Goal: Task Accomplishment & Management: Use online tool/utility

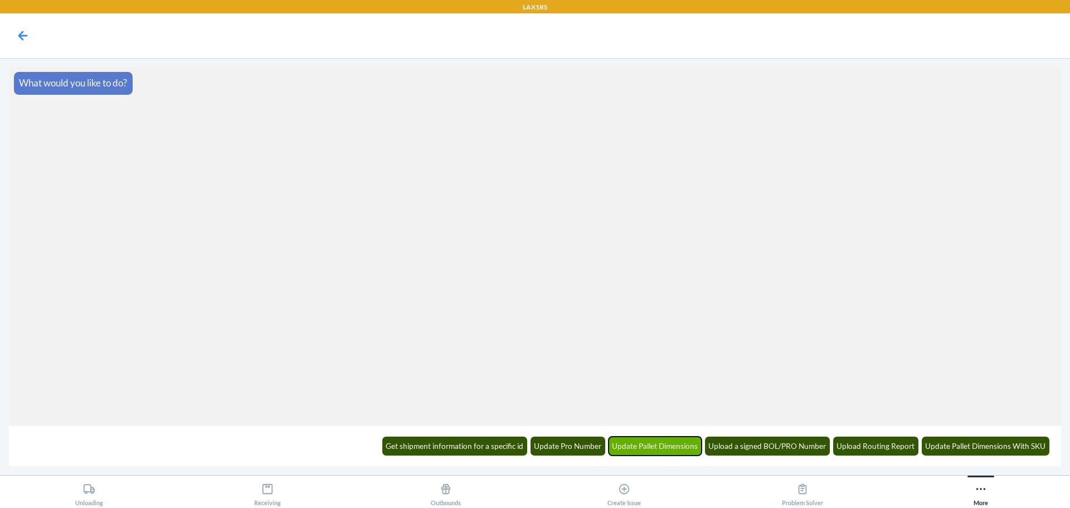
click at [648, 450] on button "Update Pallet Dimensions" at bounding box center [656, 446] width 94 height 19
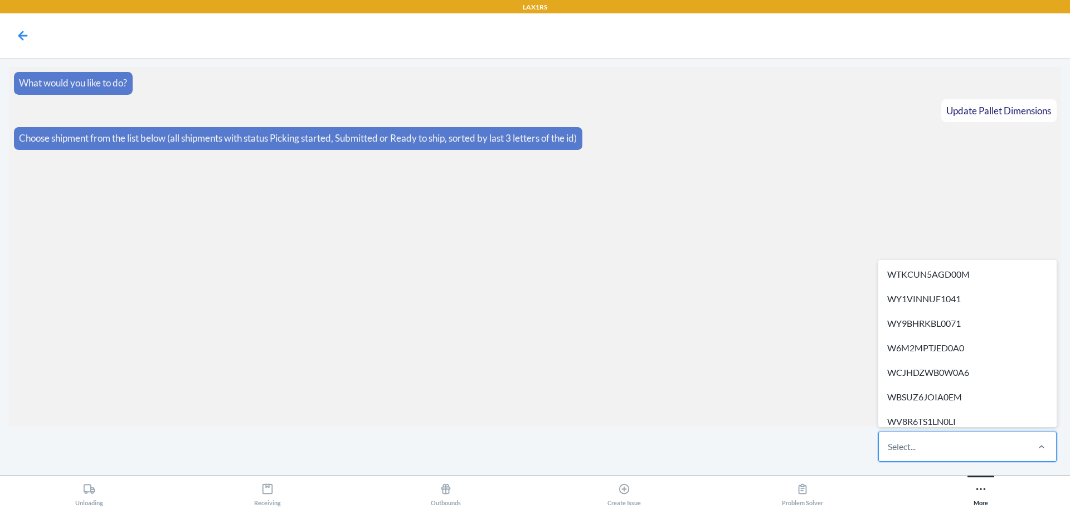
click at [978, 450] on div "Select..." at bounding box center [953, 446] width 148 height 29
click at [889, 450] on input "option WTKCUN5AGD00M focused, 1 of 256. 256 results available. Use Up and Down …" at bounding box center [888, 446] width 1 height 13
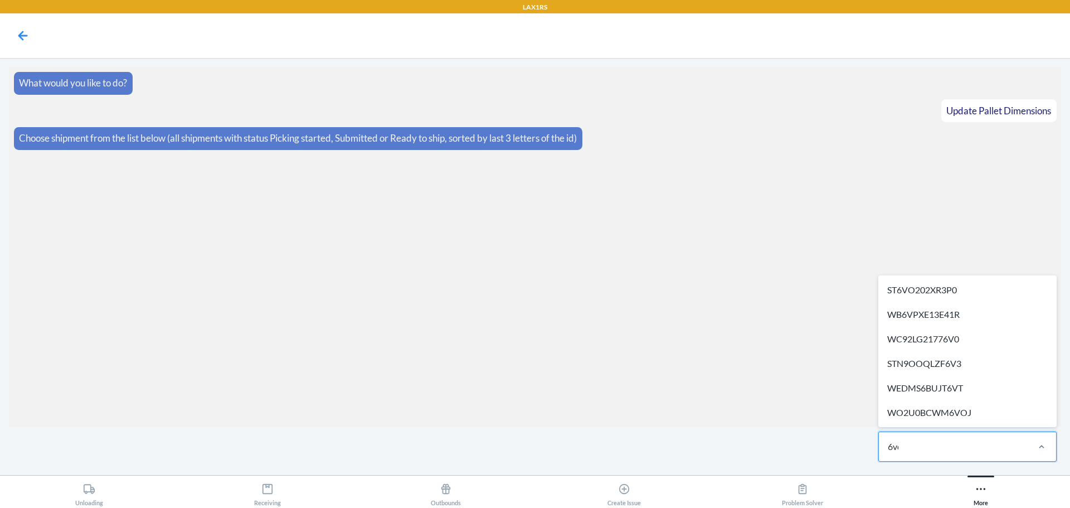
type input "6voj"
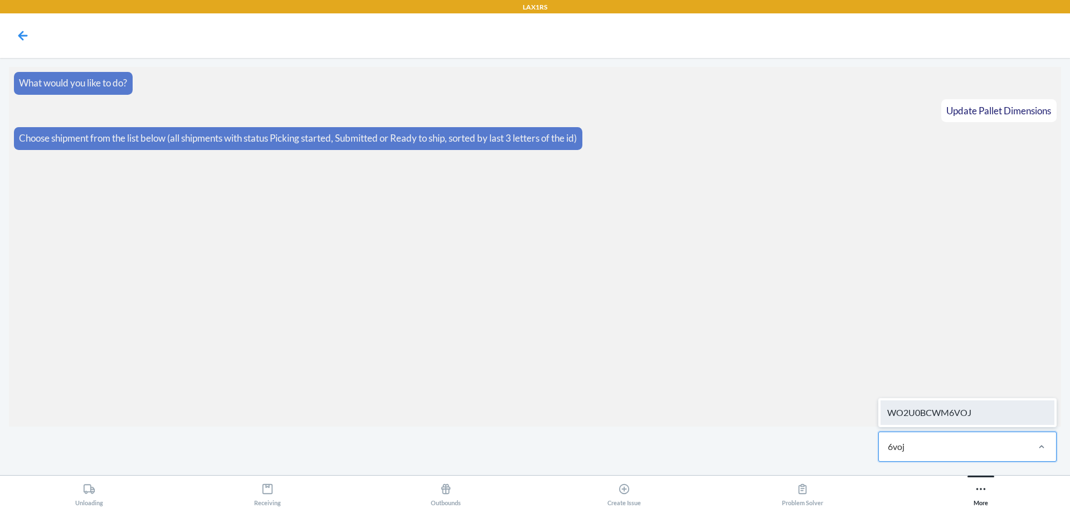
click at [963, 403] on div "WO2U0BCWM6VOJ" at bounding box center [968, 412] width 174 height 25
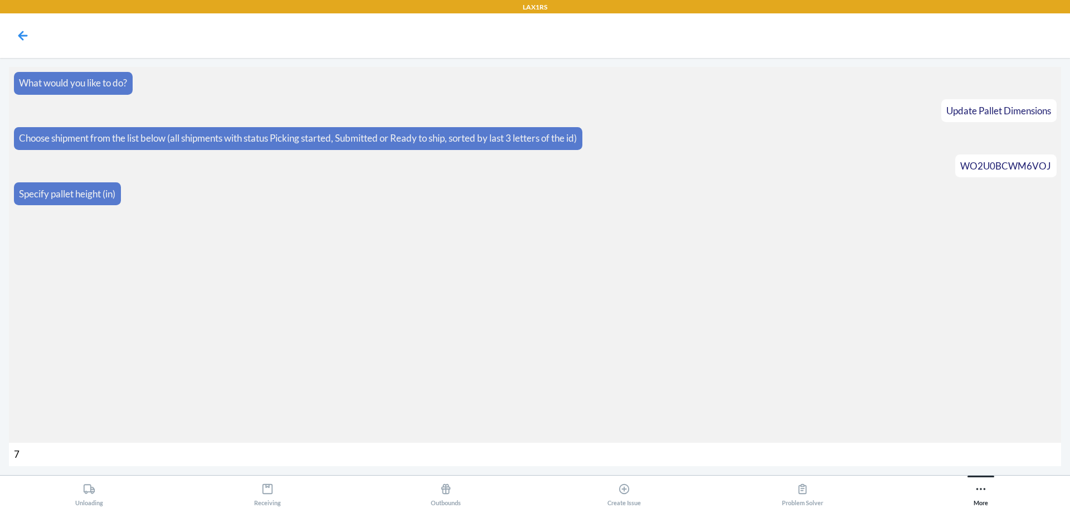
type input "71"
type input "1150"
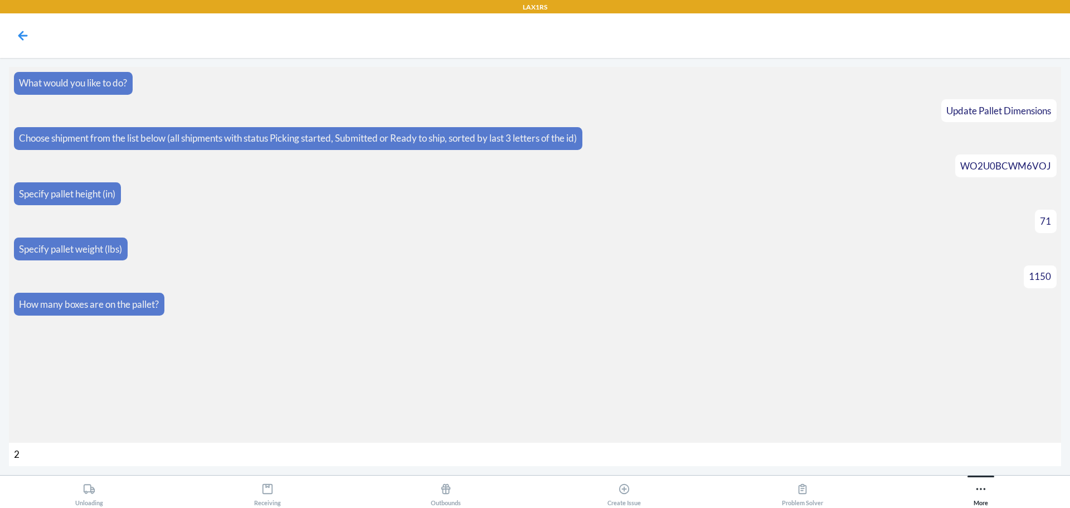
type input "26"
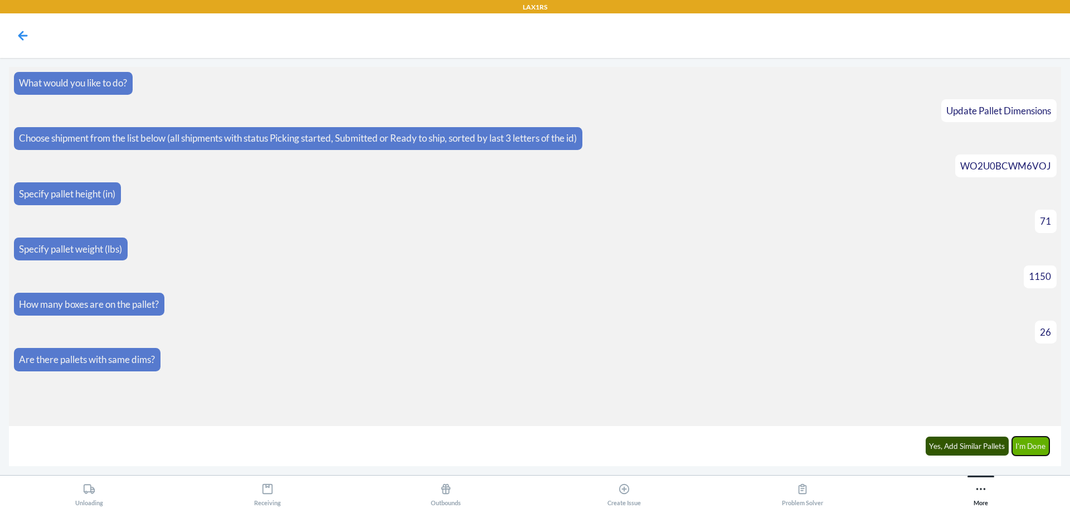
click at [1025, 452] on button "I'm Done" at bounding box center [1031, 446] width 38 height 19
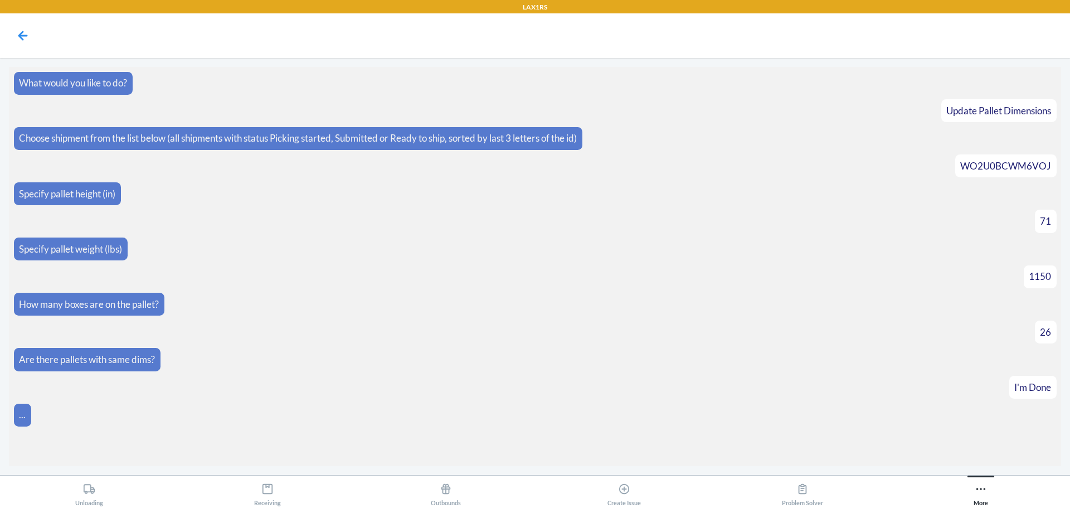
scroll to position [76, 0]
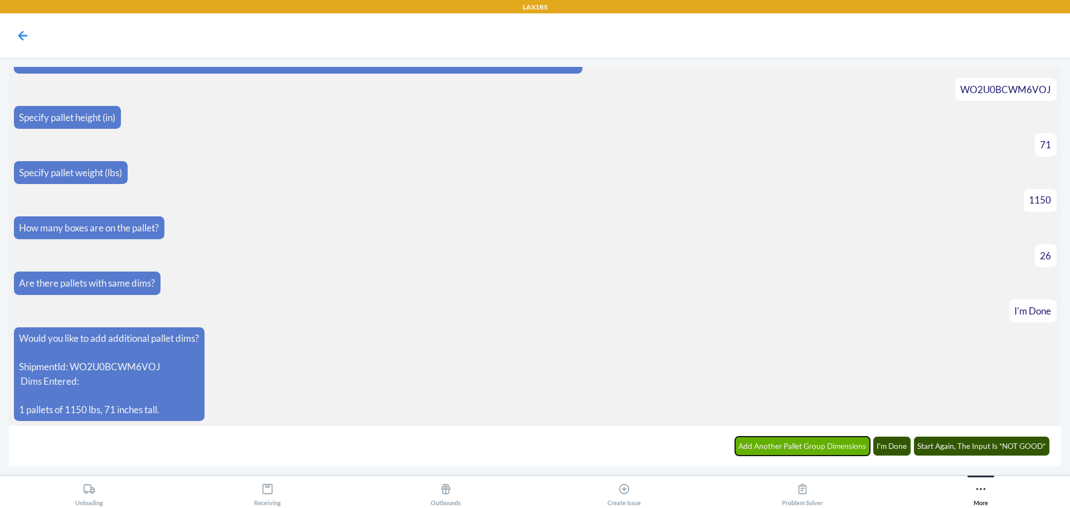
click at [812, 446] on button "Add Another Pallet Group Dimensions" at bounding box center [802, 446] width 135 height 19
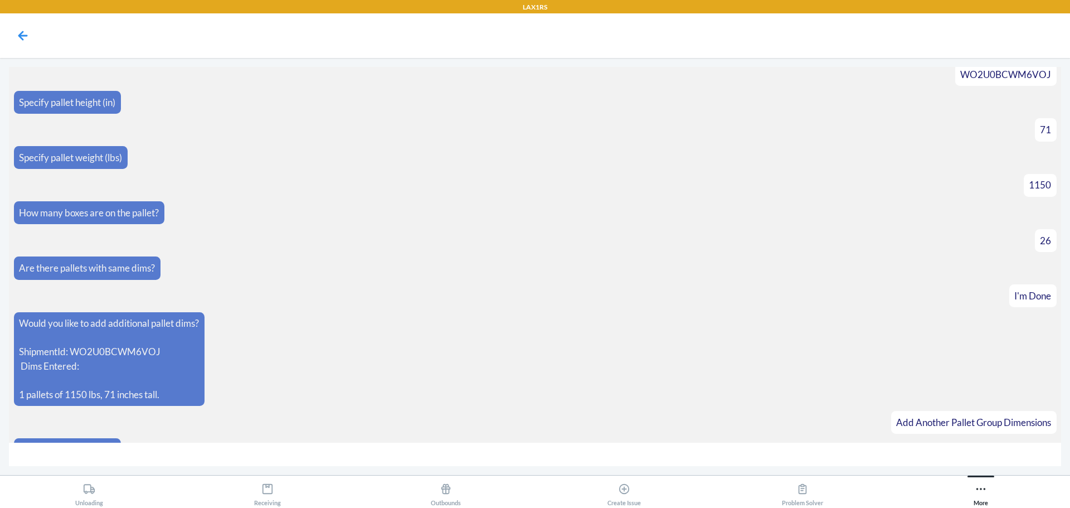
scroll to position [115, 0]
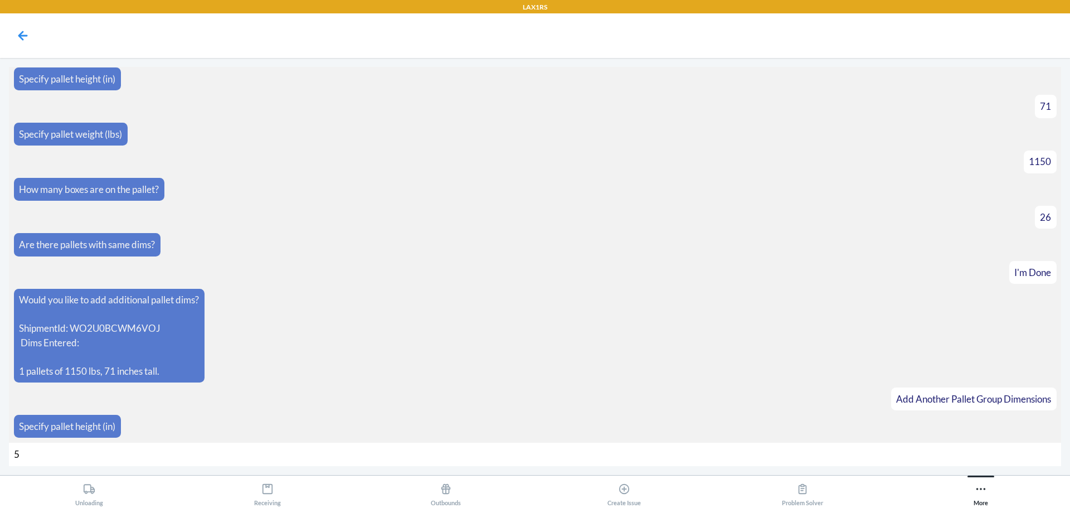
type input "52"
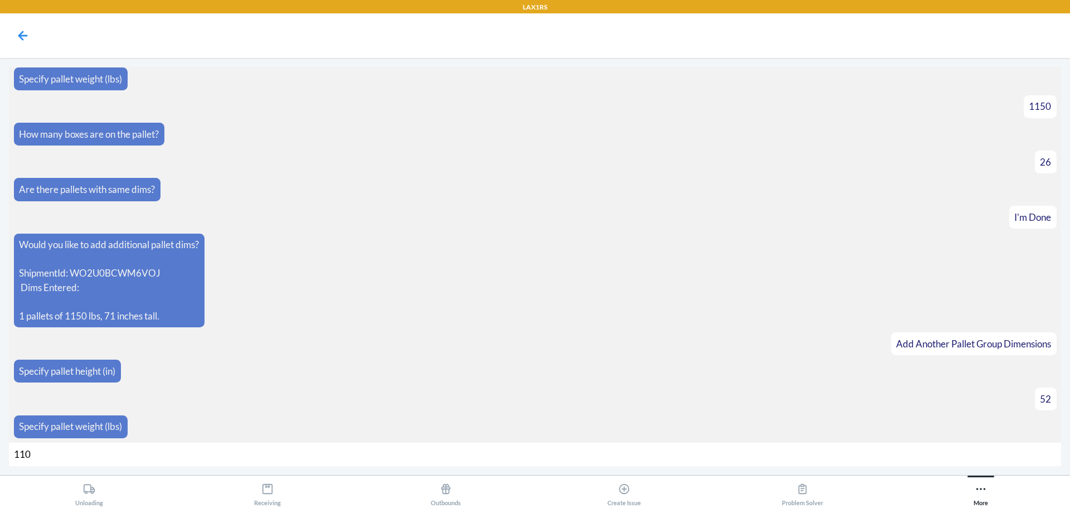
type input "1100"
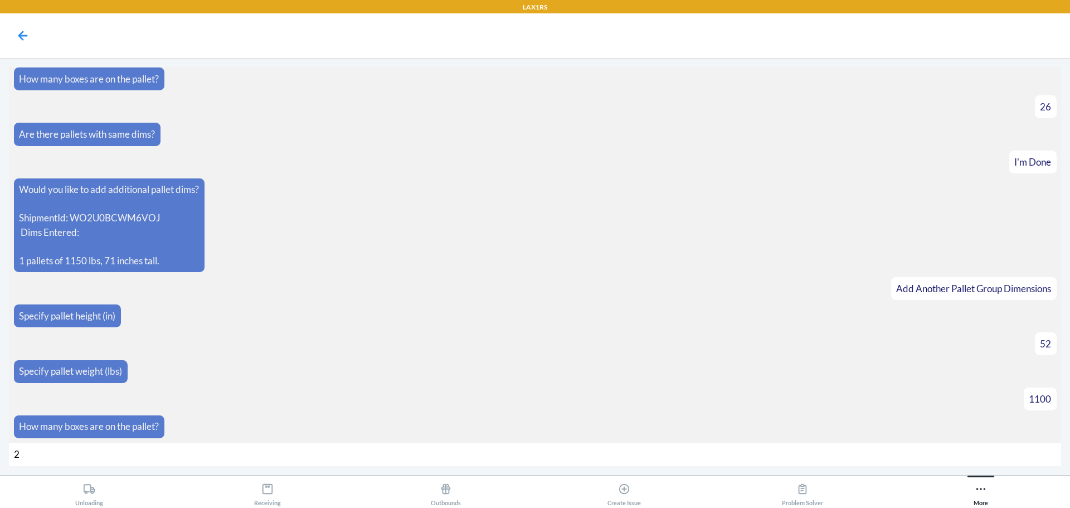
type input "20"
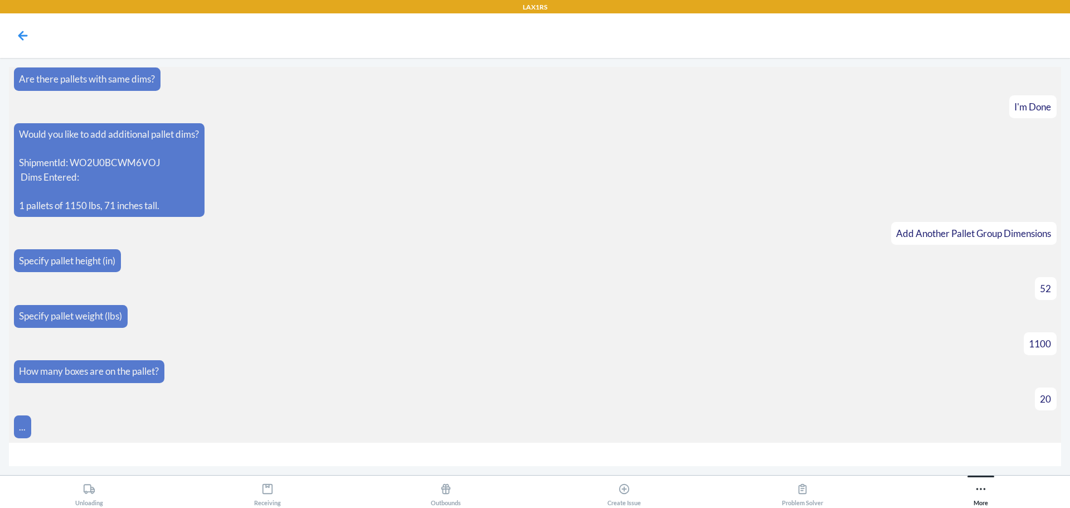
scroll to position [297, 0]
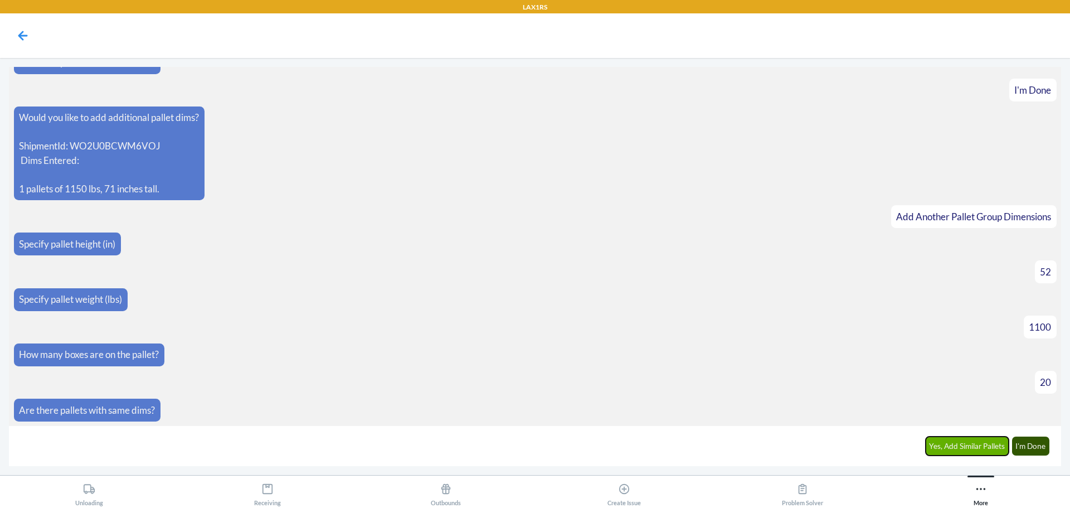
click at [944, 447] on button "Yes, Add Similar Pallets" at bounding box center [968, 446] width 84 height 19
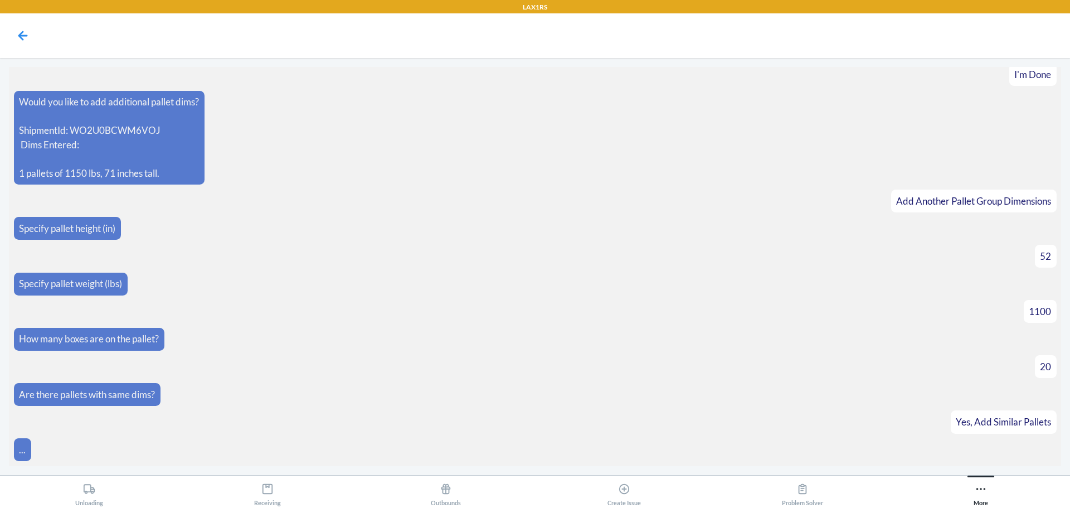
scroll to position [336, 0]
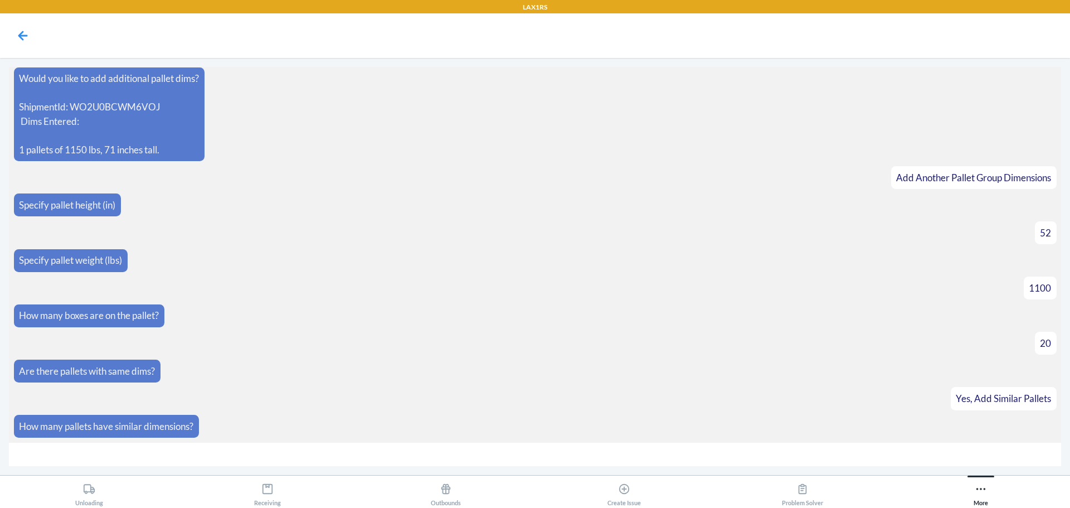
type input "9"
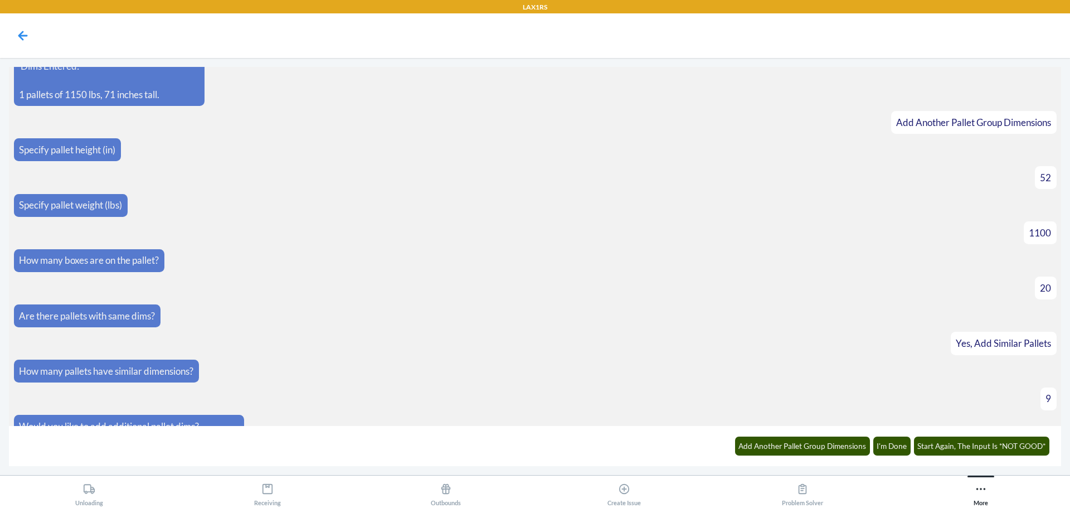
scroll to position [507, 0]
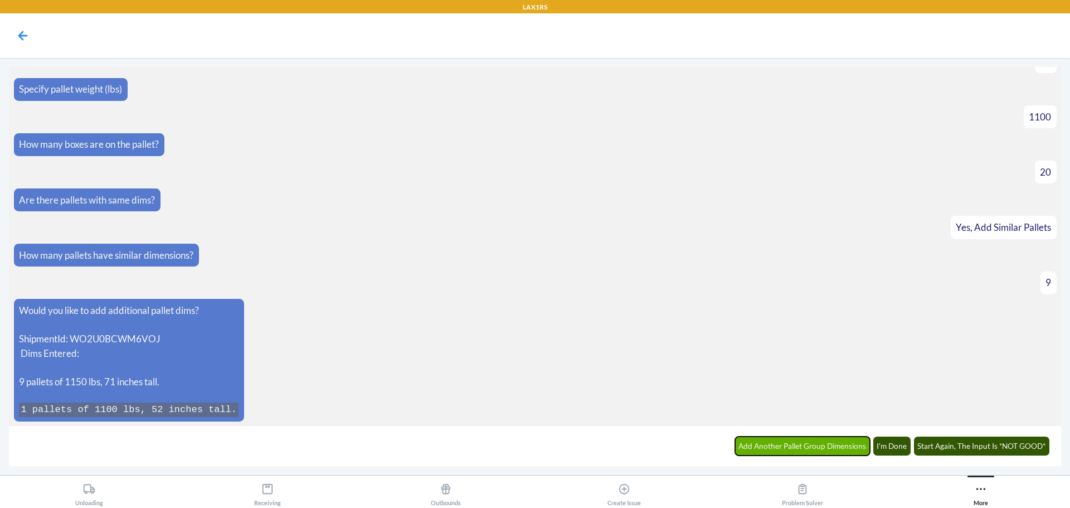
click at [832, 453] on button "Add Another Pallet Group Dimensions" at bounding box center [802, 446] width 135 height 19
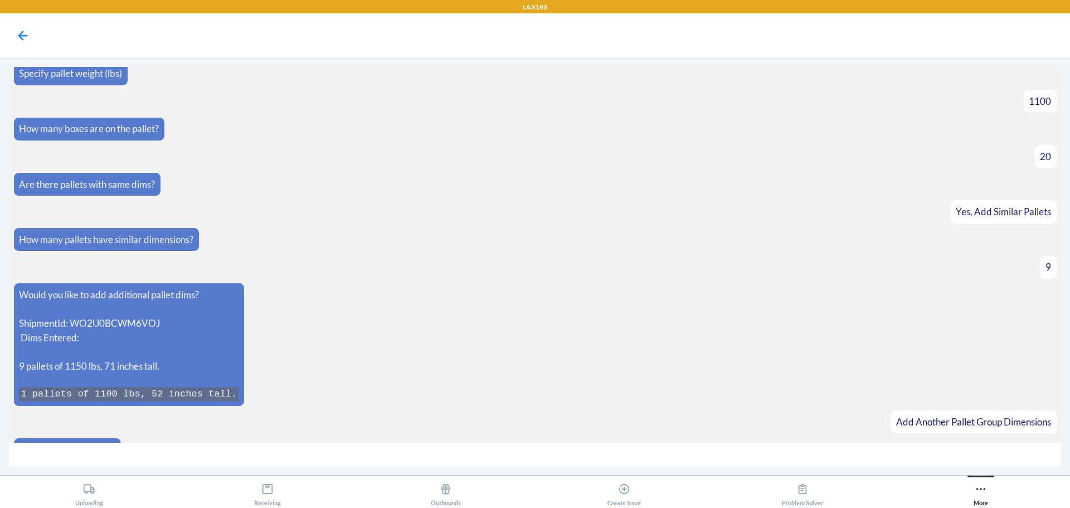
scroll to position [546, 0]
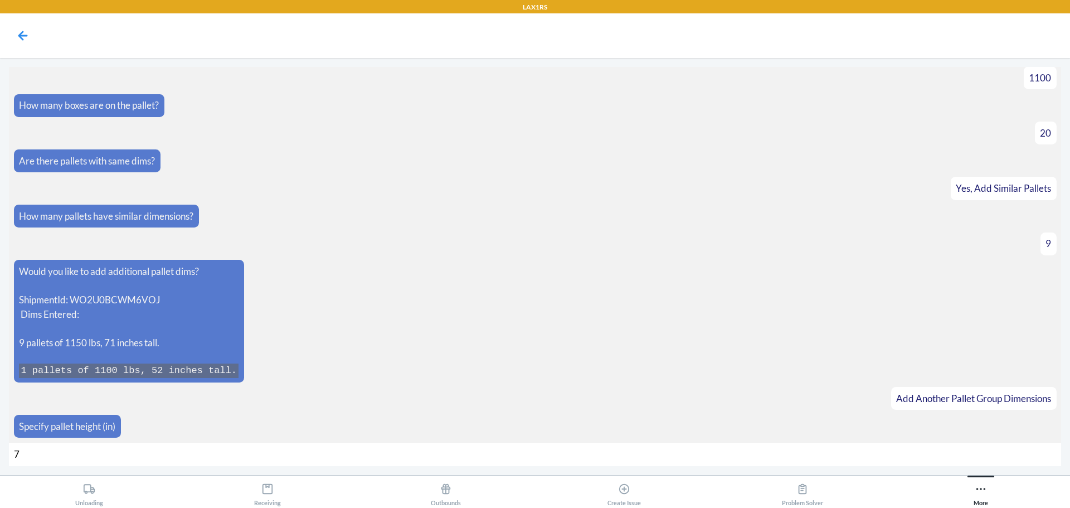
type input "70"
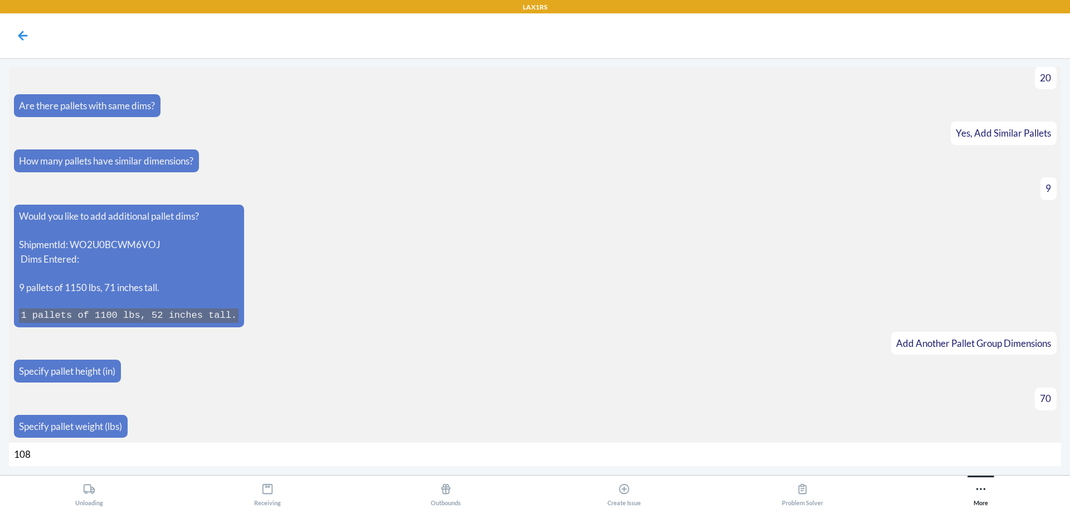
type input "1088"
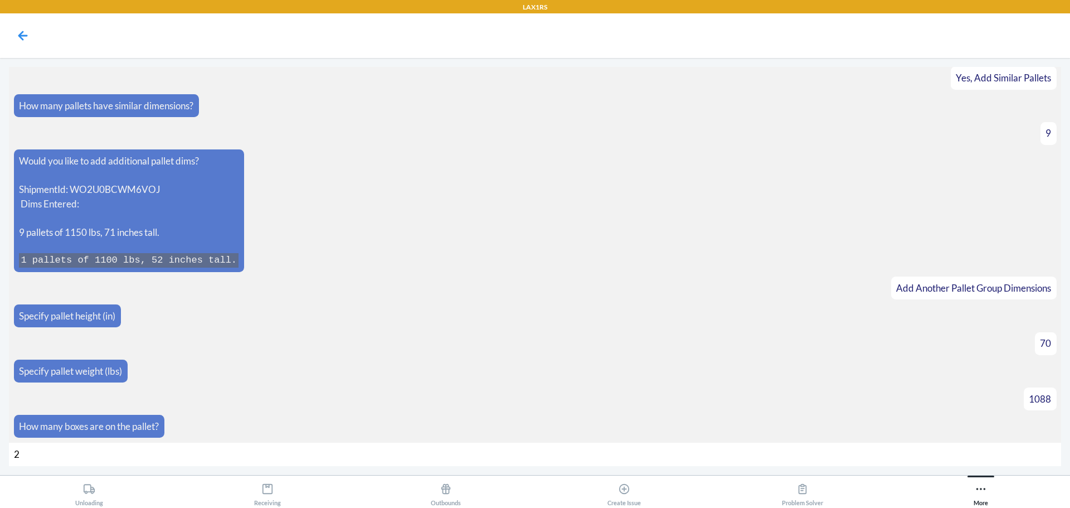
type input "28"
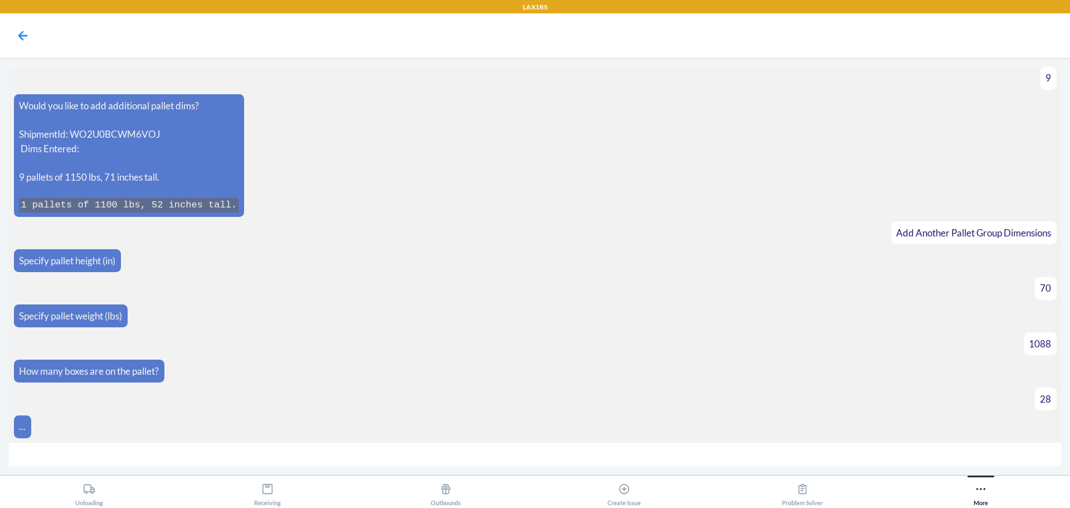
scroll to position [729, 0]
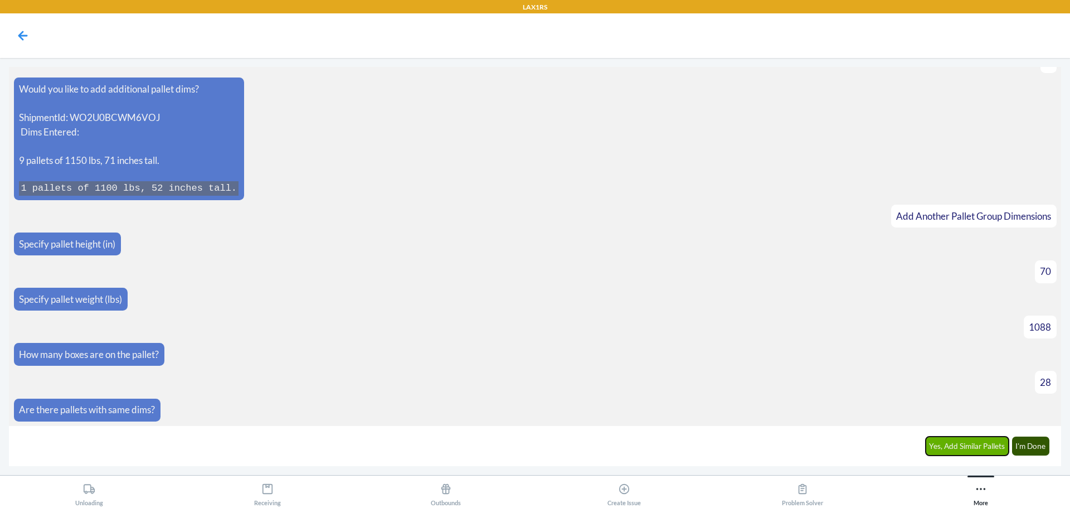
click at [989, 437] on button "Yes, Add Similar Pallets" at bounding box center [968, 446] width 84 height 19
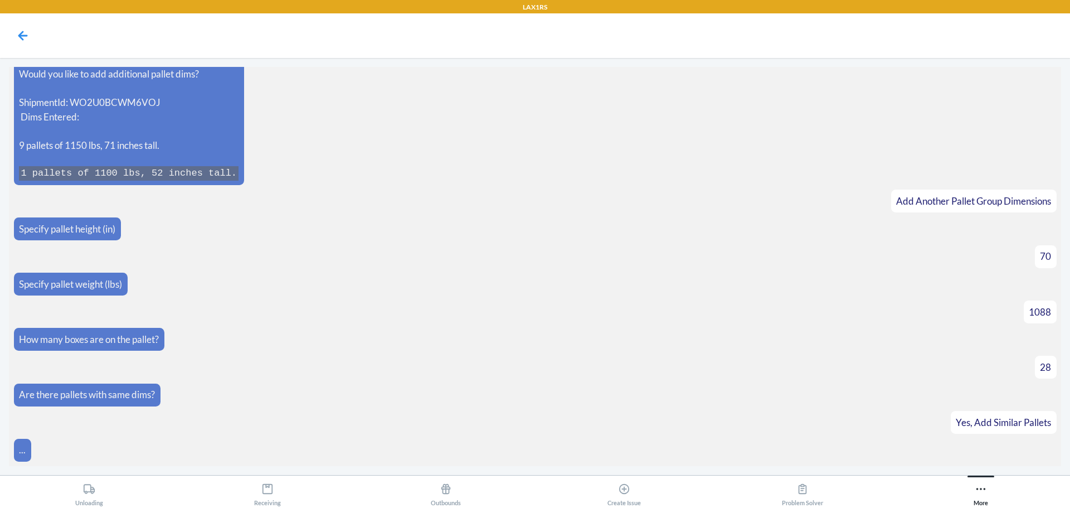
scroll to position [767, 0]
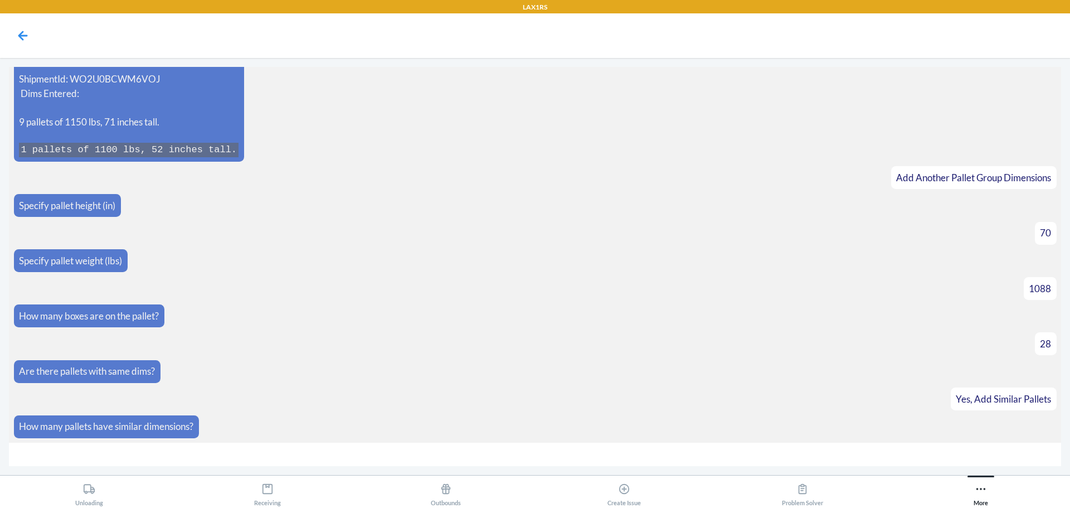
type input "8"
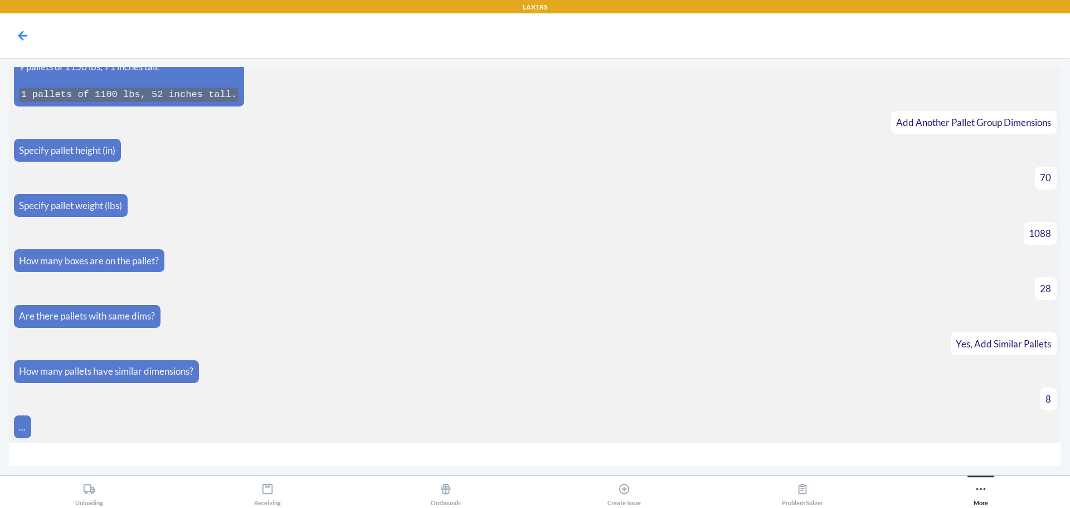
scroll to position [996, 0]
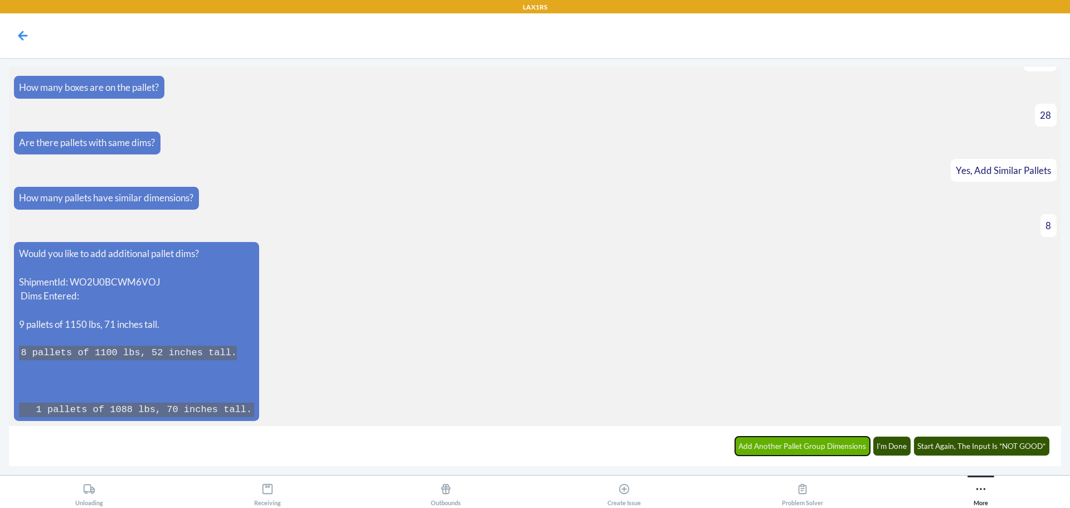
click at [780, 447] on button "Add Another Pallet Group Dimensions" at bounding box center [802, 446] width 135 height 19
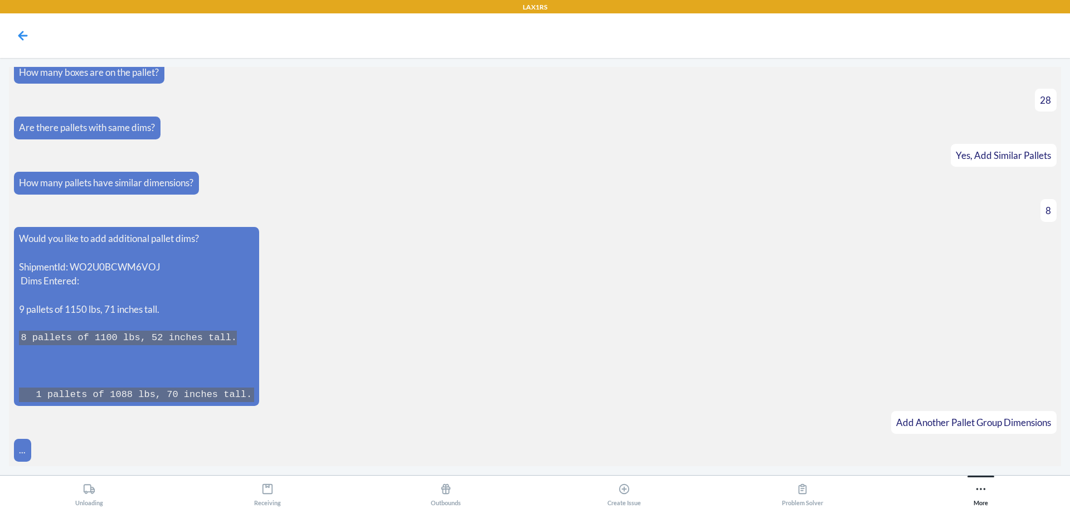
scroll to position [1034, 0]
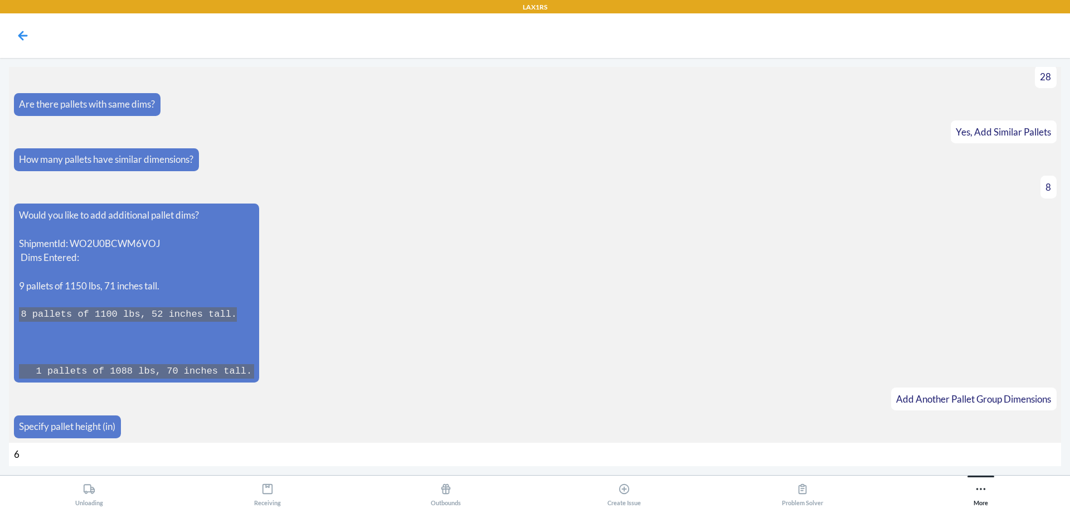
type input "64"
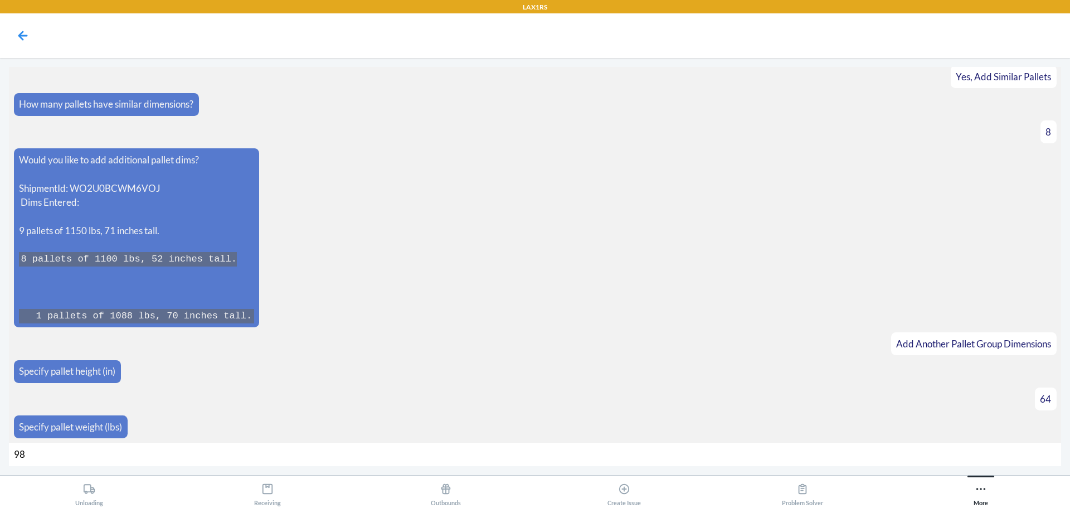
type input "982"
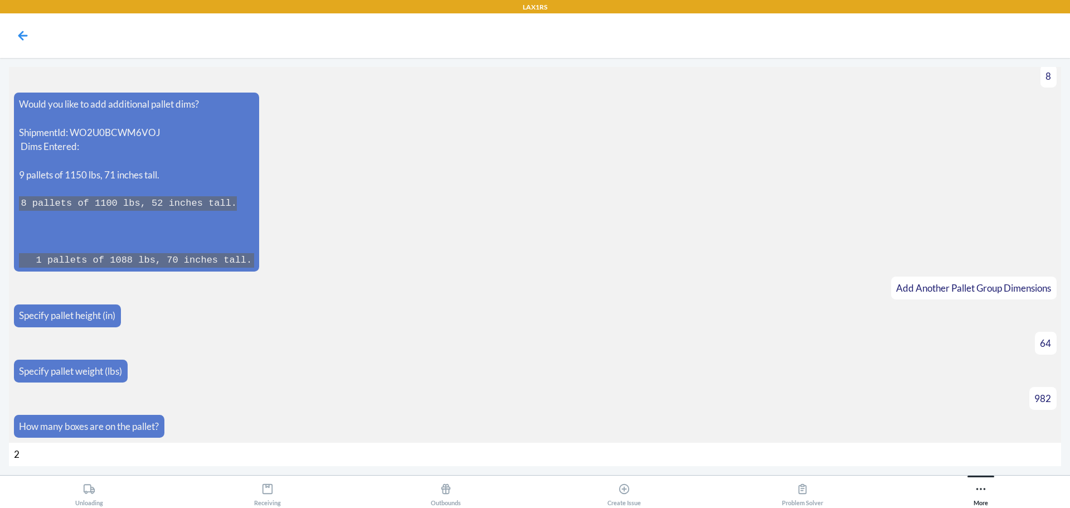
type input "22"
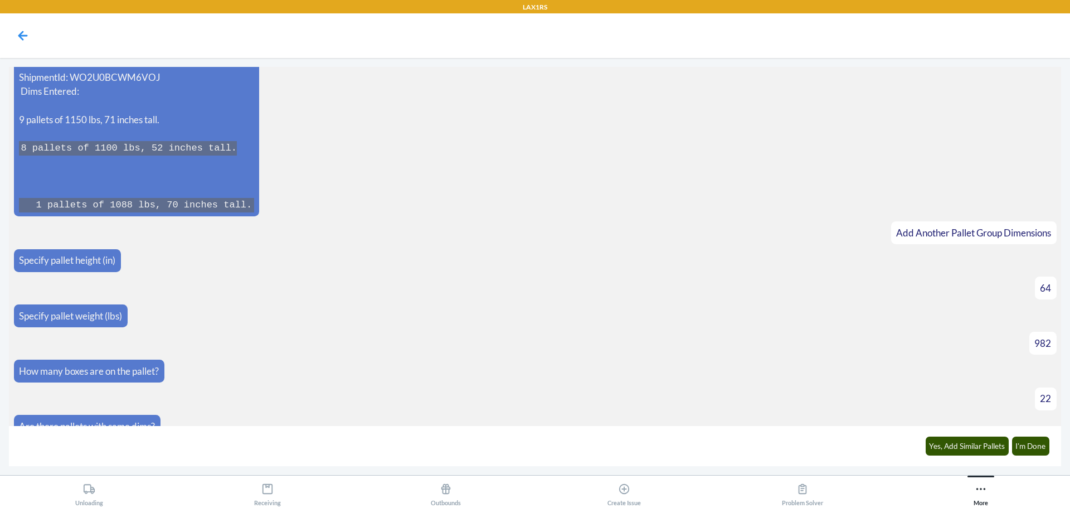
scroll to position [1217, 0]
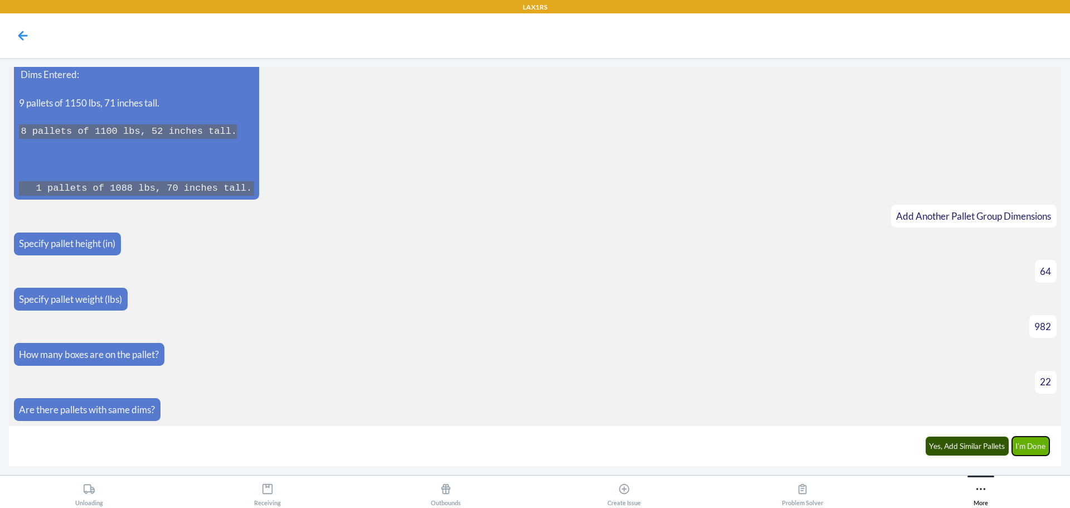
click at [1043, 449] on button "I'm Done" at bounding box center [1031, 446] width 38 height 19
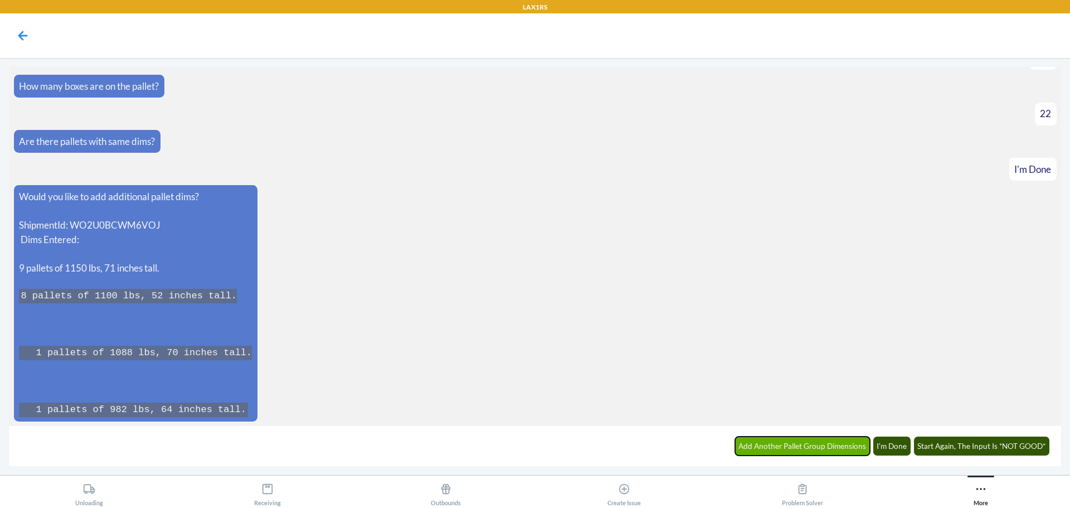
click at [836, 445] on button "Add Another Pallet Group Dimensions" at bounding box center [802, 446] width 135 height 19
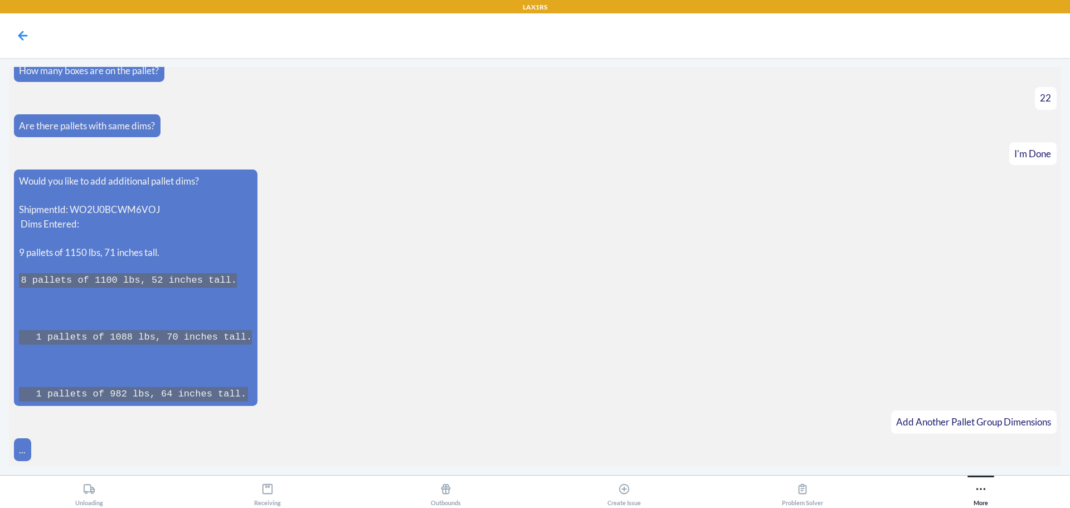
scroll to position [1524, 0]
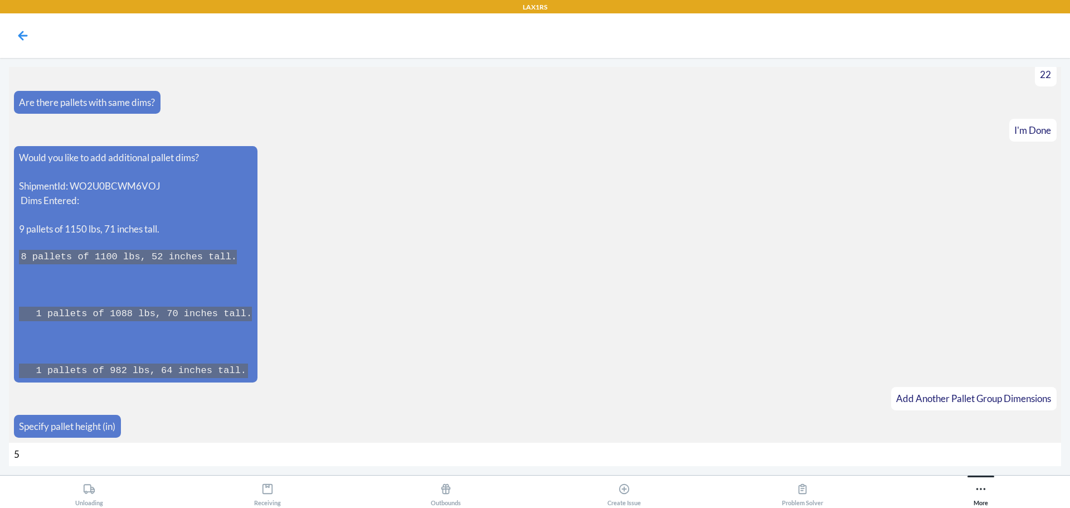
type input "52"
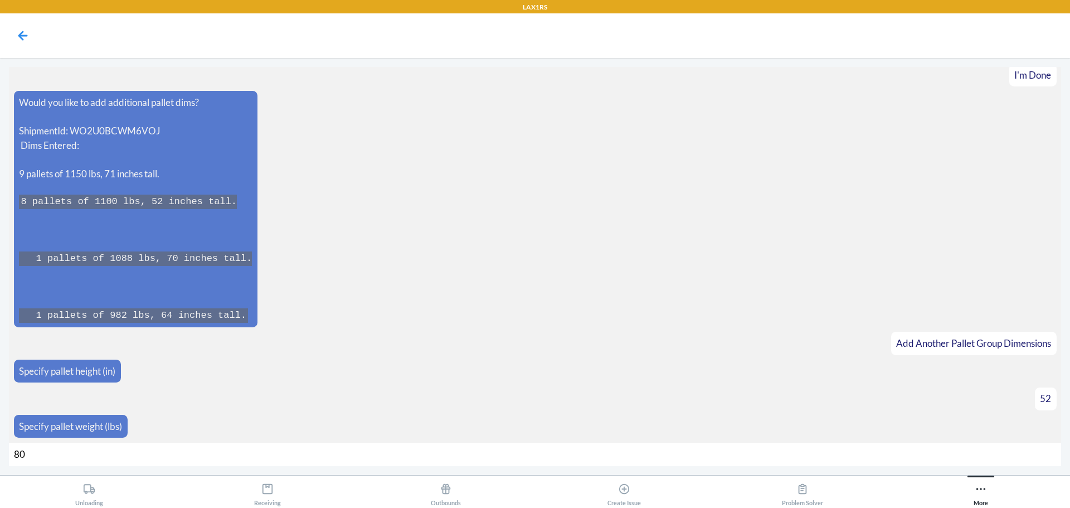
type input "806"
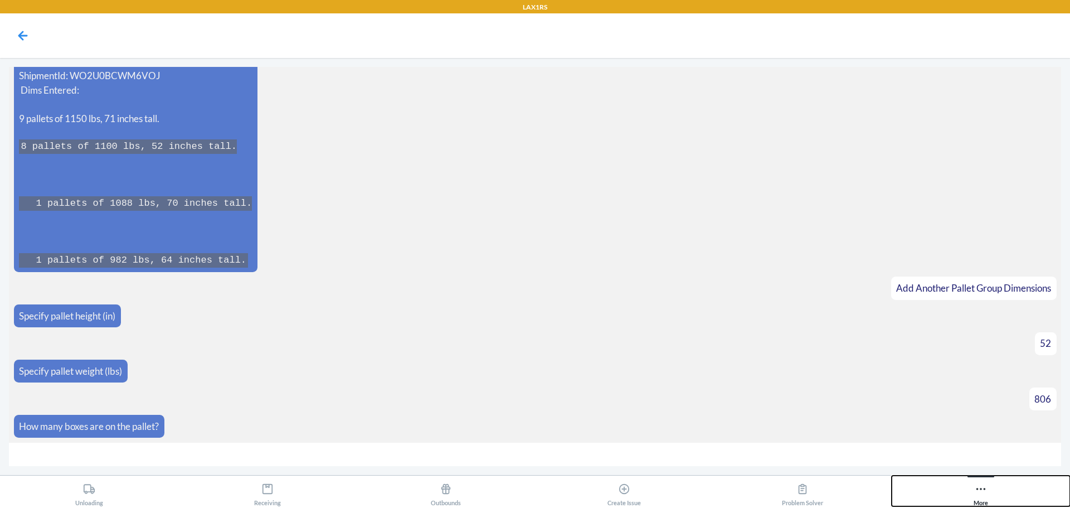
click at [996, 498] on button "More" at bounding box center [981, 491] width 178 height 31
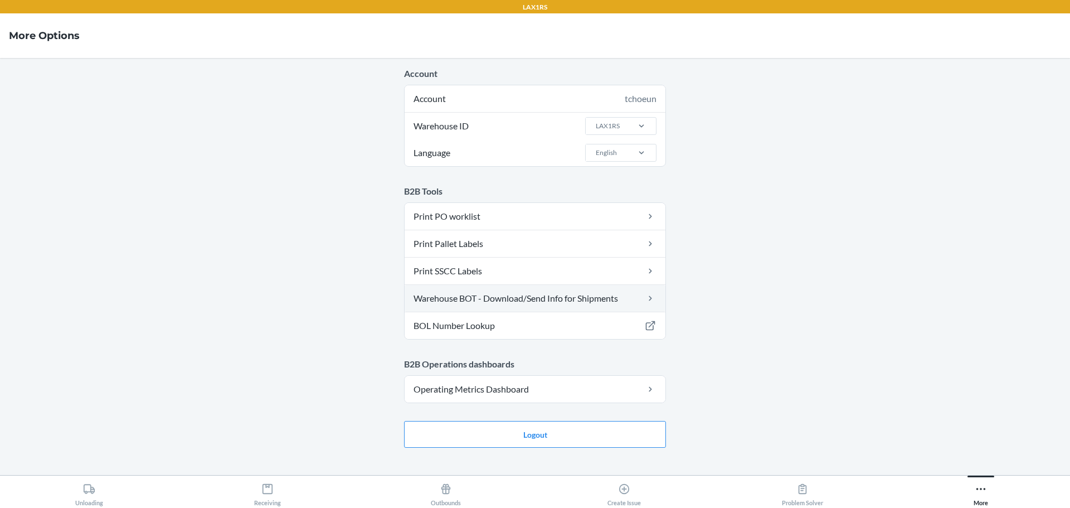
click at [519, 300] on link "Warehouse BOT - Download/Send Info for Shipments" at bounding box center [535, 298] width 261 height 27
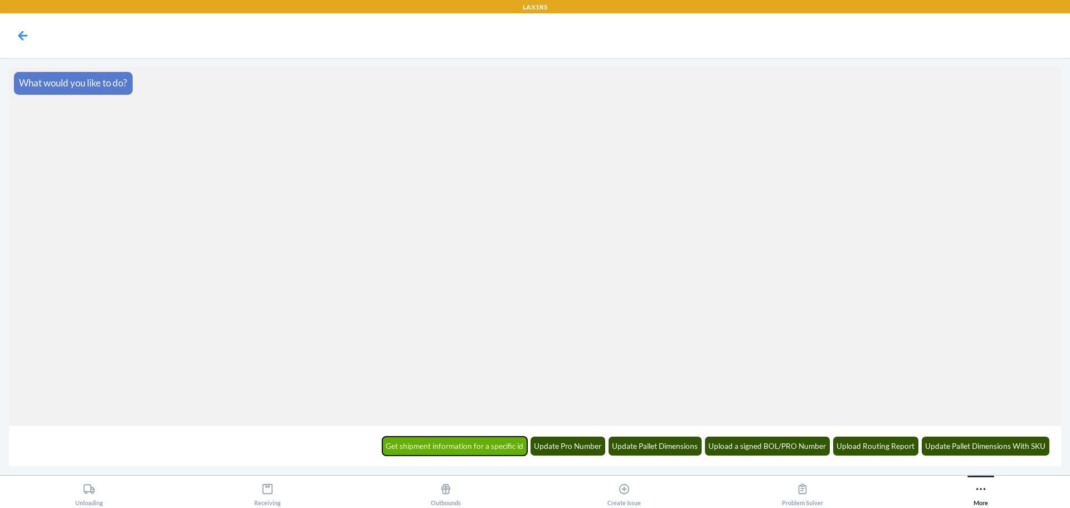
click at [464, 448] on button "Get shipment information for a specific id" at bounding box center [455, 446] width 146 height 19
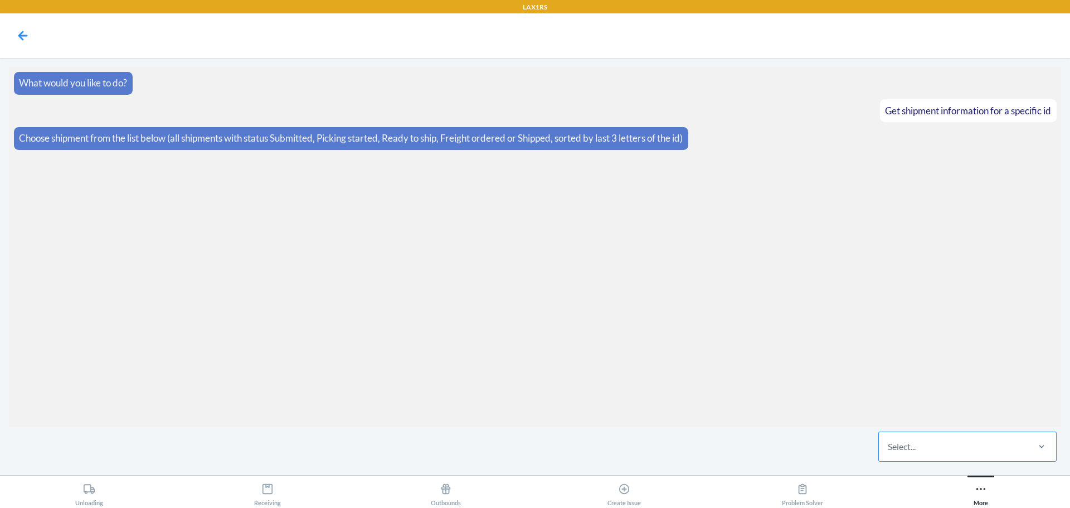
click at [910, 445] on div "Select..." at bounding box center [902, 446] width 28 height 13
click at [889, 445] on input "Select..." at bounding box center [888, 446] width 1 height 13
type input "8k4m"
click at [932, 421] on div "WP3ZJXMP08K4M" at bounding box center [968, 412] width 174 height 25
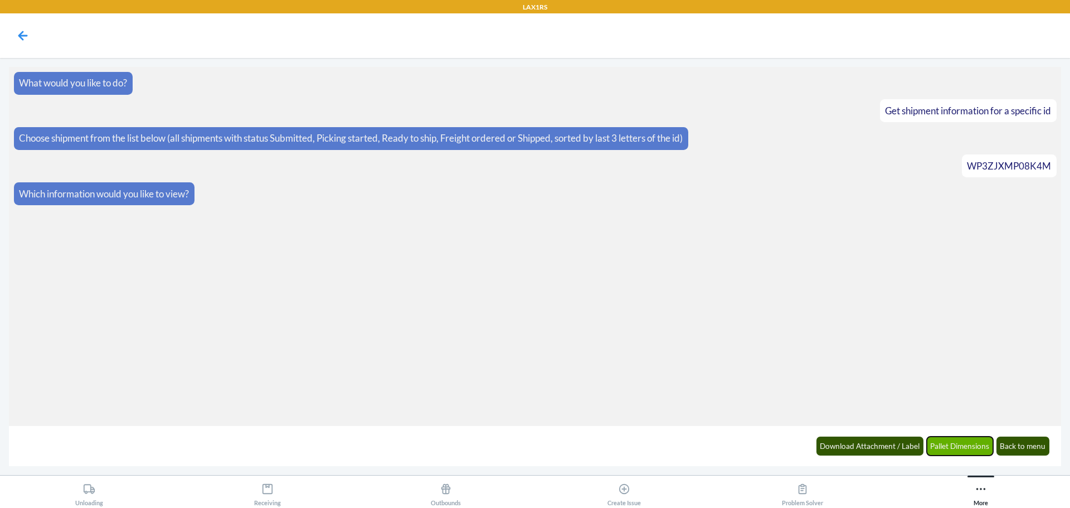
click at [960, 451] on button "Pallet Dimensions" at bounding box center [960, 446] width 67 height 19
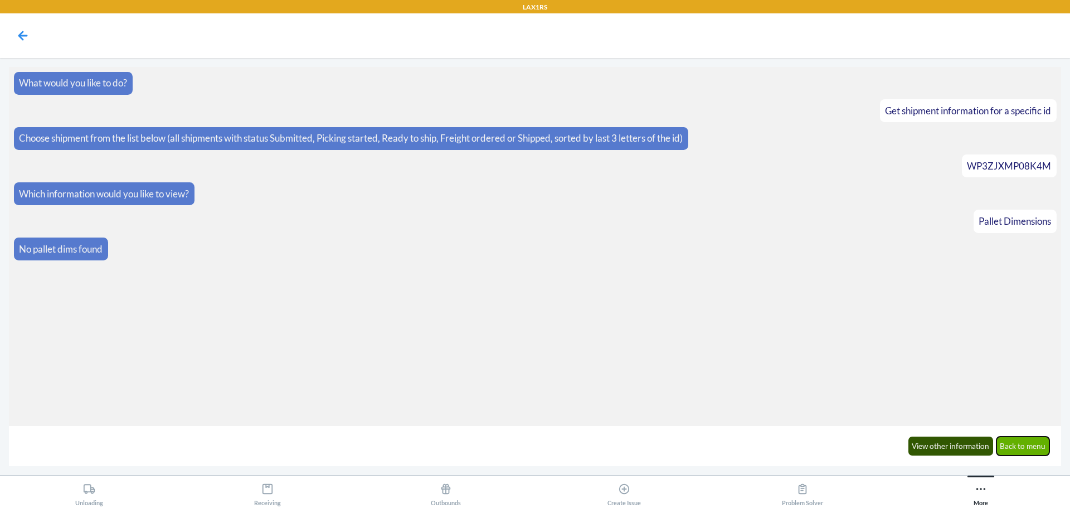
click at [1028, 449] on button "Back to menu" at bounding box center [1024, 446] width 54 height 19
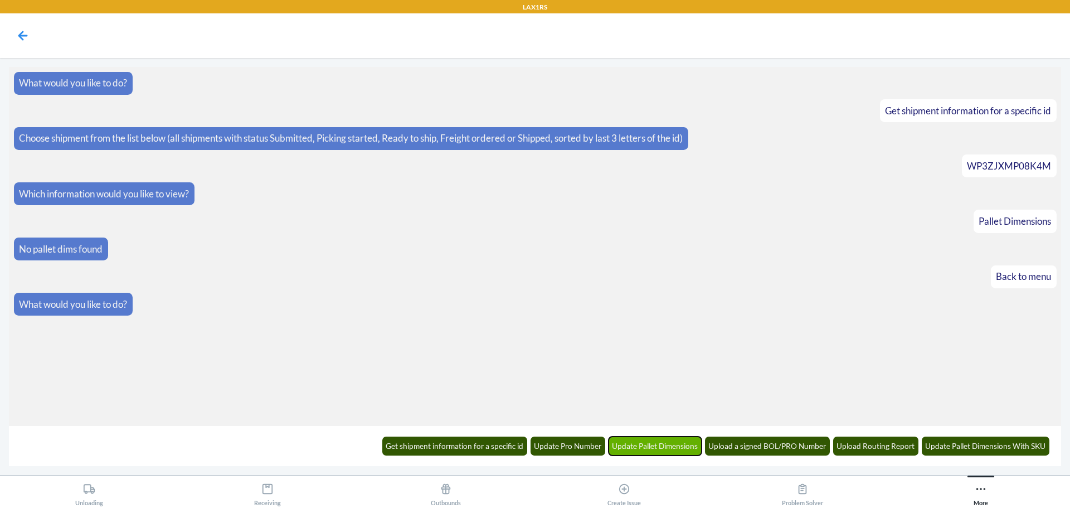
click at [657, 445] on button "Update Pallet Dimensions" at bounding box center [656, 446] width 94 height 19
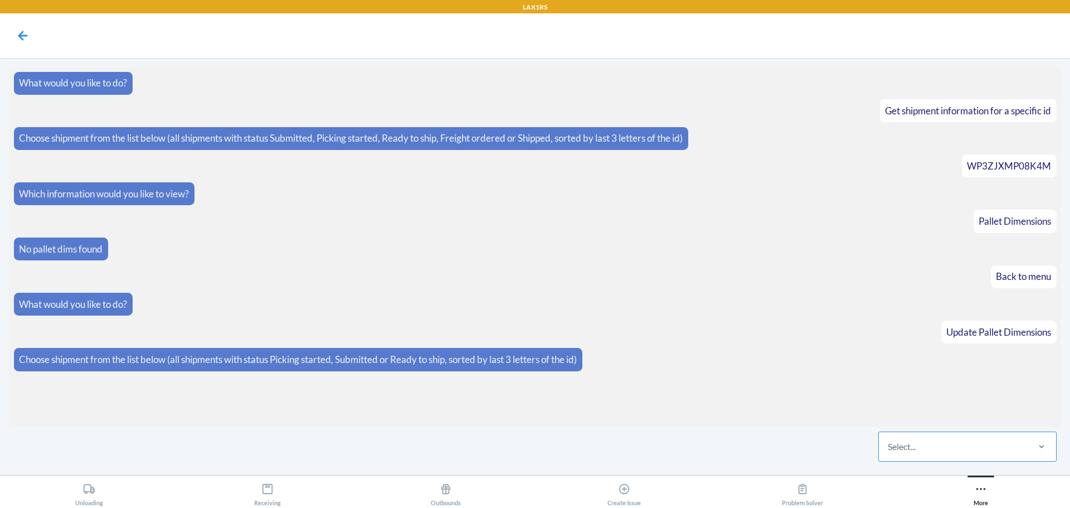
click at [929, 450] on div "Select..." at bounding box center [953, 446] width 148 height 29
click at [889, 450] on input "Select..." at bounding box center [888, 446] width 1 height 13
type input "6voj"
click at [928, 419] on div "WO2U0BCWM6VOJ" at bounding box center [968, 412] width 174 height 25
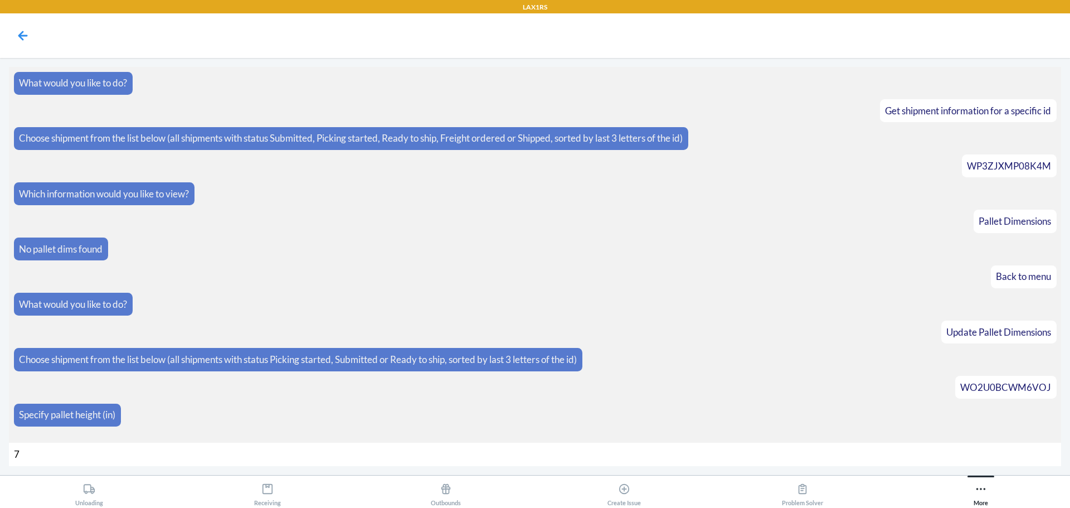
type input "71"
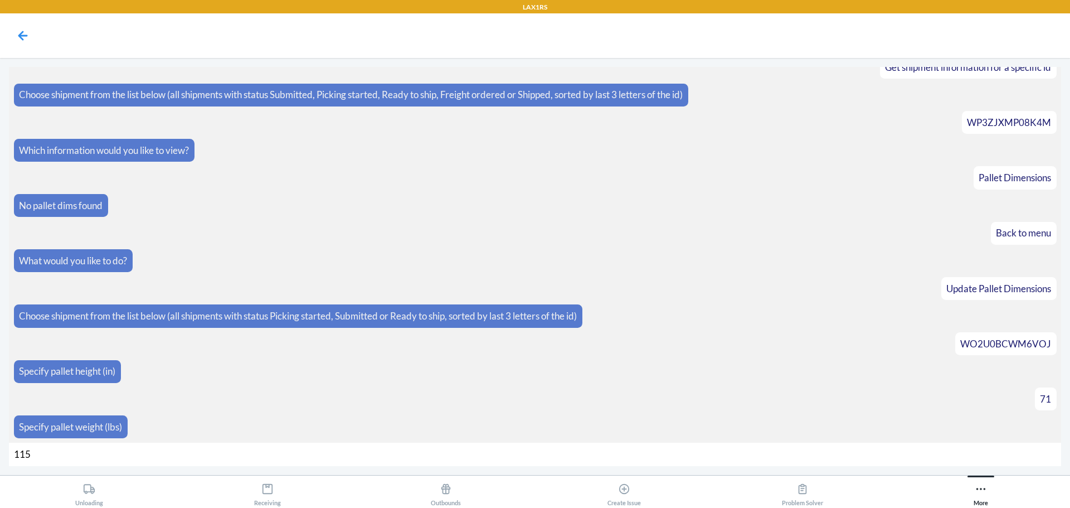
type input "1150"
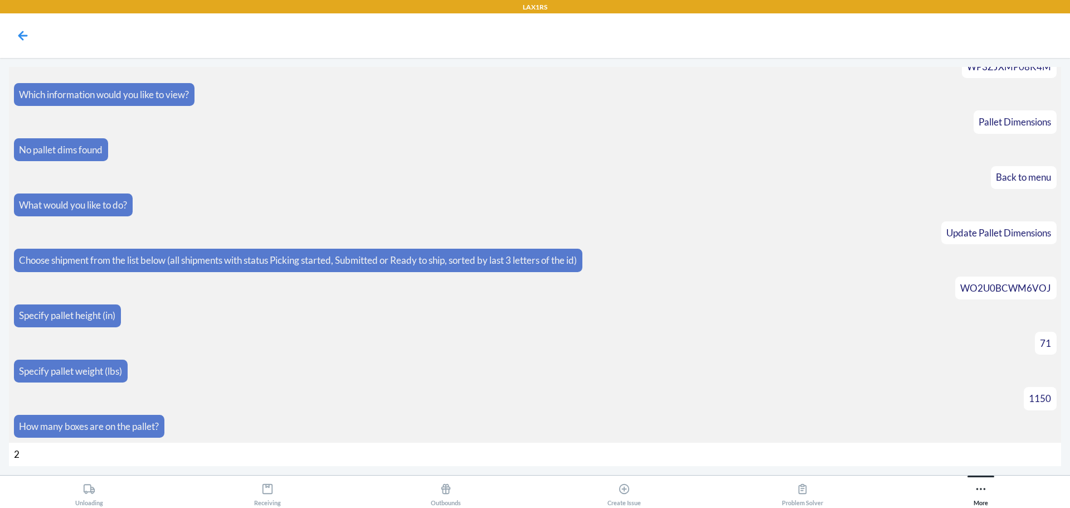
type input "26"
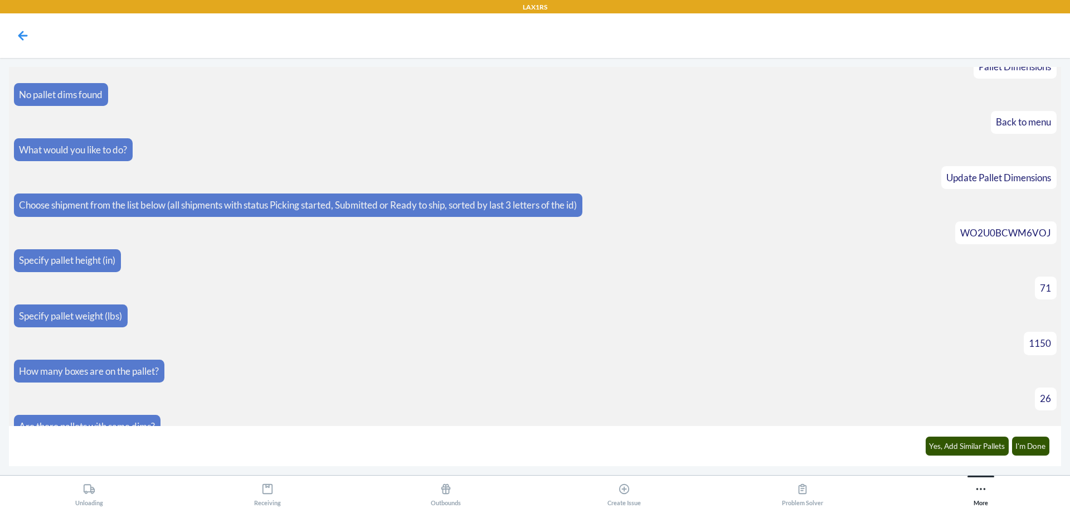
scroll to position [171, 0]
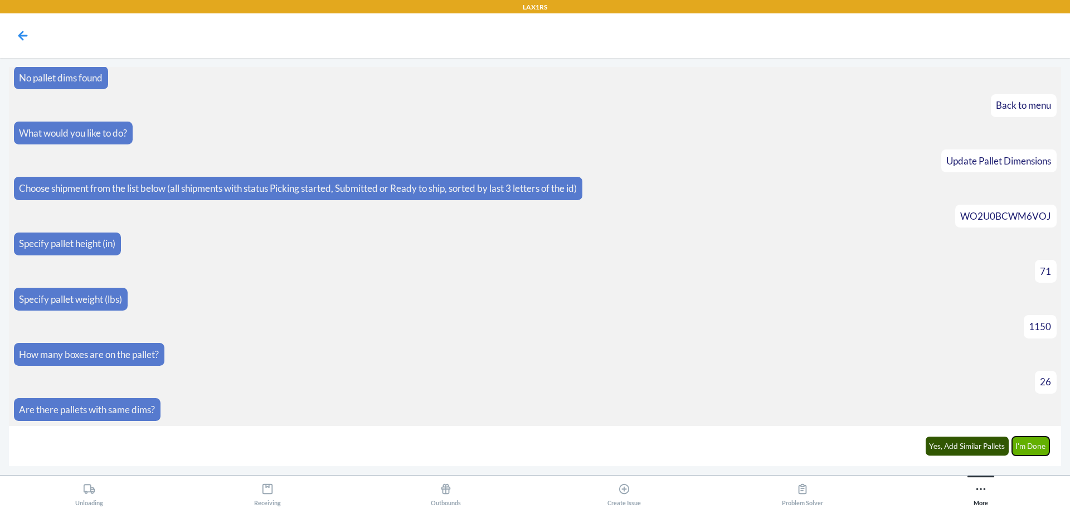
click at [1037, 443] on button "I'm Done" at bounding box center [1031, 446] width 38 height 19
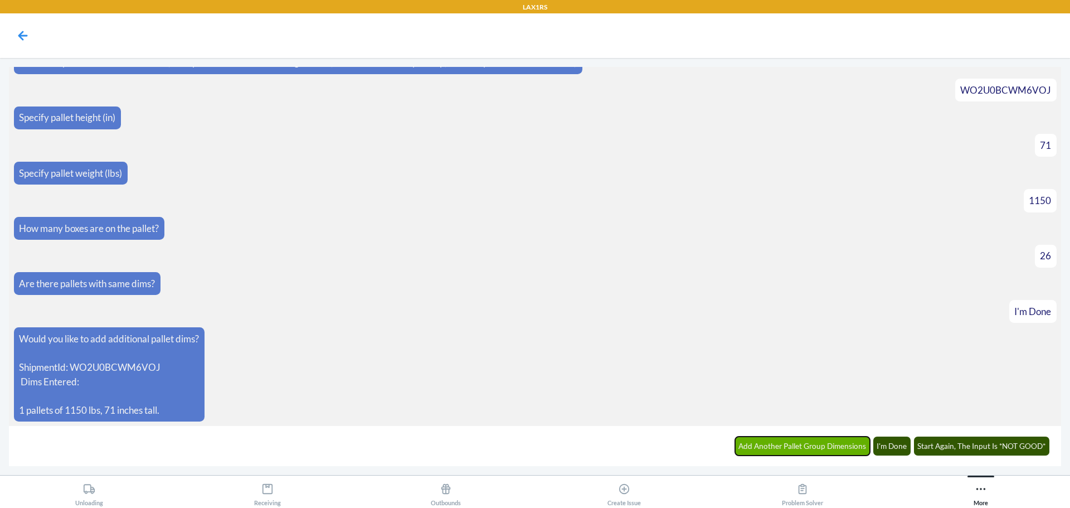
click at [851, 445] on button "Add Another Pallet Group Dimensions" at bounding box center [802, 446] width 135 height 19
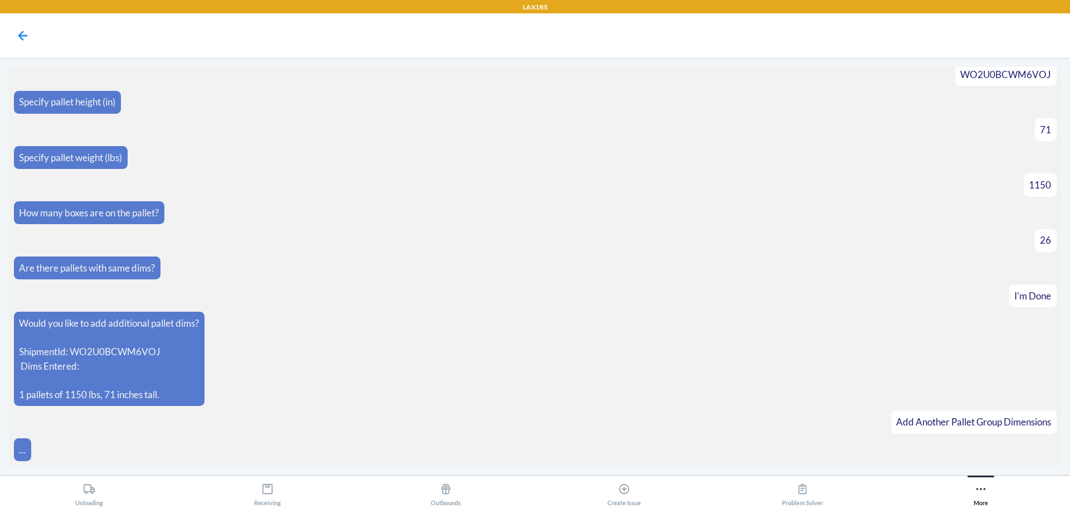
scroll to position [336, 0]
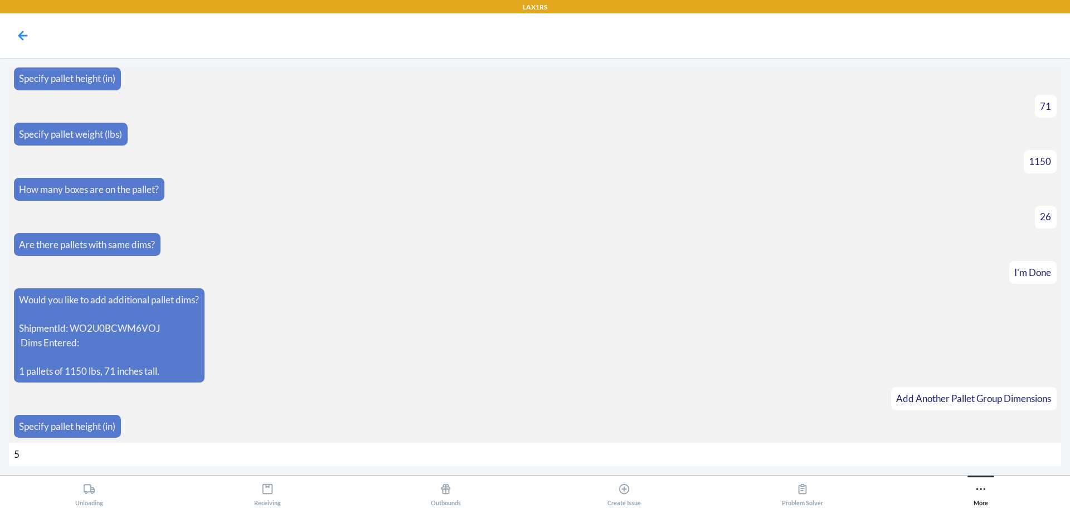
type input "52"
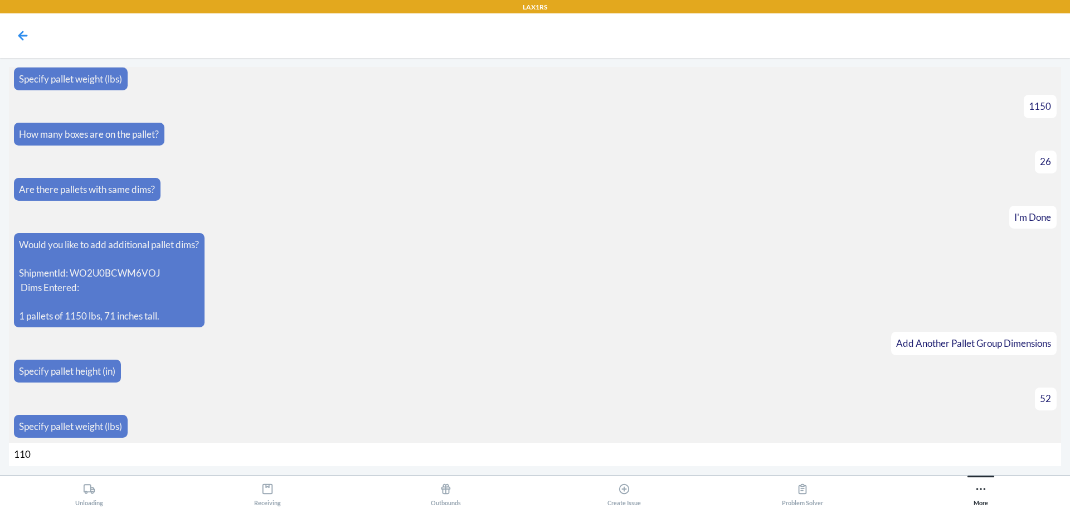
type input "1100"
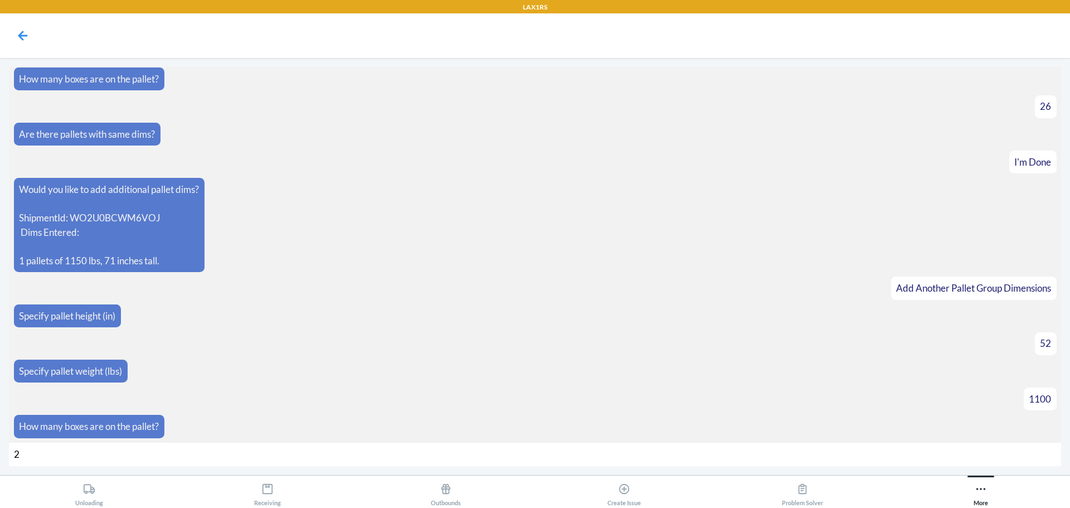
type input "20"
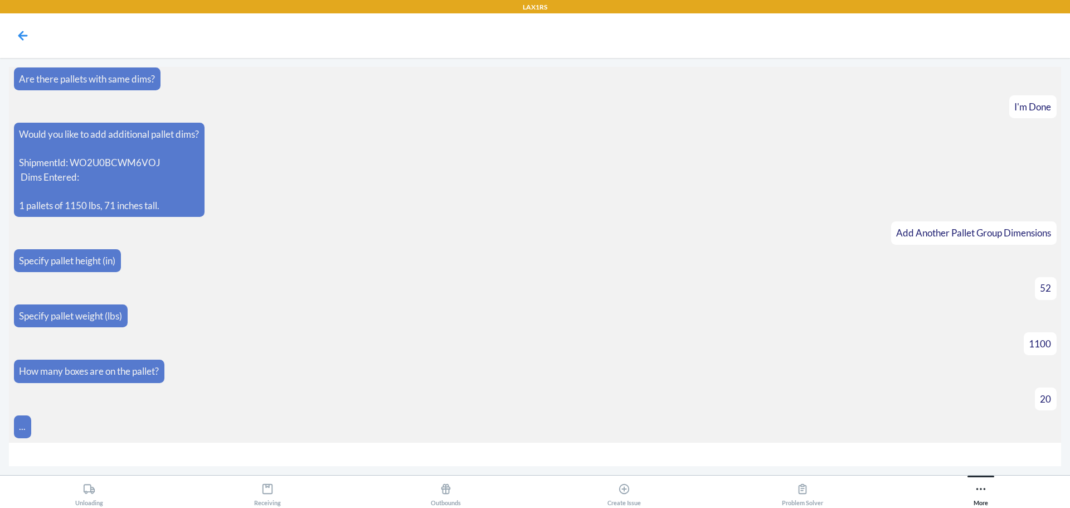
scroll to position [518, 0]
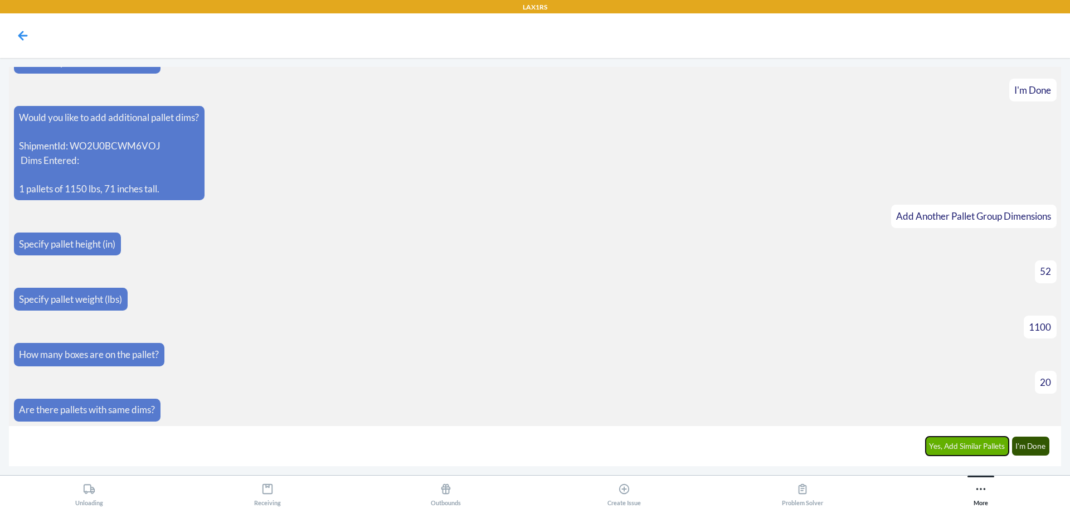
click at [982, 447] on button "Yes, Add Similar Pallets" at bounding box center [968, 446] width 84 height 19
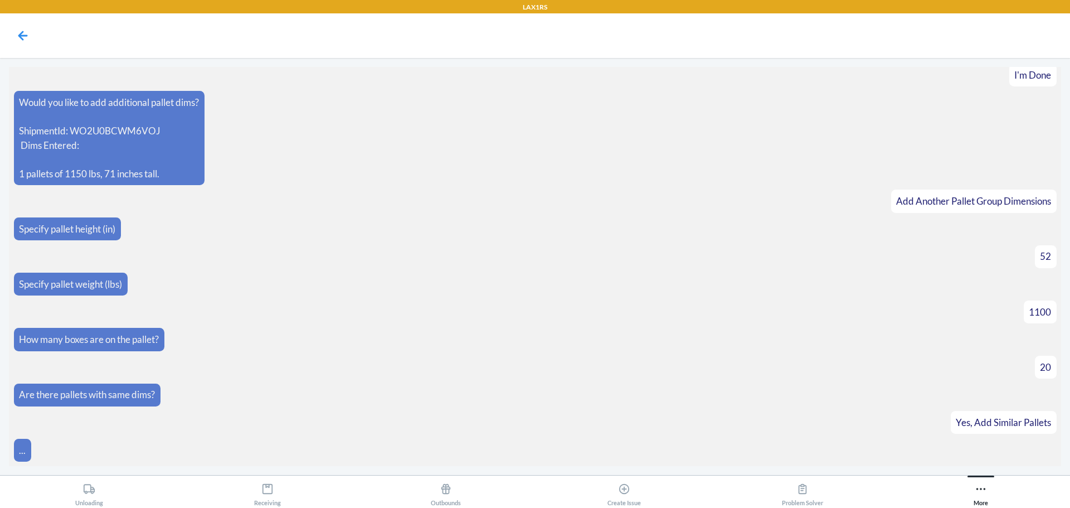
scroll to position [557, 0]
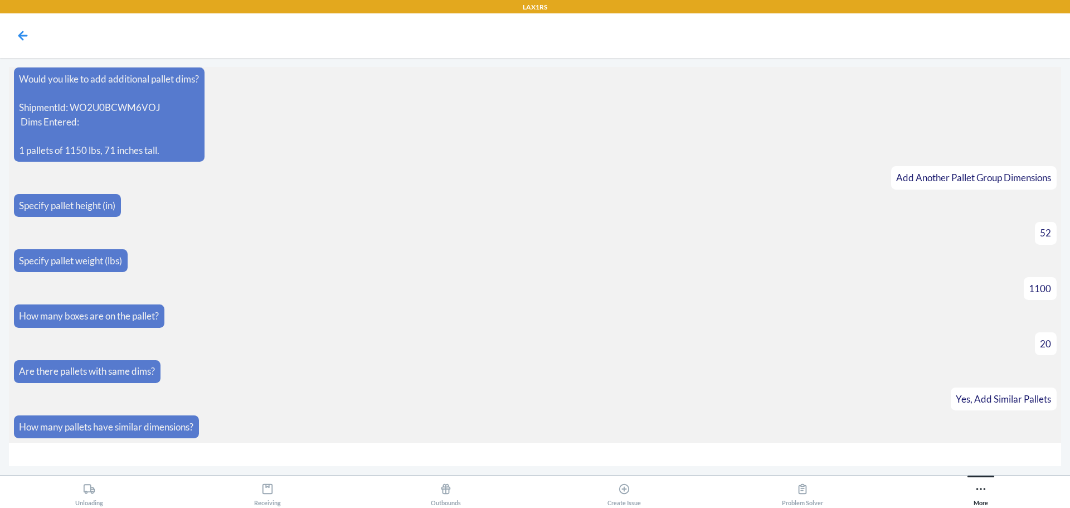
type input "9"
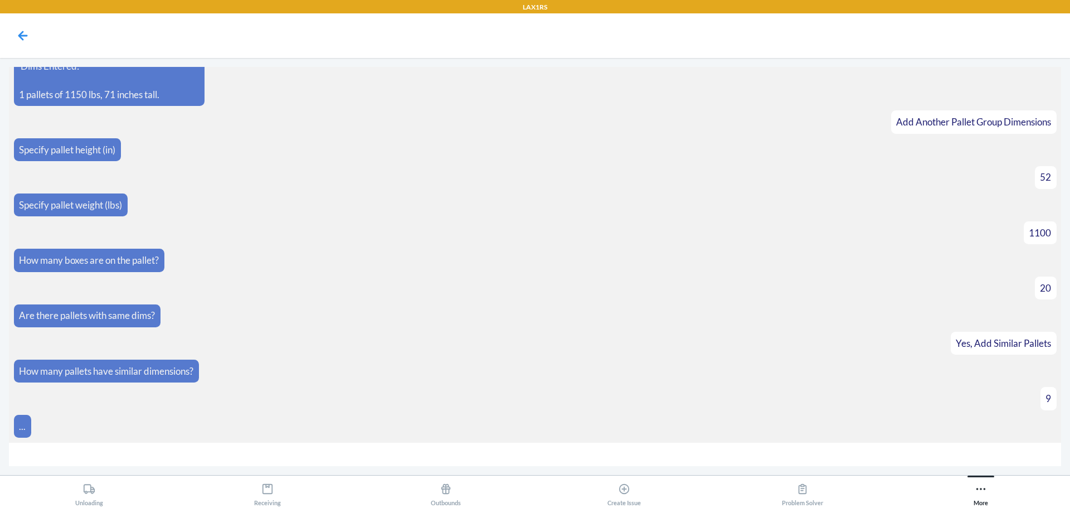
scroll to position [729, 0]
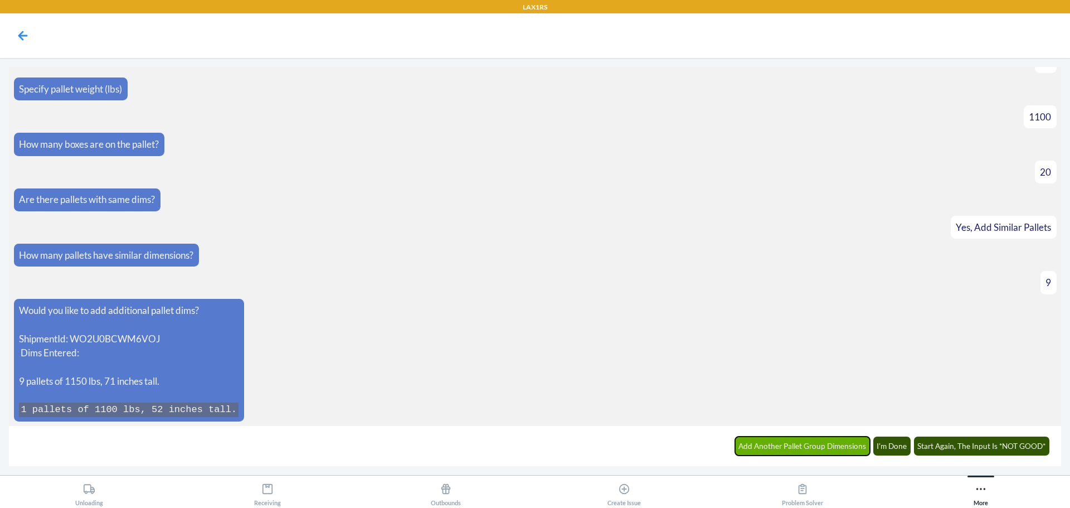
click at [831, 452] on button "Add Another Pallet Group Dimensions" at bounding box center [802, 446] width 135 height 19
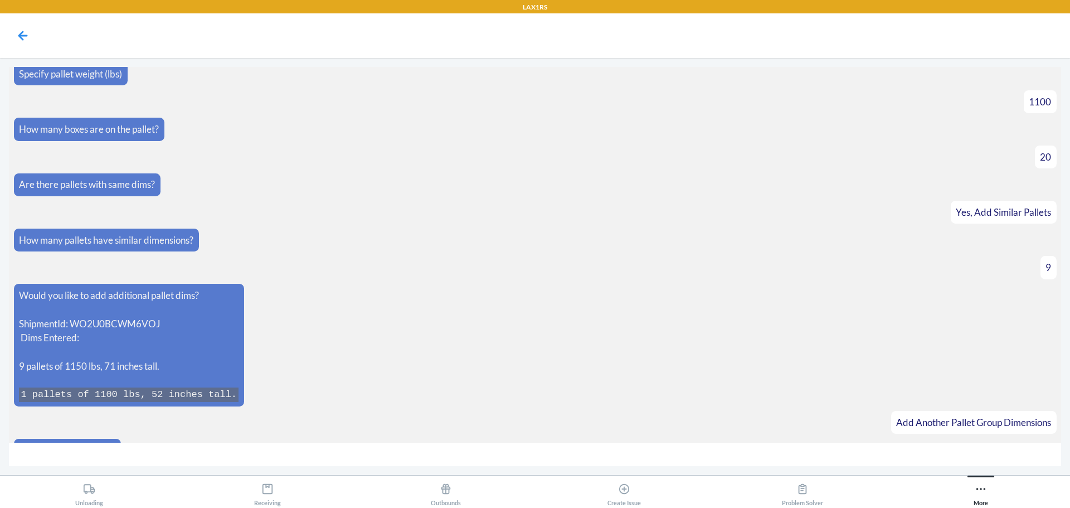
scroll to position [767, 0]
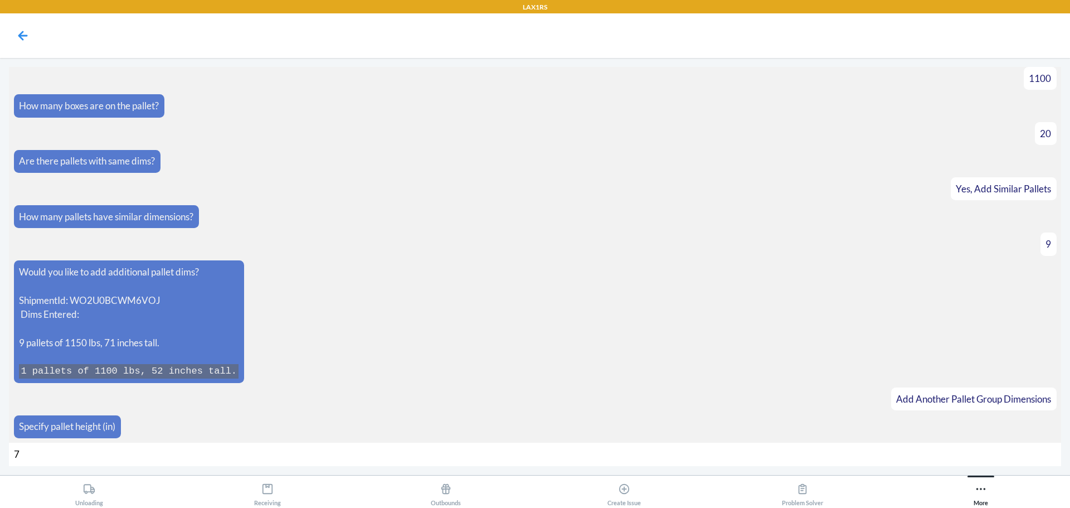
type input "70"
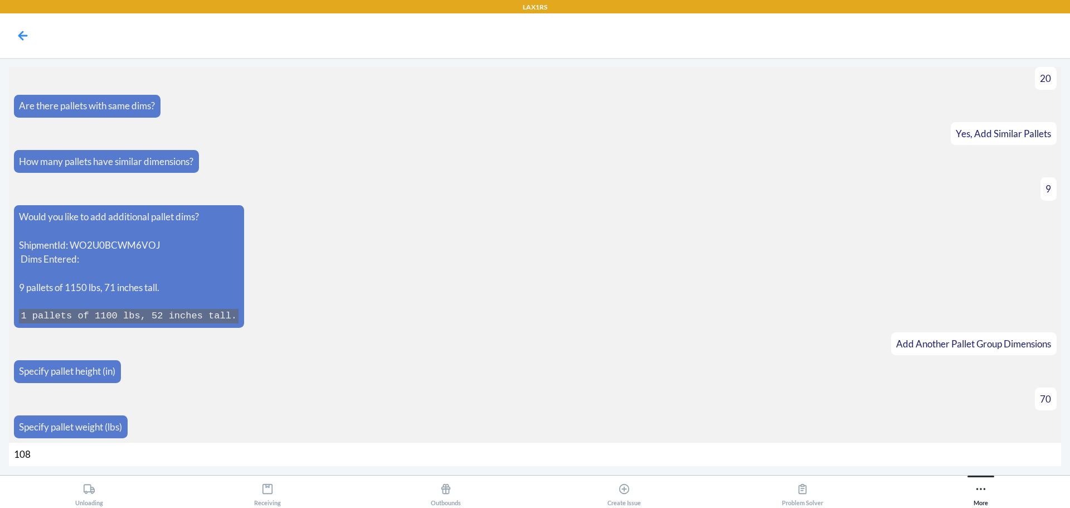
type input "1088"
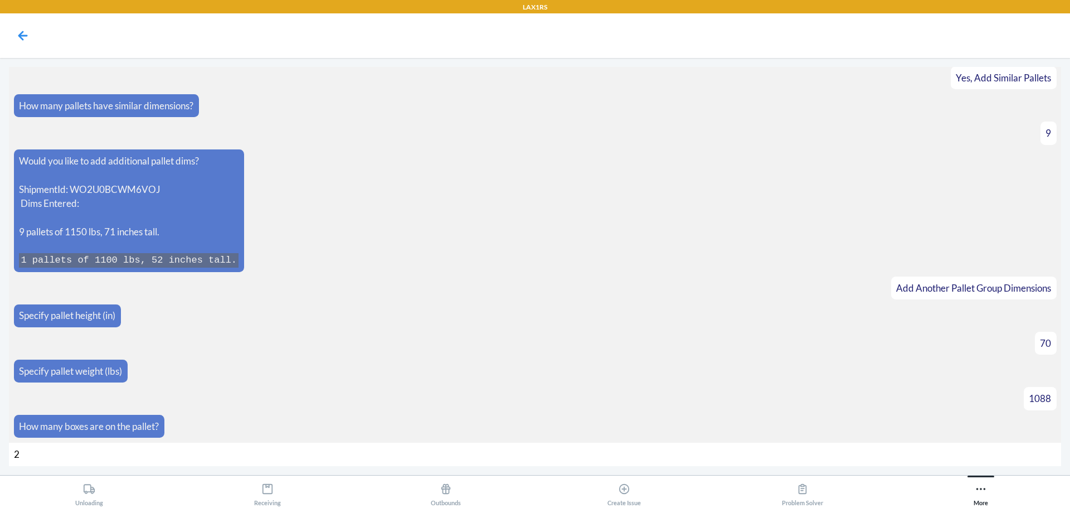
type input "28"
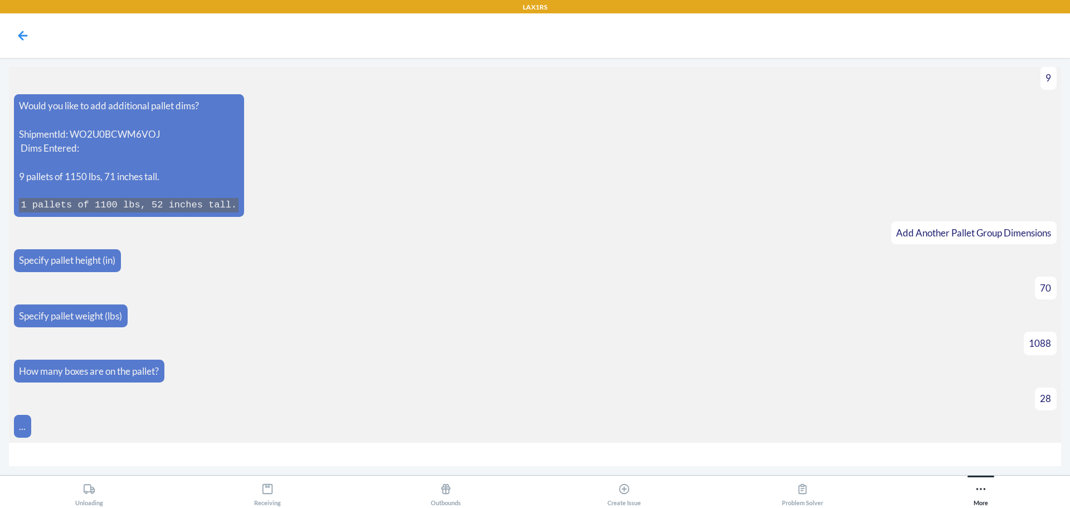
scroll to position [950, 0]
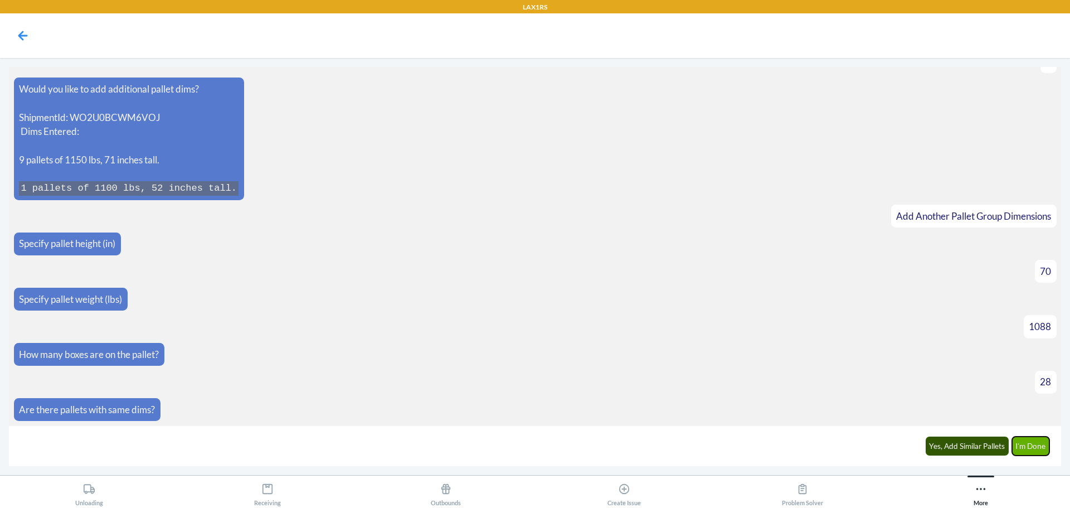
click at [1024, 443] on button "I'm Done" at bounding box center [1031, 446] width 38 height 19
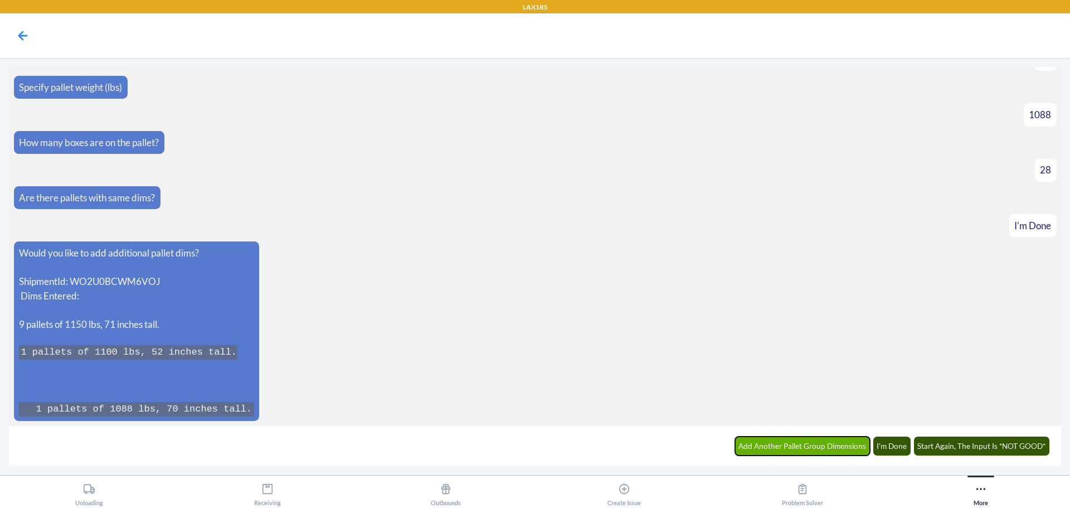
click at [835, 441] on button "Add Another Pallet Group Dimensions" at bounding box center [802, 446] width 135 height 19
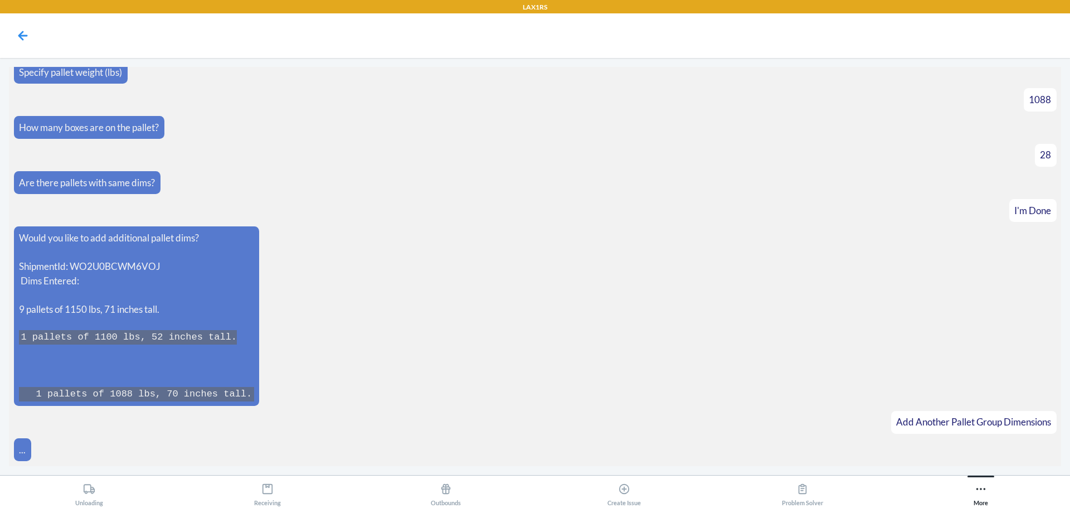
scroll to position [1200, 0]
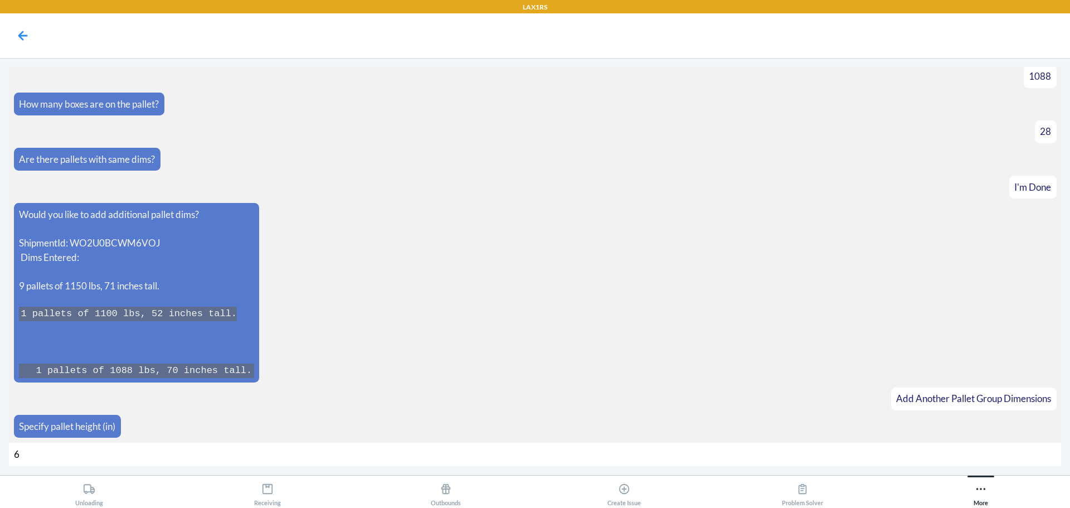
type input "64"
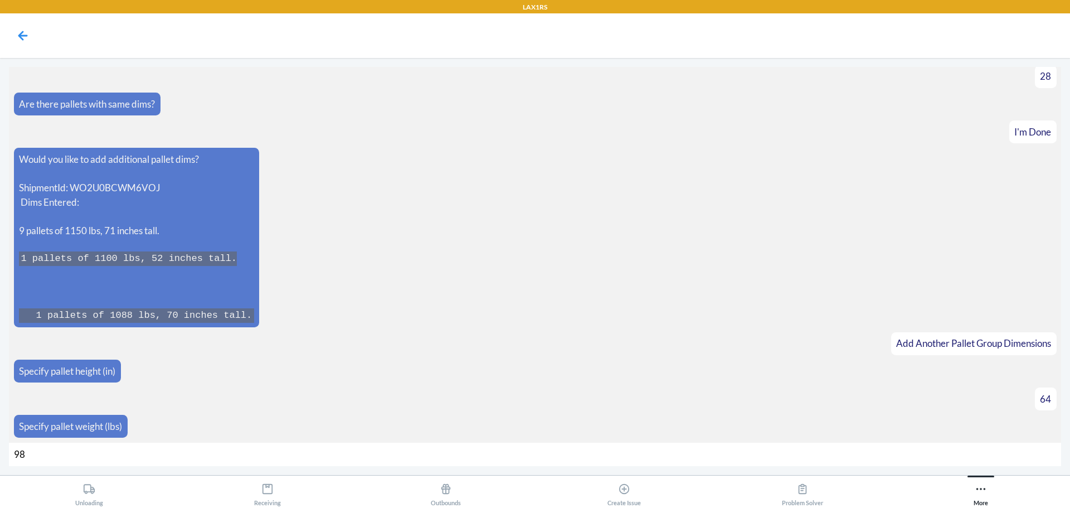
type input "982"
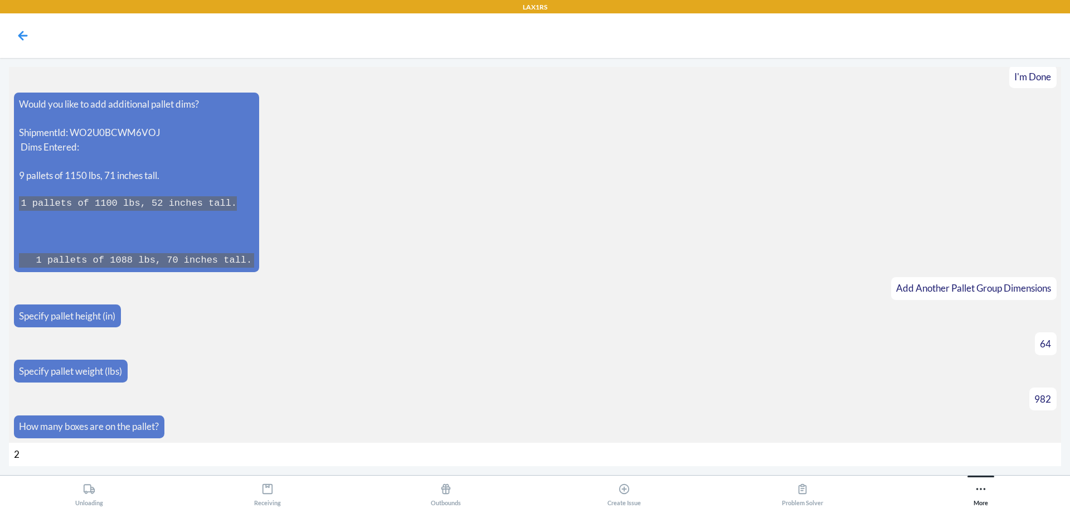
type input "22"
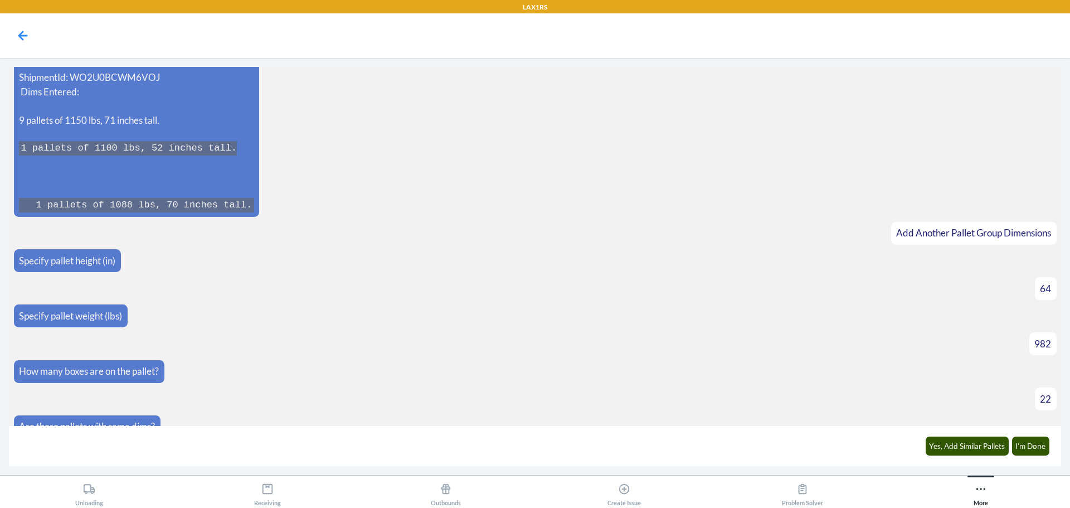
scroll to position [1383, 0]
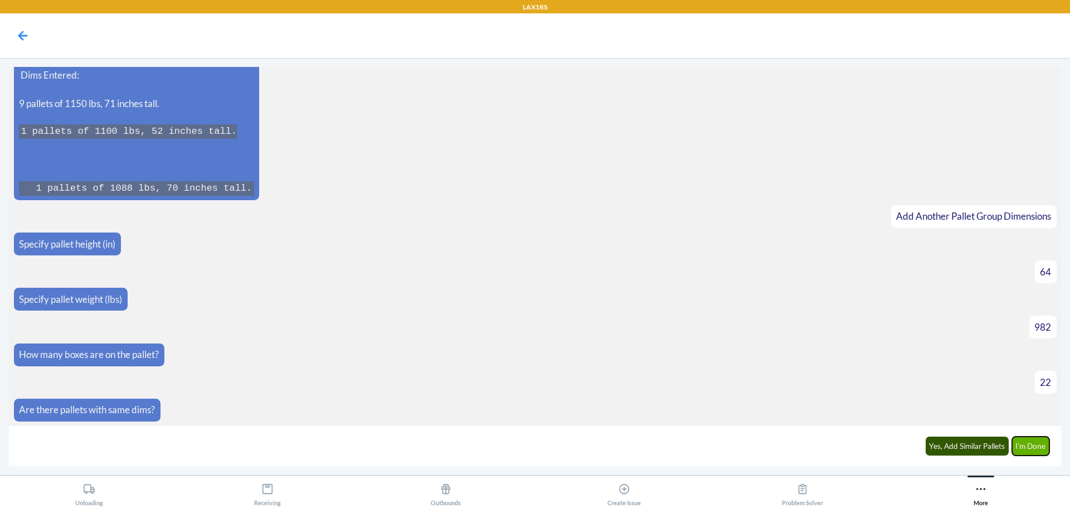
click at [1044, 447] on button "I'm Done" at bounding box center [1031, 446] width 38 height 19
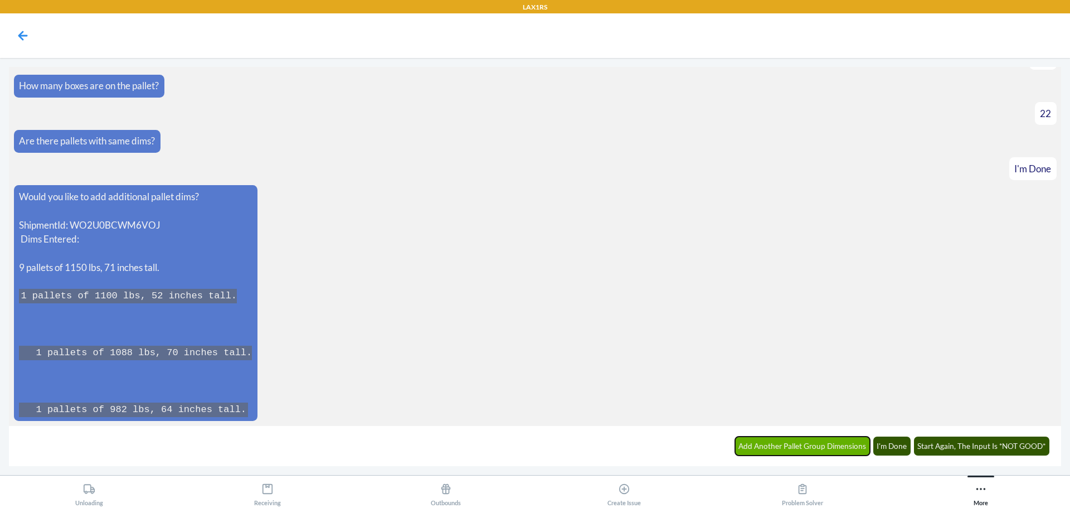
click at [827, 450] on button "Add Another Pallet Group Dimensions" at bounding box center [802, 446] width 135 height 19
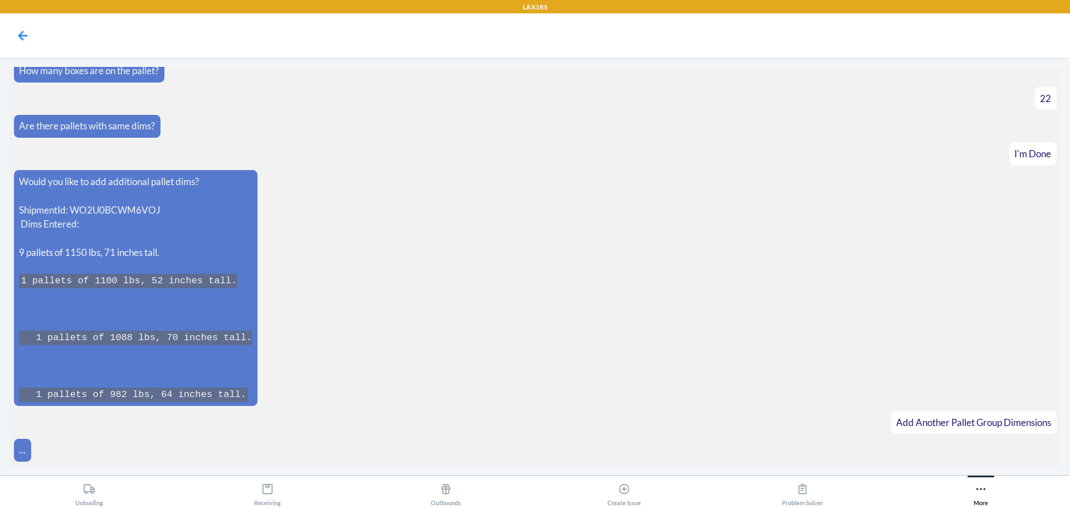
scroll to position [1690, 0]
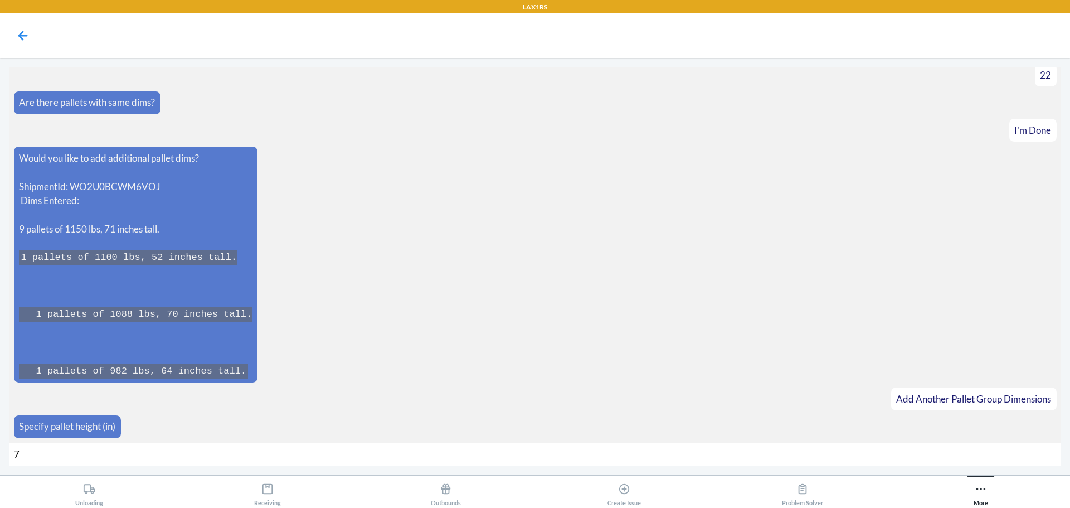
type input "70"
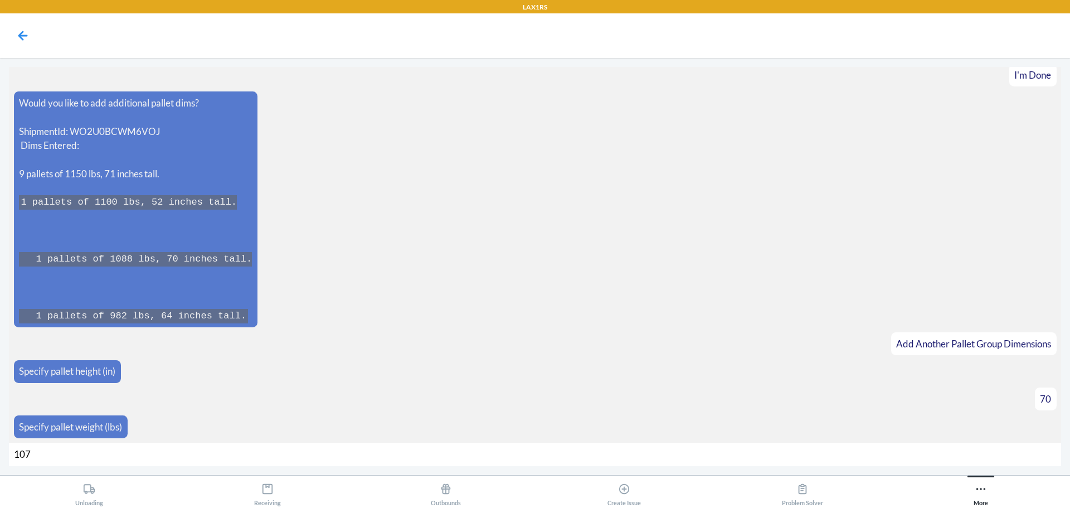
type input "1078"
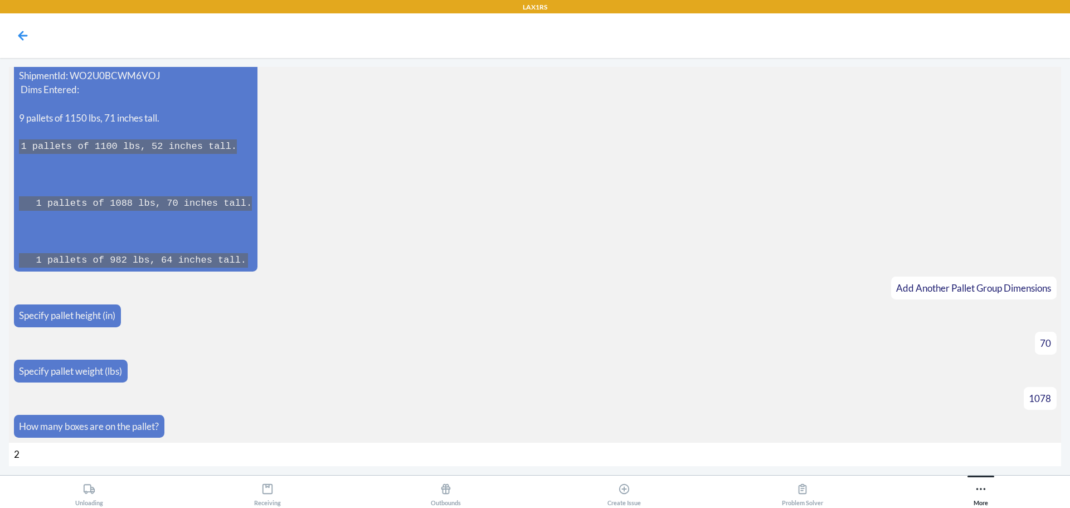
type input "28"
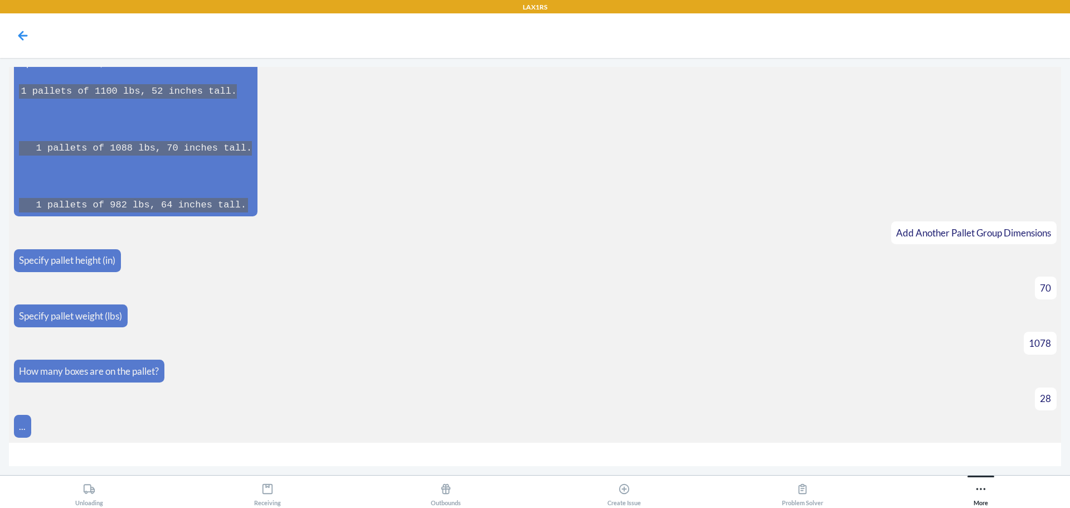
scroll to position [1873, 0]
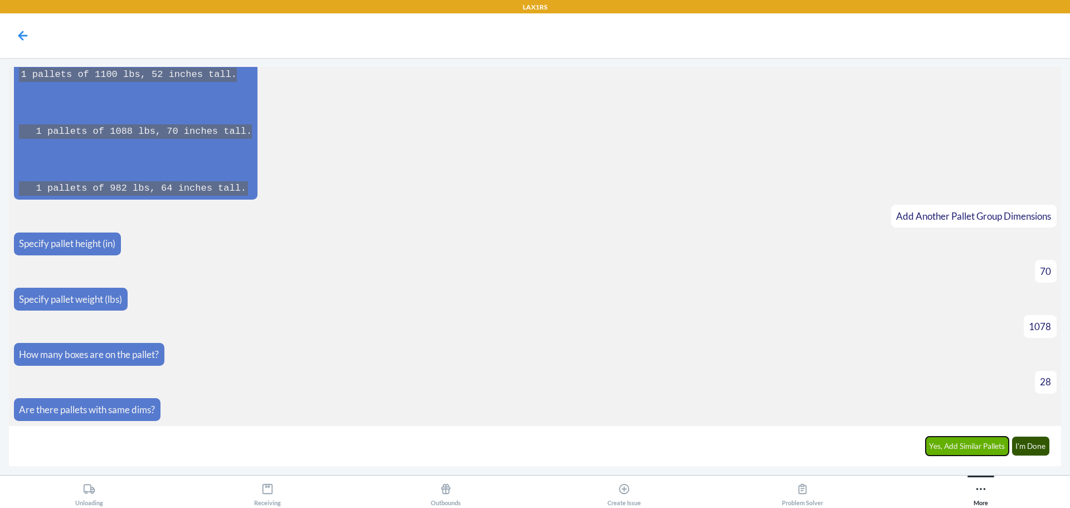
click at [953, 442] on button "Yes, Add Similar Pallets" at bounding box center [968, 446] width 84 height 19
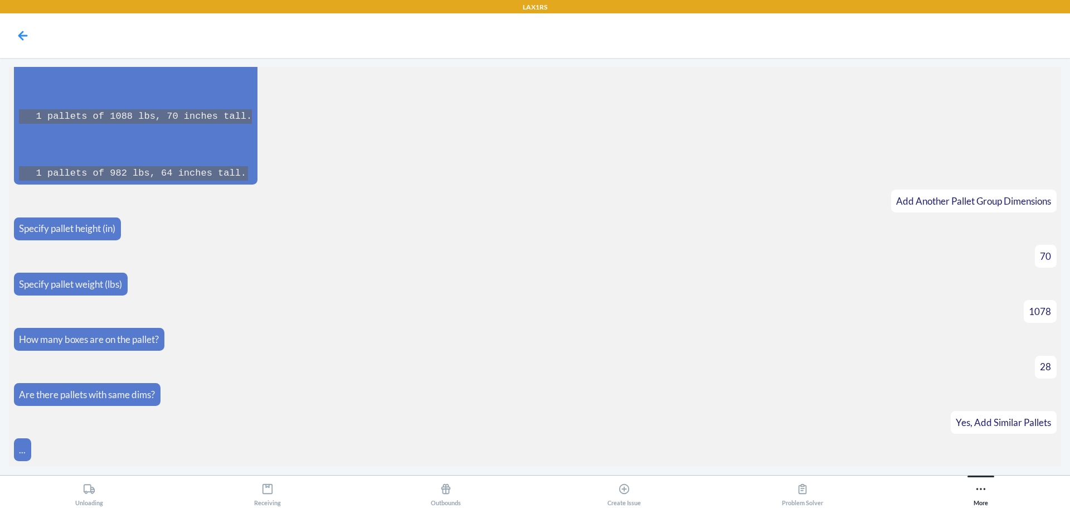
scroll to position [1911, 0]
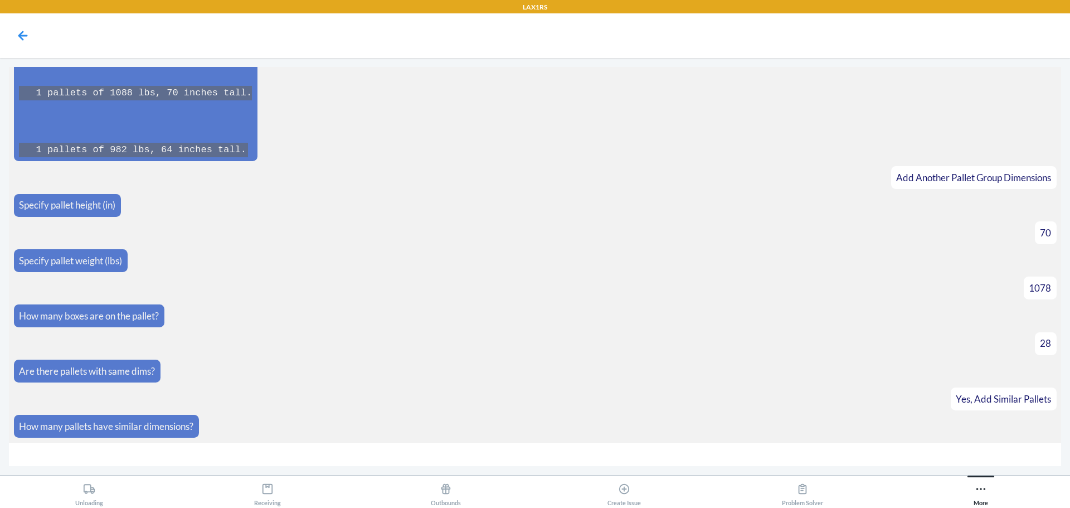
type input "7"
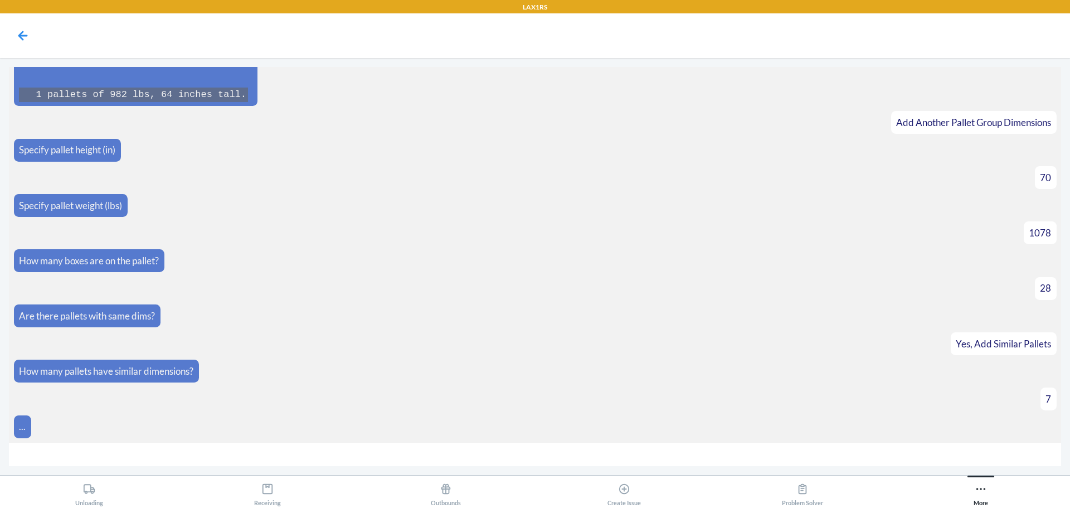
scroll to position [2253, 0]
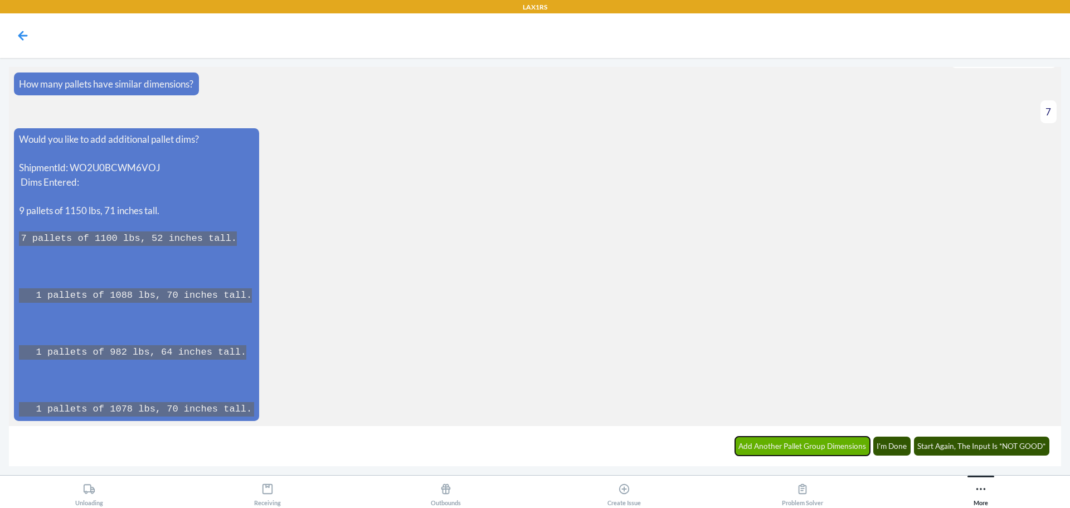
click at [799, 451] on button "Add Another Pallet Group Dimensions" at bounding box center [802, 446] width 135 height 19
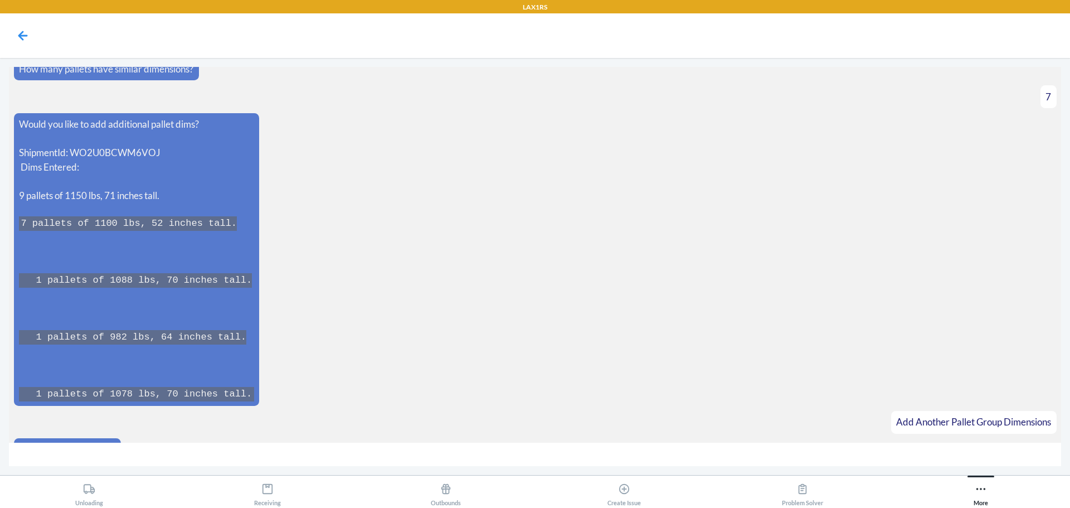
scroll to position [2292, 0]
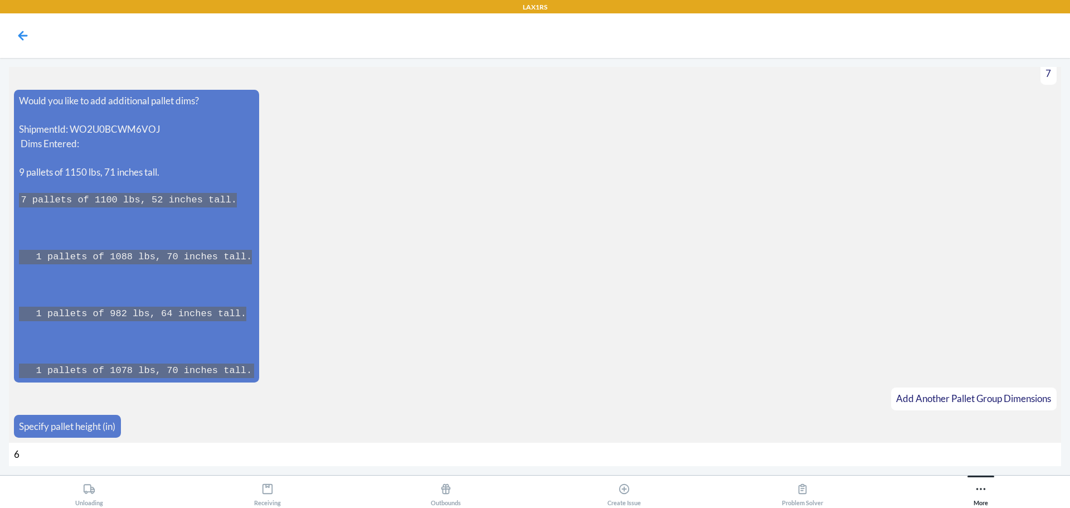
type input "60"
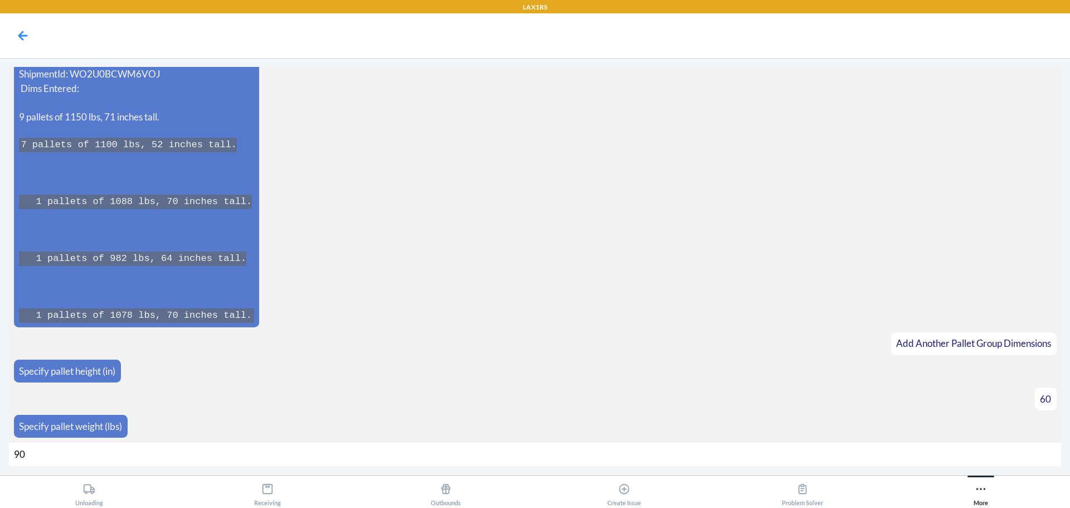
type input "900"
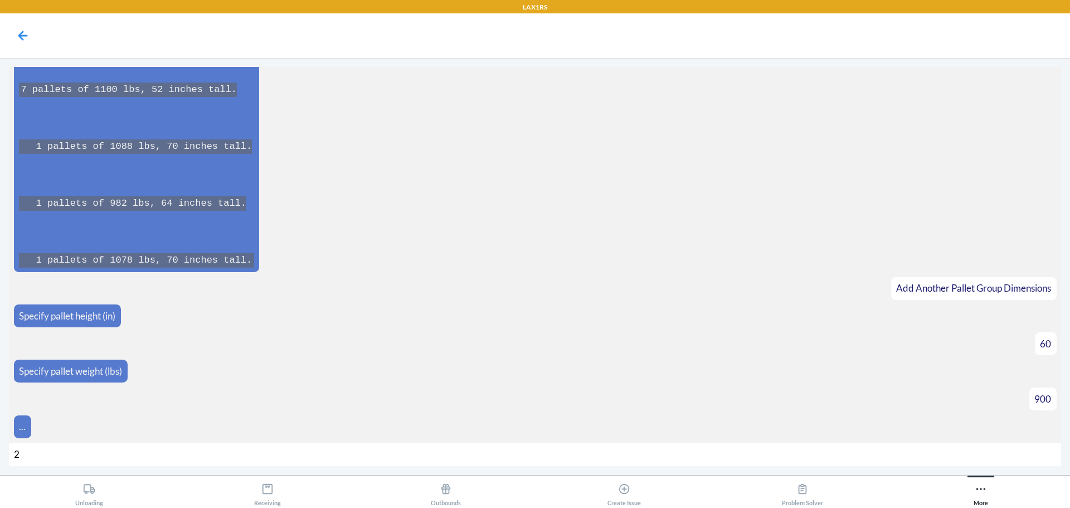
type input "24"
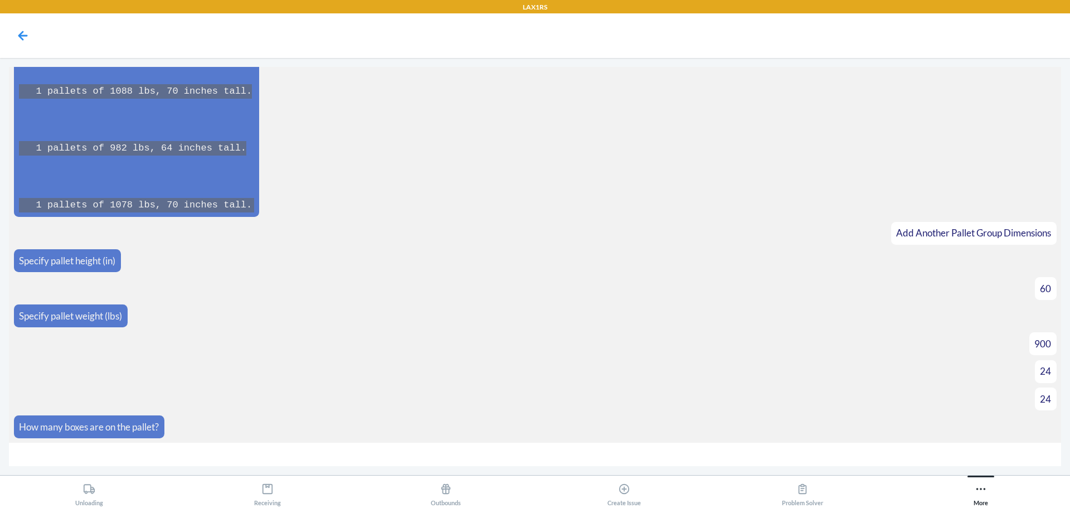
scroll to position [2499, 0]
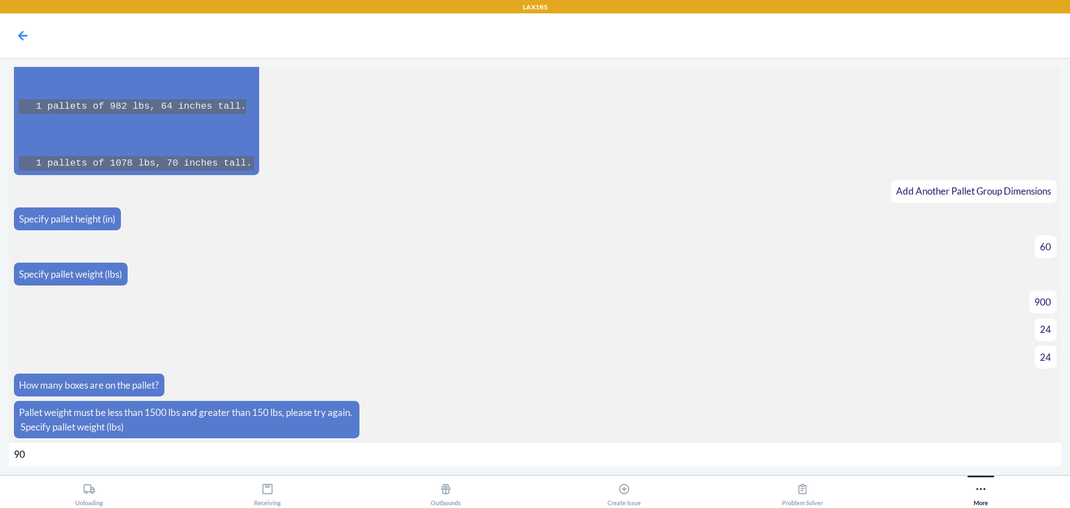
type input "900"
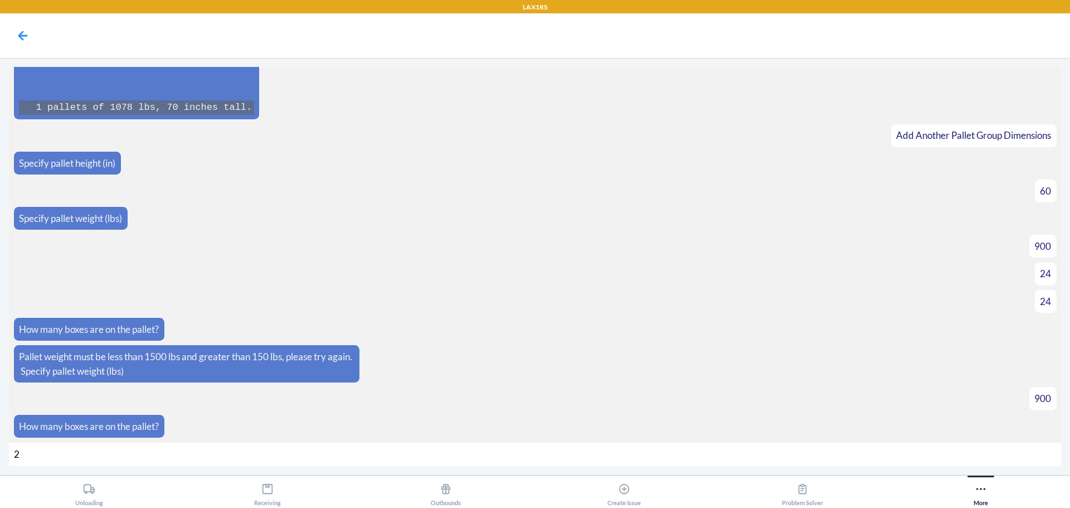
type input "24"
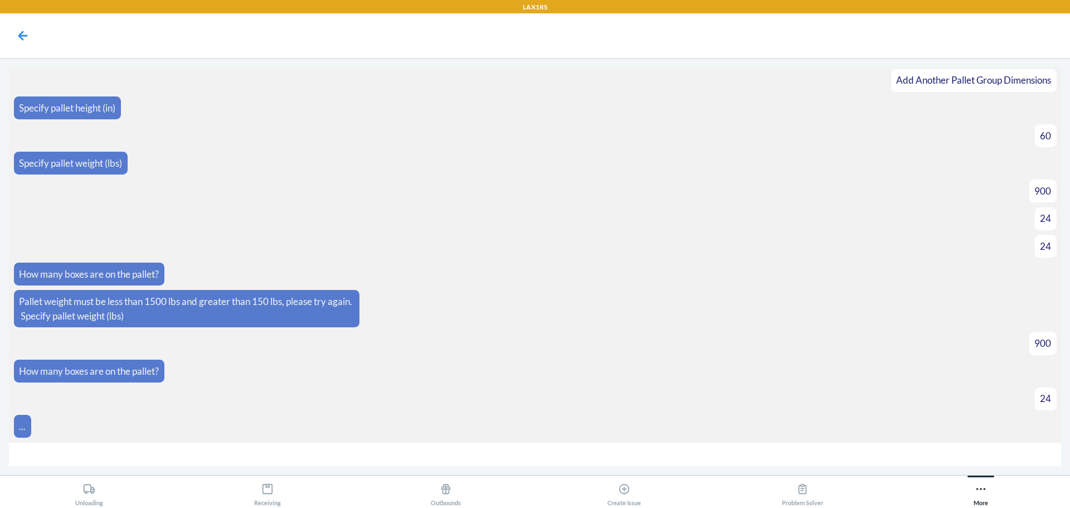
scroll to position [2627, 0]
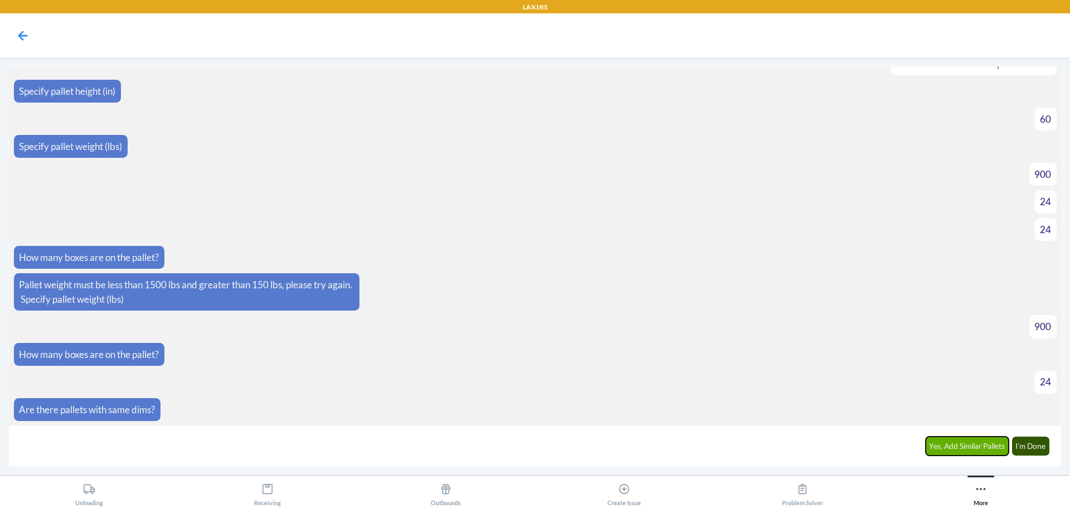
click at [948, 442] on button "Yes, Add Similar Pallets" at bounding box center [968, 446] width 84 height 19
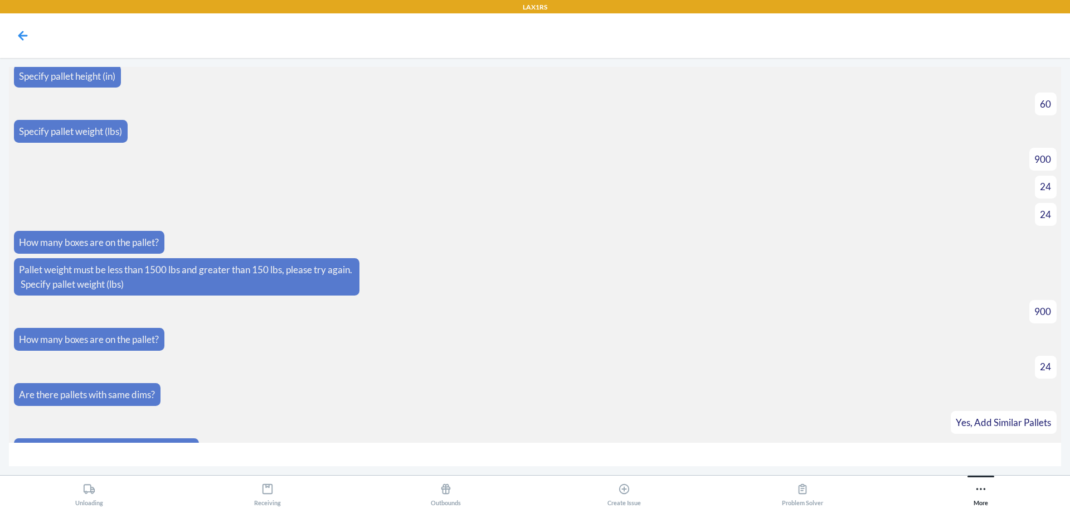
scroll to position [2665, 0]
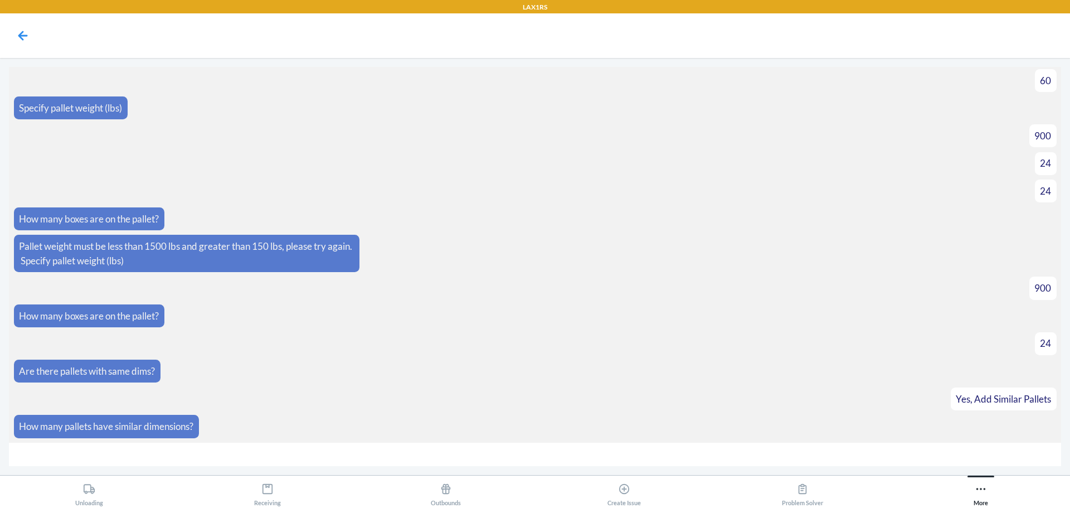
type input "6"
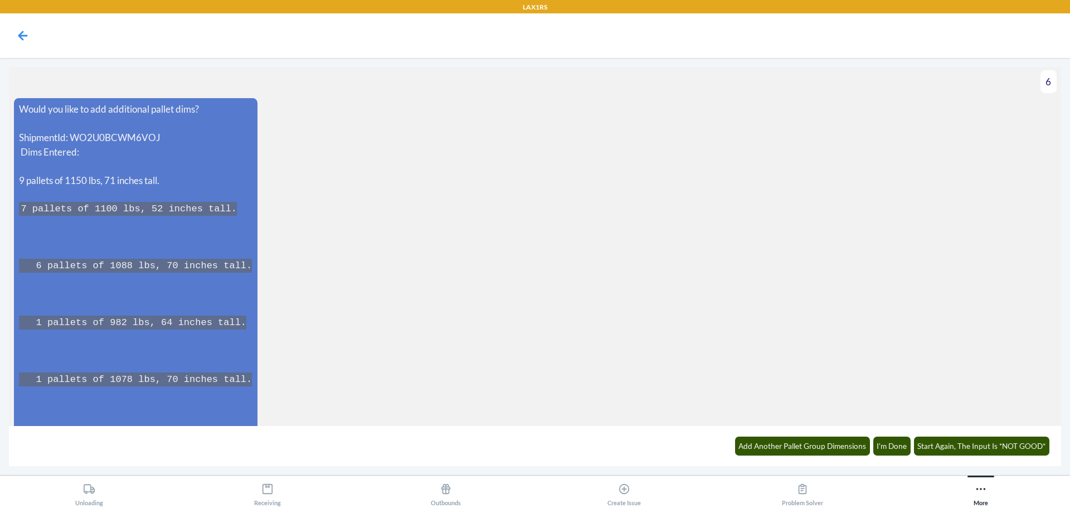
scroll to position [3065, 0]
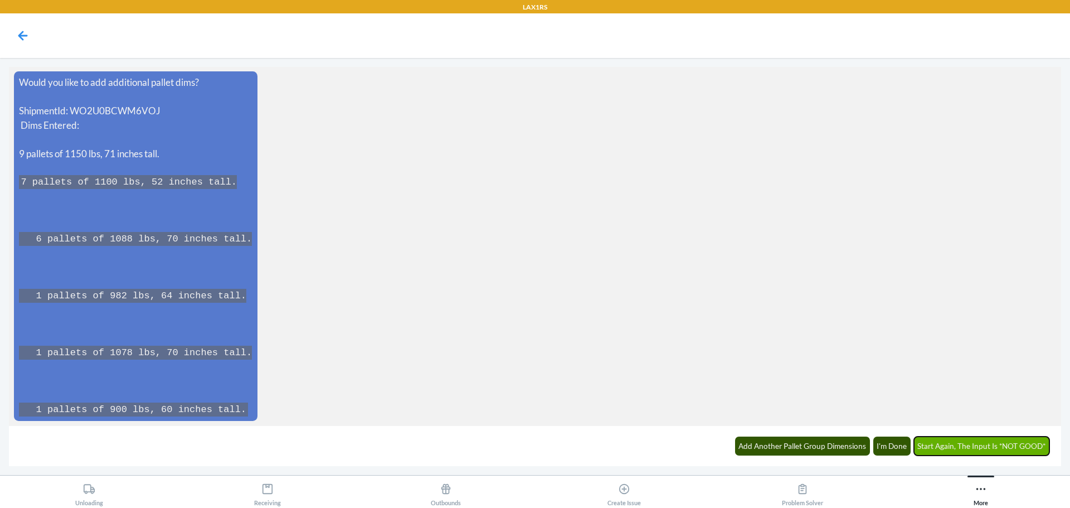
click at [943, 443] on button "Start Again, The Input Is *NOT GOOD*" at bounding box center [982, 446] width 136 height 19
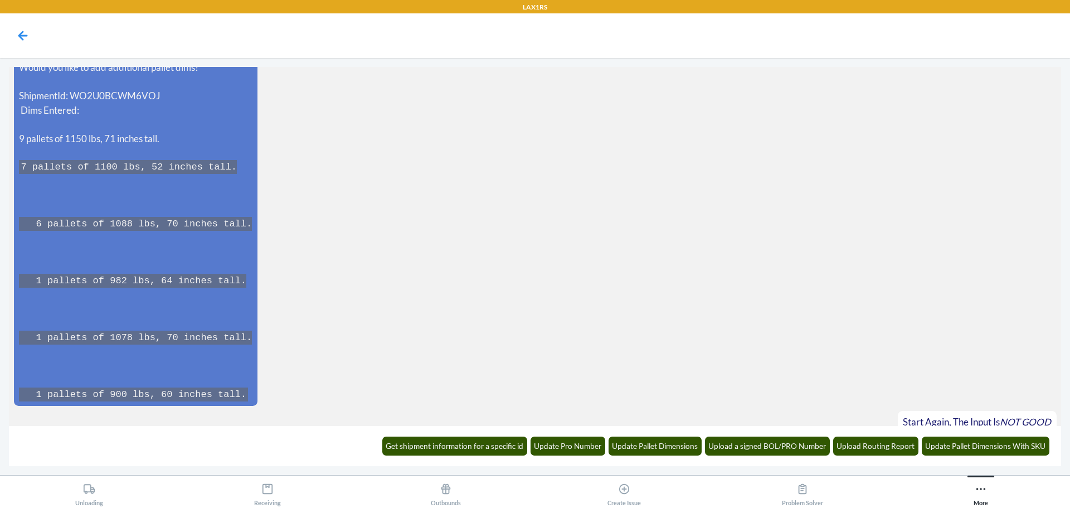
scroll to position [3120, 0]
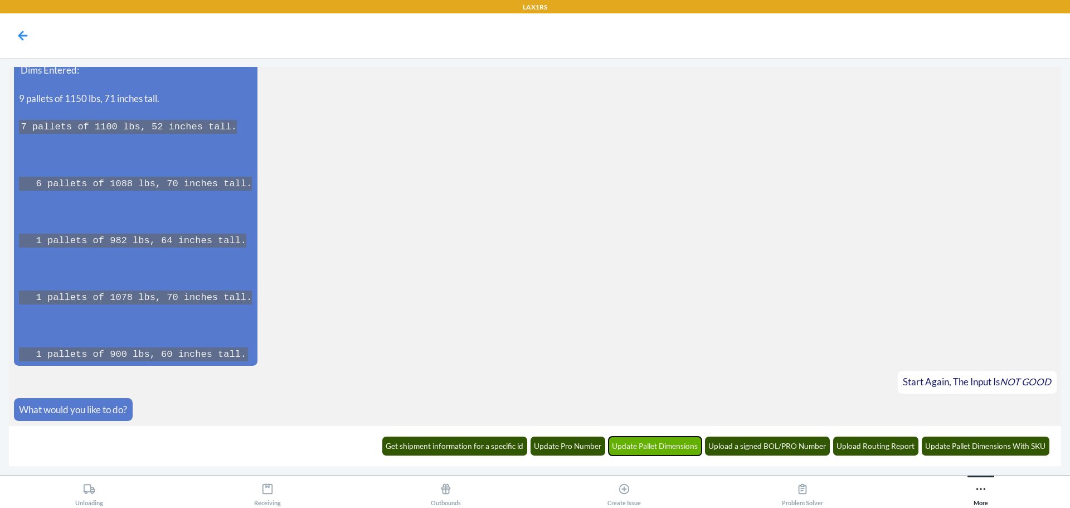
click at [637, 445] on button "Update Pallet Dimensions" at bounding box center [656, 446] width 94 height 19
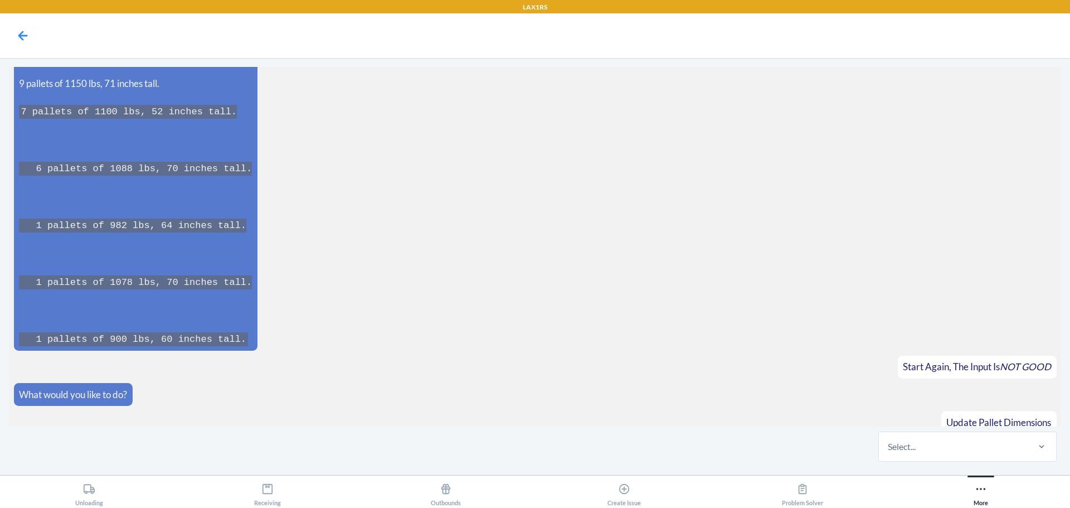
scroll to position [3174, 0]
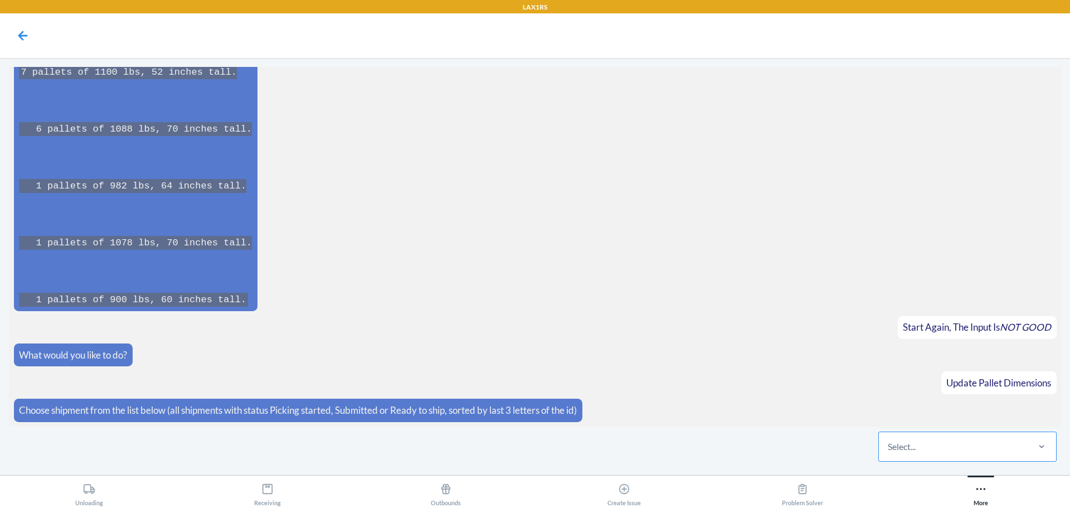
click at [948, 448] on div "Select..." at bounding box center [953, 446] width 148 height 29
click at [889, 448] on input "Select..." at bounding box center [888, 446] width 1 height 13
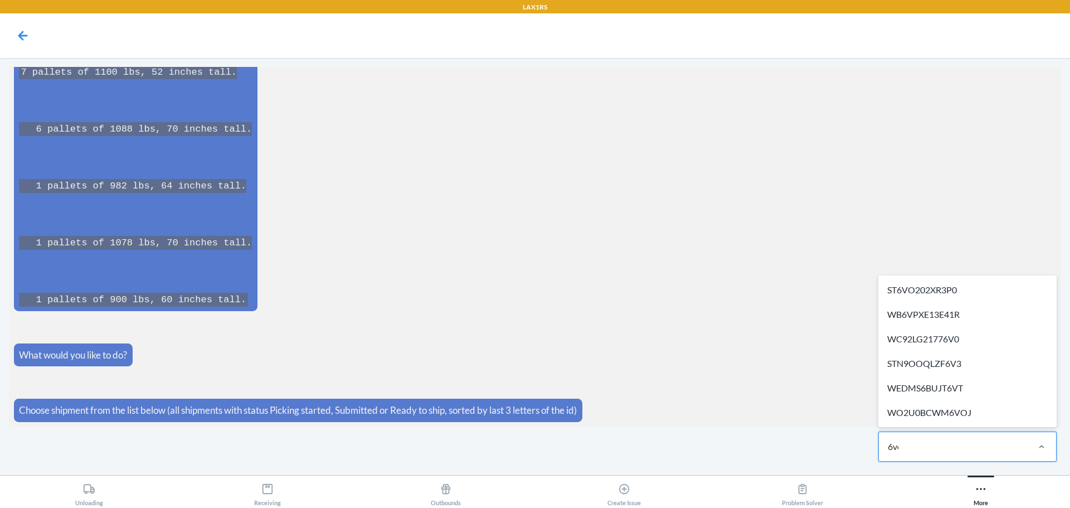
type input "6voj"
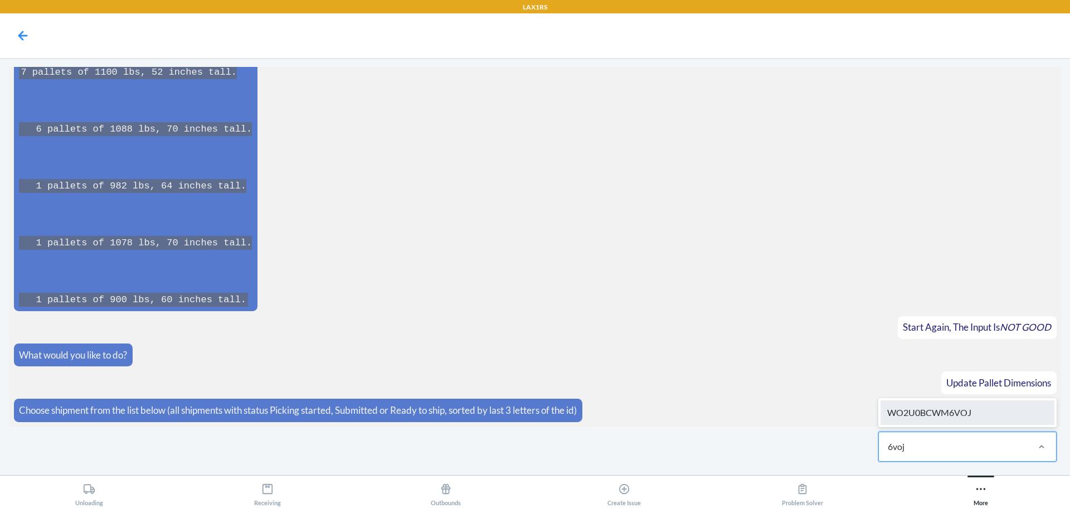
click at [949, 406] on div "WO2U0BCWM6VOJ" at bounding box center [968, 412] width 174 height 25
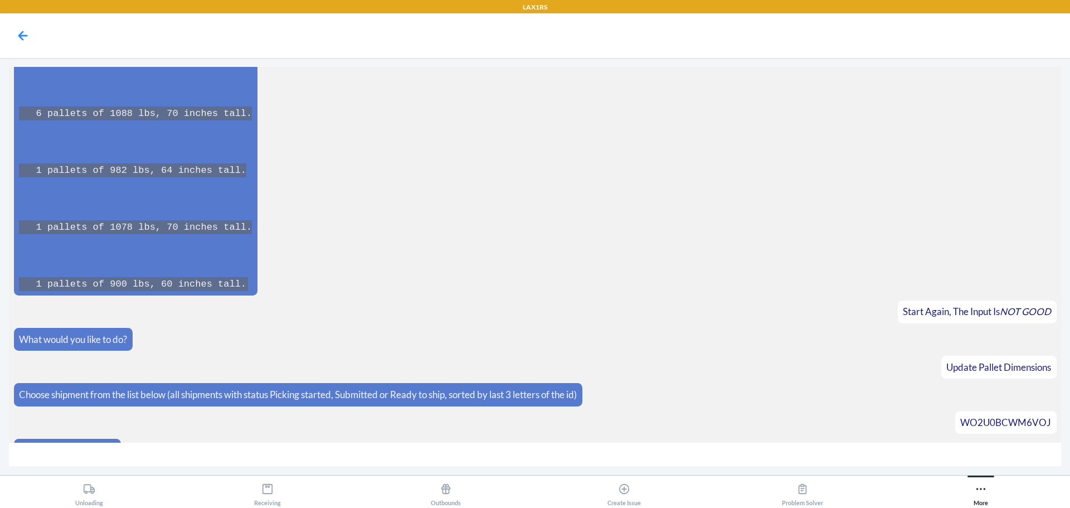
scroll to position [3213, 0]
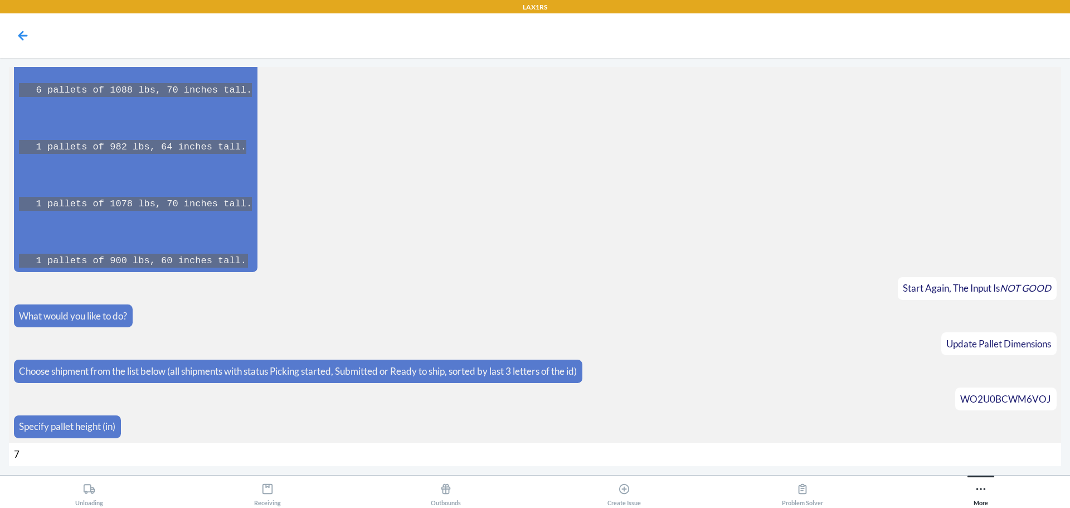
type input "71"
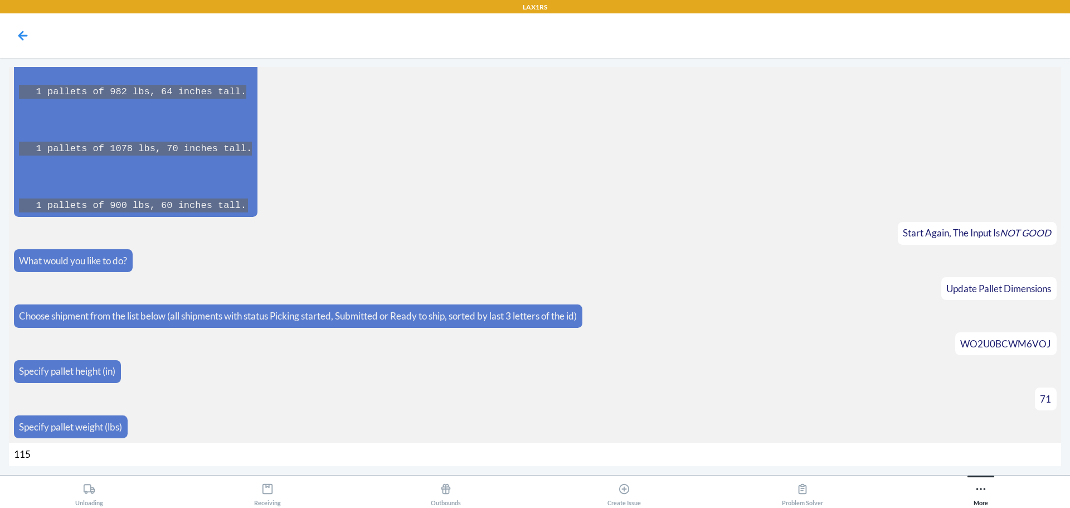
type input "1150"
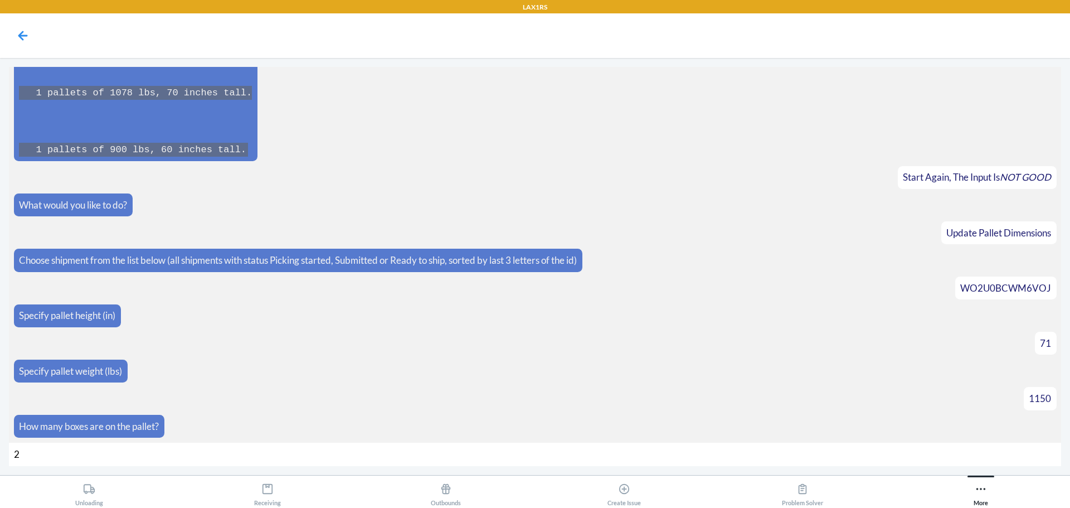
type input "26"
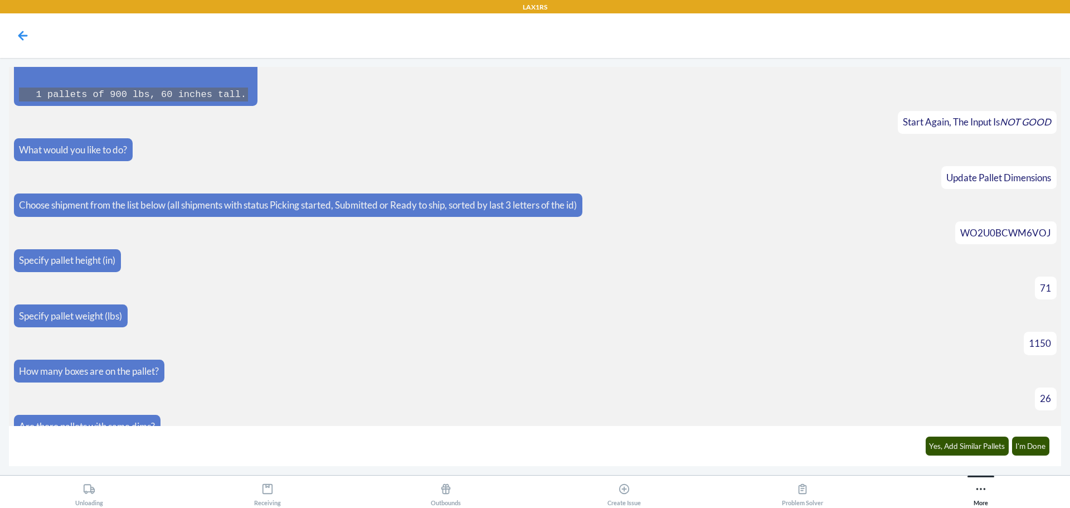
scroll to position [3396, 0]
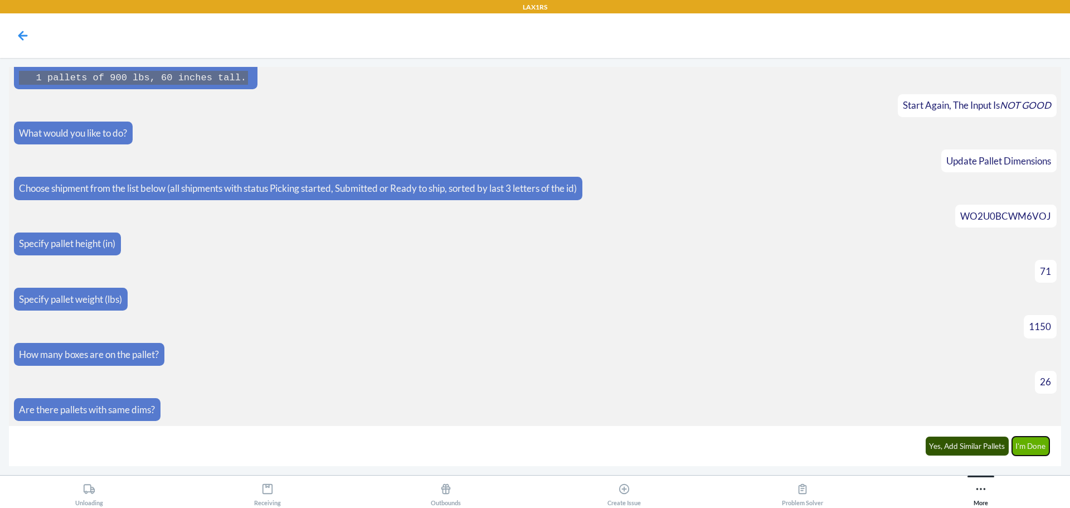
click at [1032, 450] on button "I'm Done" at bounding box center [1031, 446] width 38 height 19
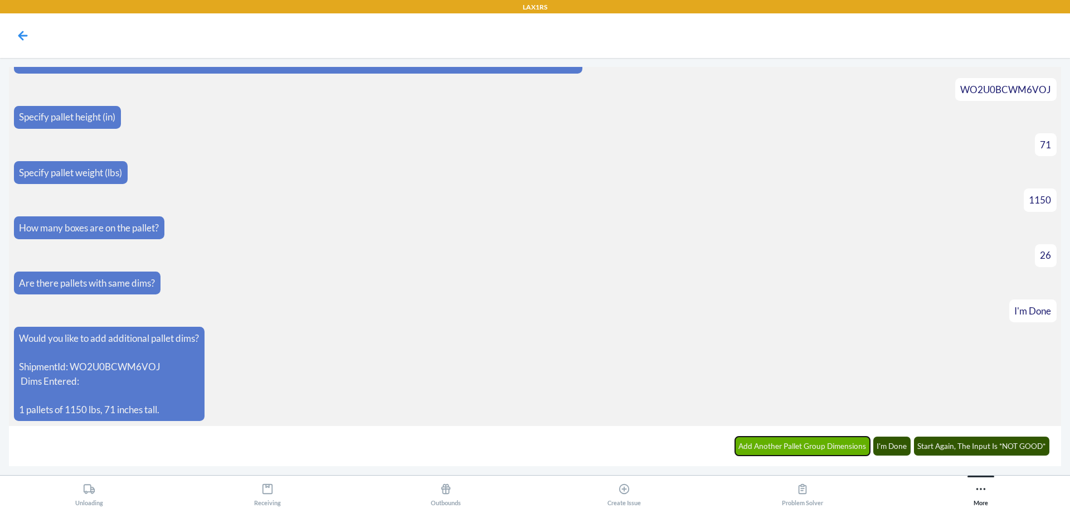
click at [796, 444] on button "Add Another Pallet Group Dimensions" at bounding box center [802, 446] width 135 height 19
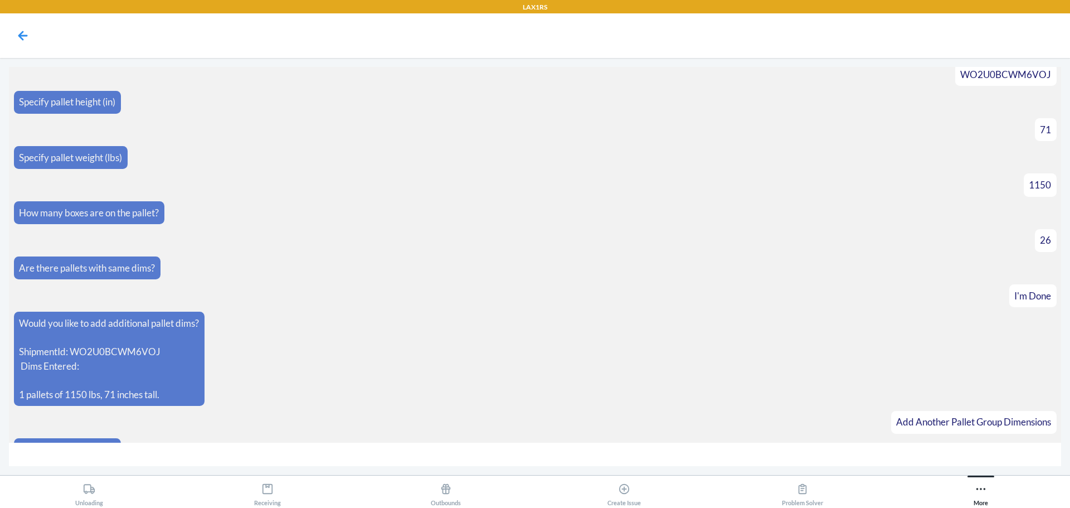
scroll to position [3561, 0]
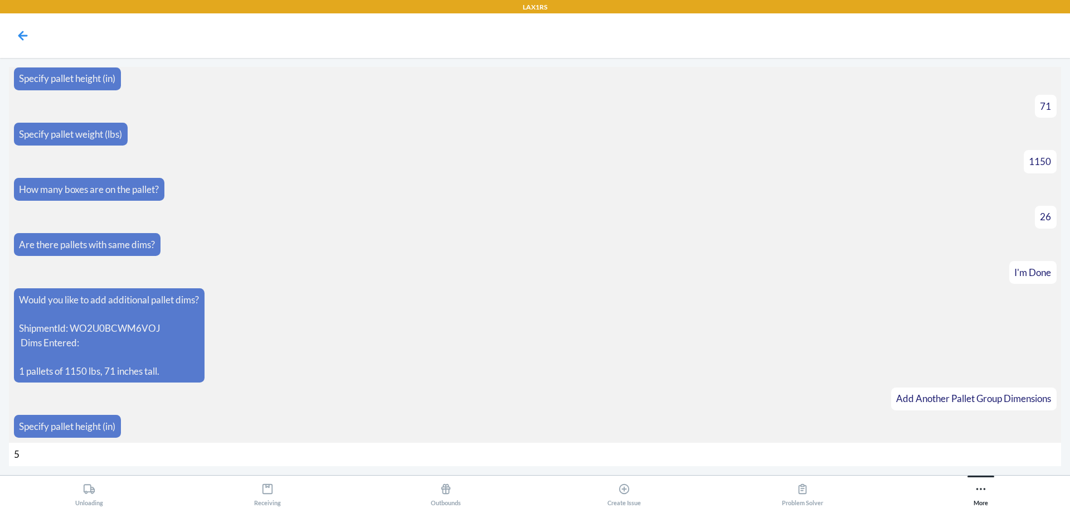
type input "52"
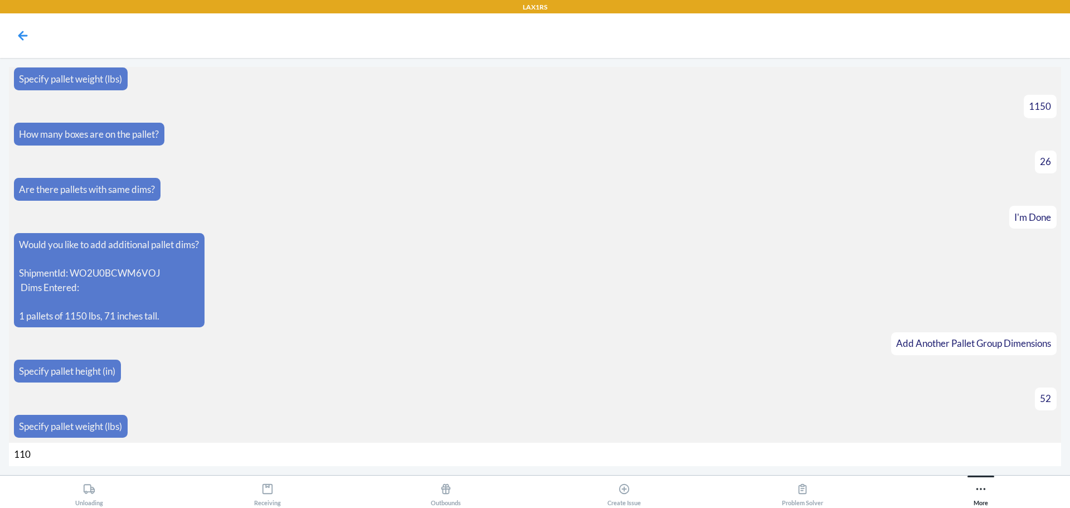
type input "1100"
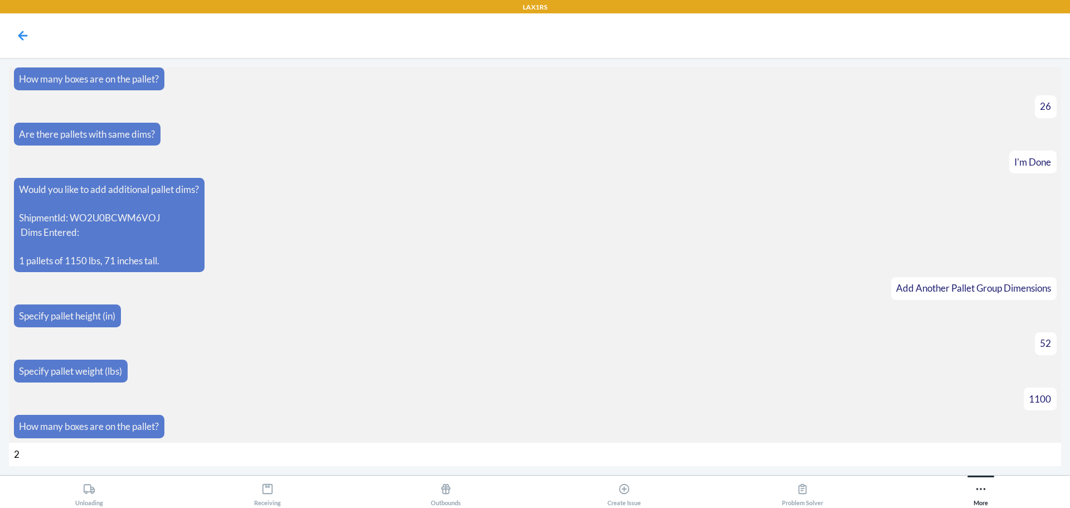
type input "20"
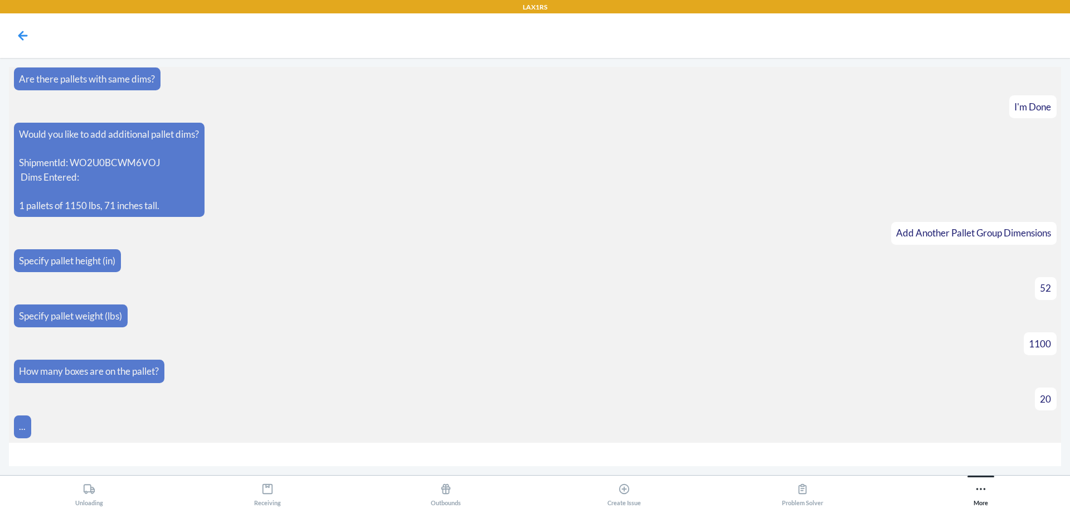
scroll to position [3744, 0]
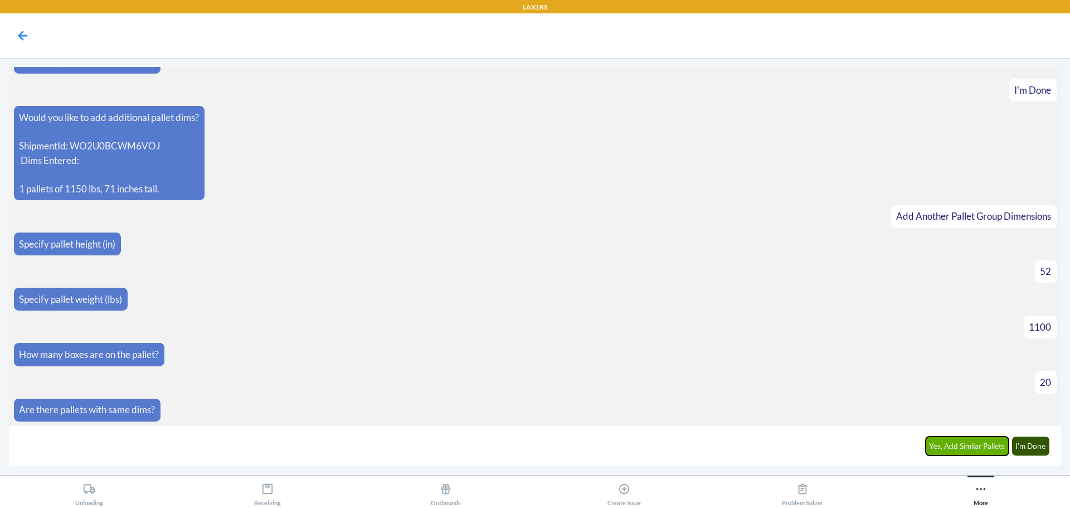
click at [937, 440] on button "Yes, Add Similar Pallets" at bounding box center [968, 446] width 84 height 19
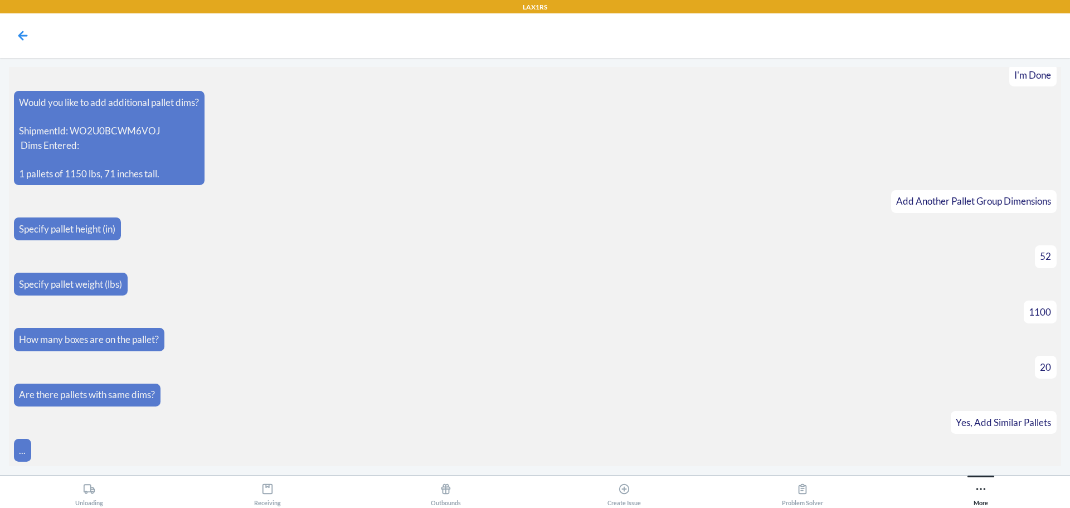
scroll to position [3782, 0]
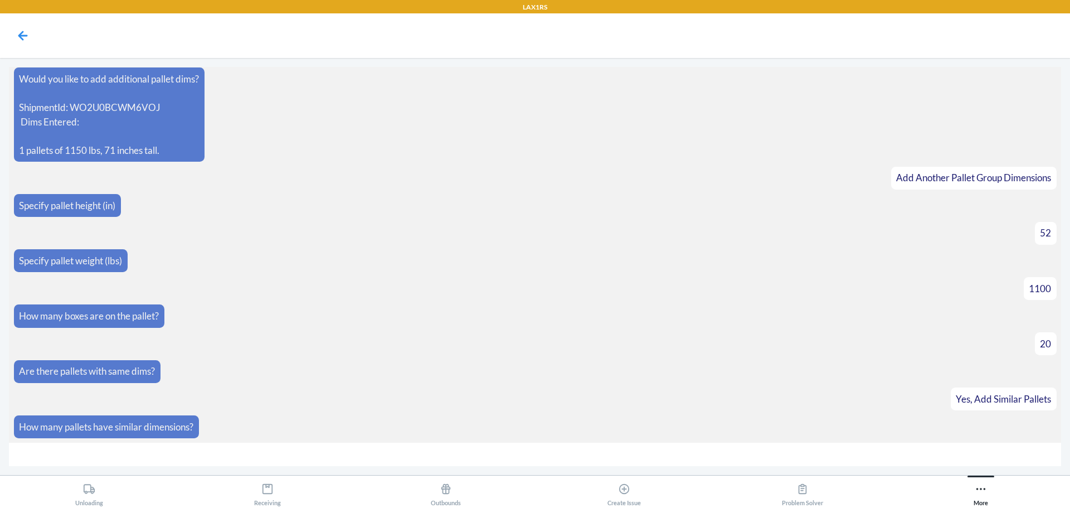
type input "9"
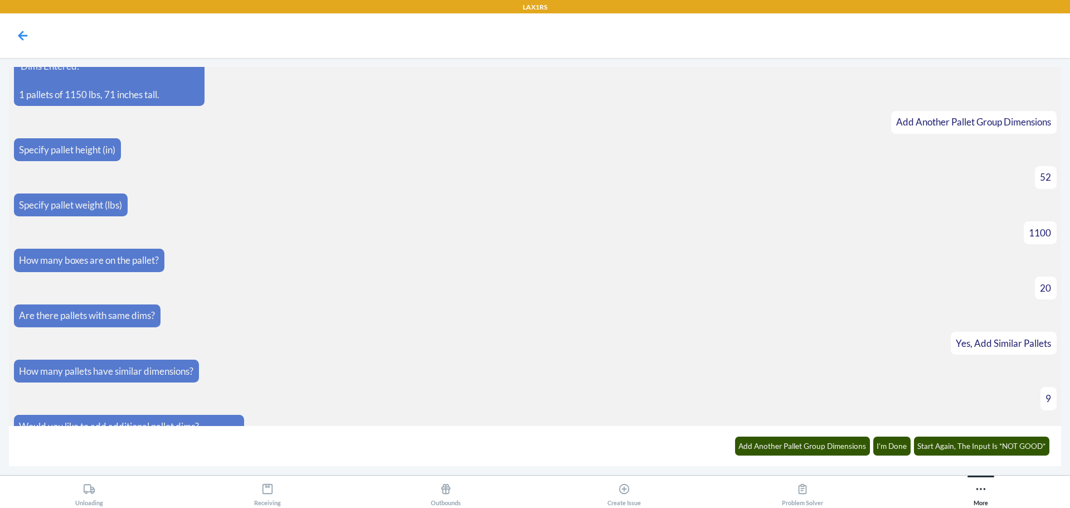
scroll to position [3954, 0]
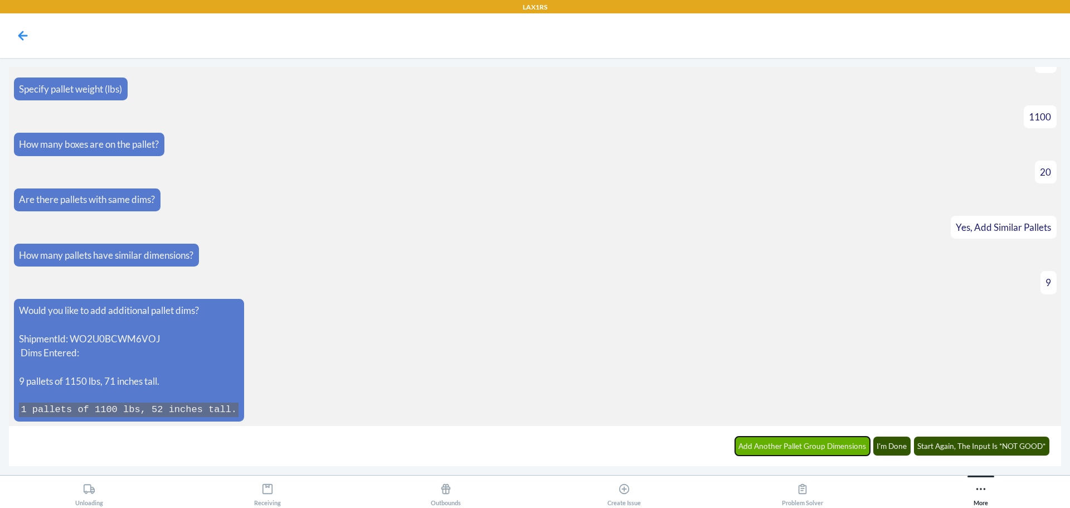
click at [848, 454] on button "Add Another Pallet Group Dimensions" at bounding box center [802, 446] width 135 height 19
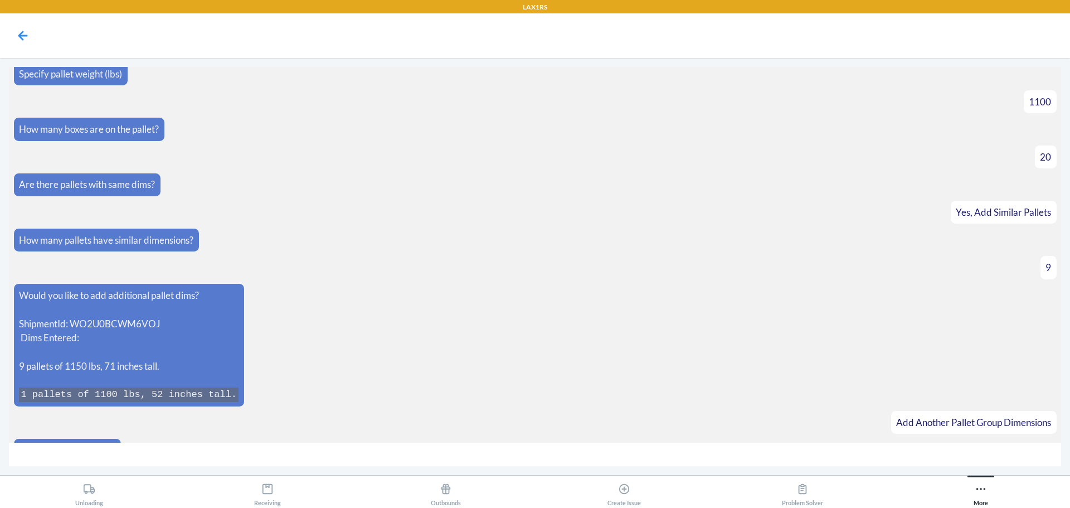
scroll to position [3992, 0]
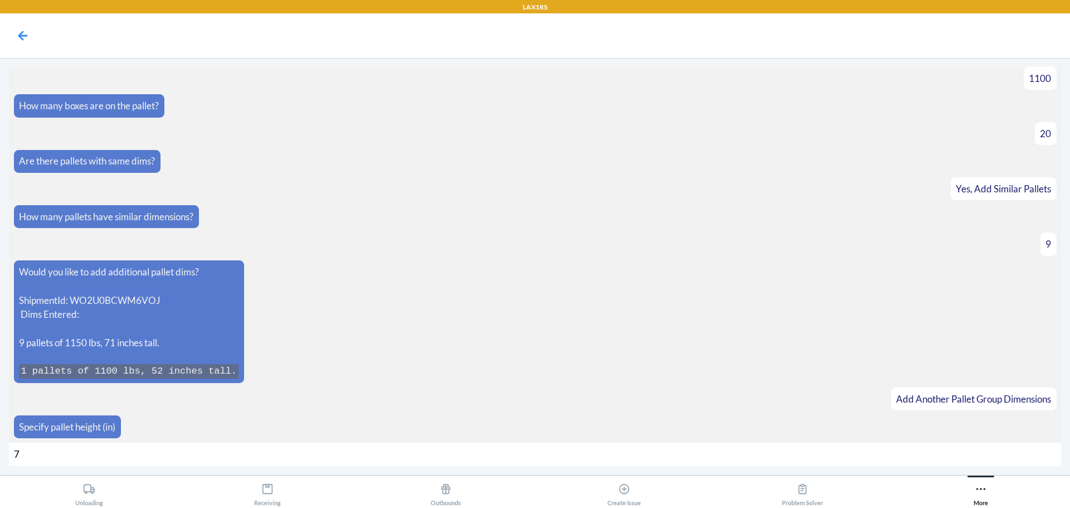
type input "70"
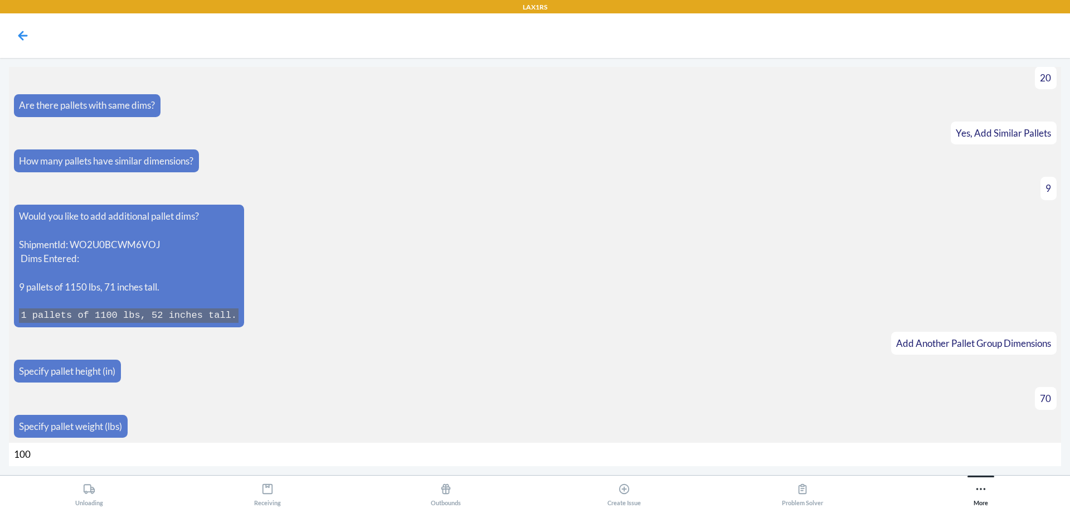
type input "1000"
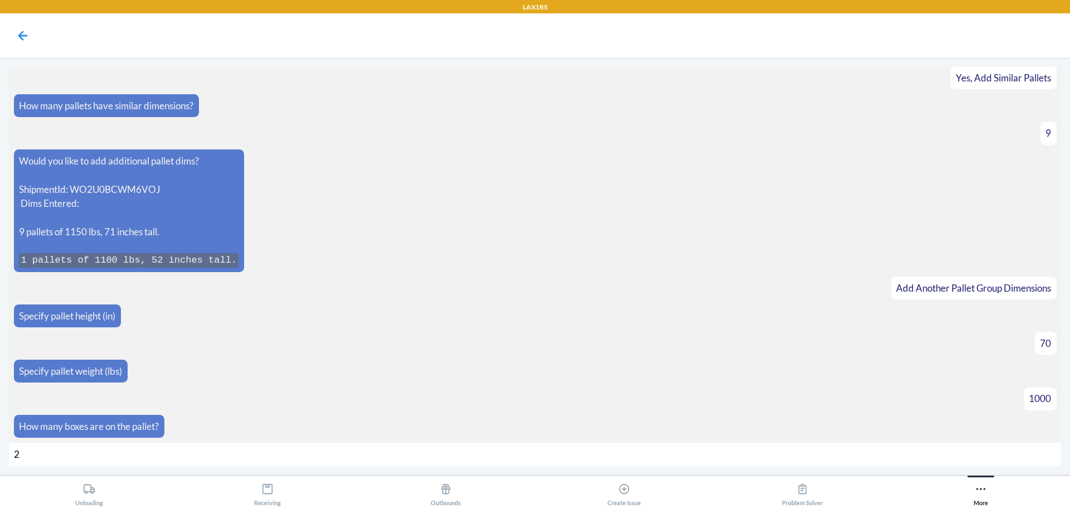
type input "28"
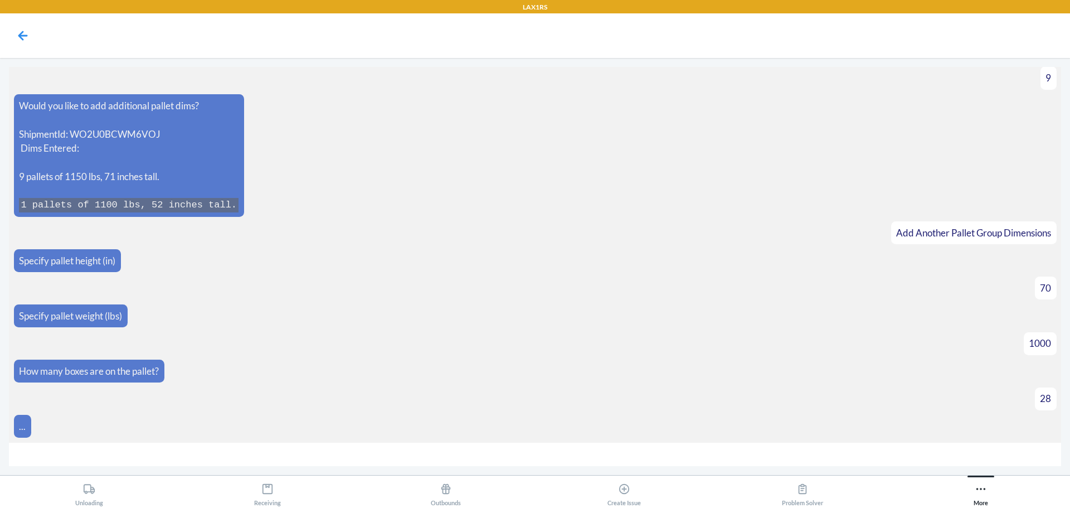
scroll to position [4175, 0]
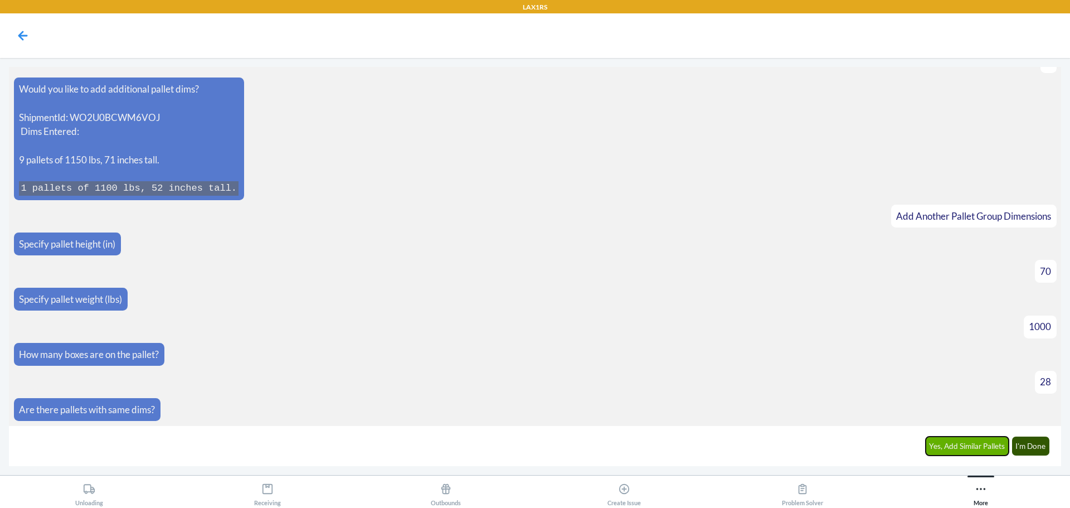
click at [960, 446] on button "Yes, Add Similar Pallets" at bounding box center [968, 446] width 84 height 19
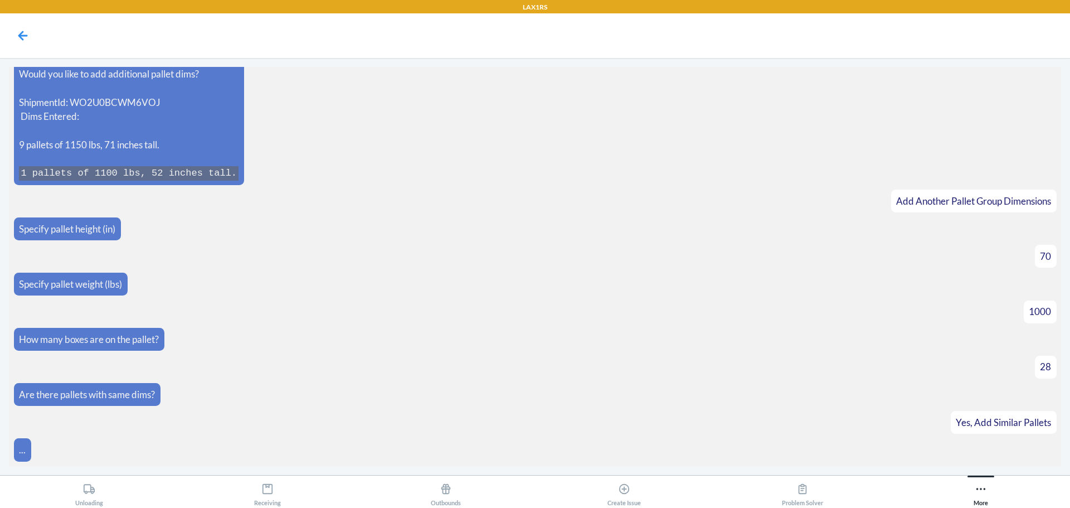
scroll to position [4214, 0]
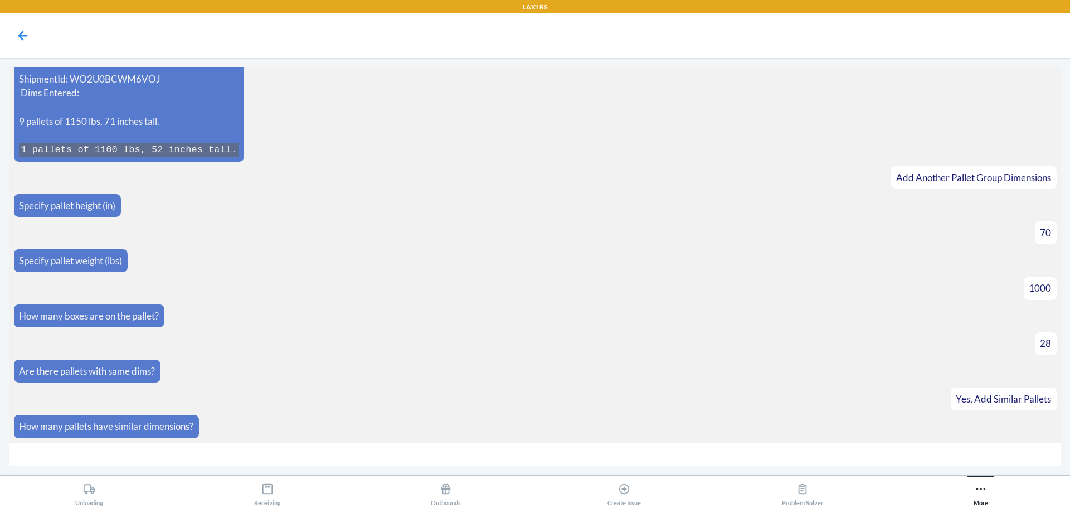
type input "8"
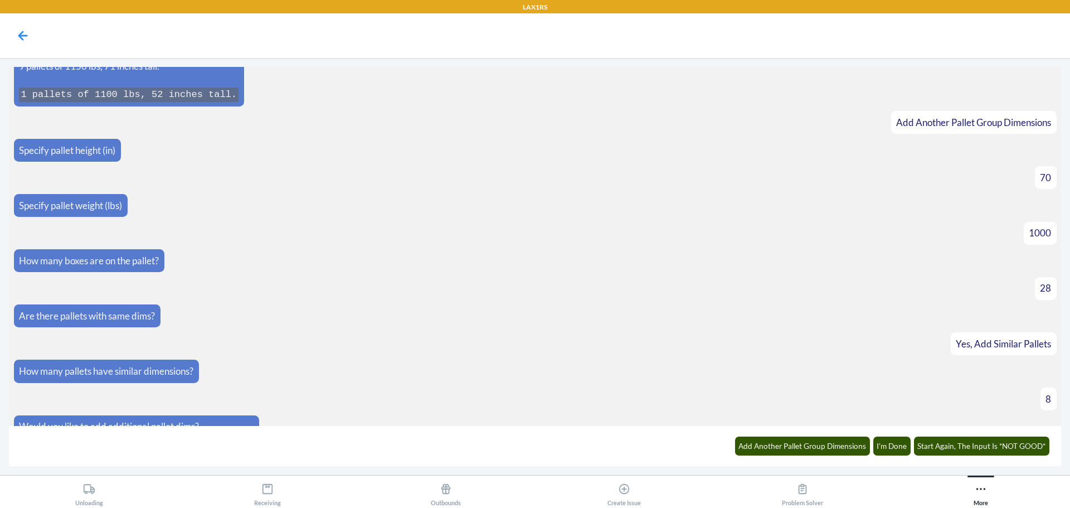
scroll to position [4442, 0]
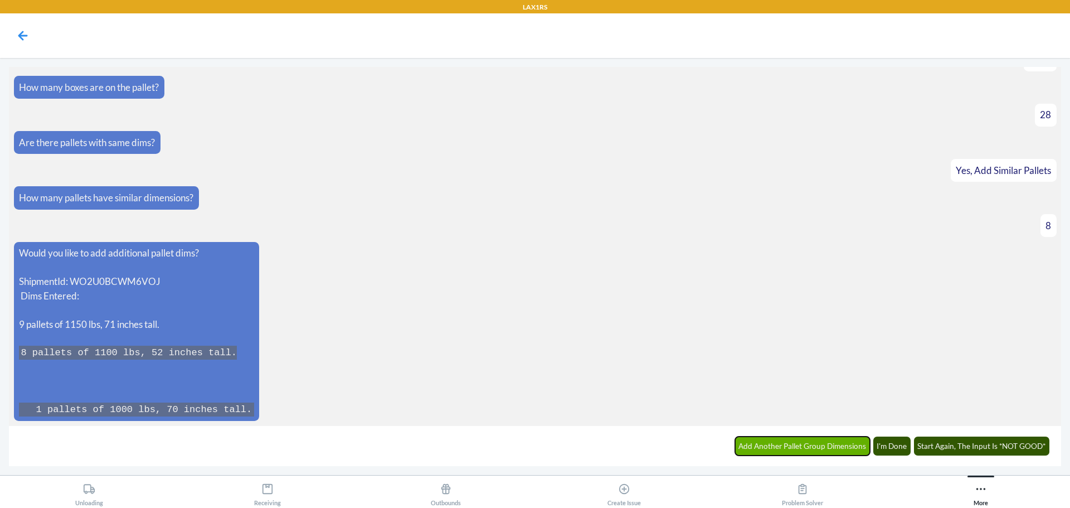
click at [792, 447] on button "Add Another Pallet Group Dimensions" at bounding box center [802, 446] width 135 height 19
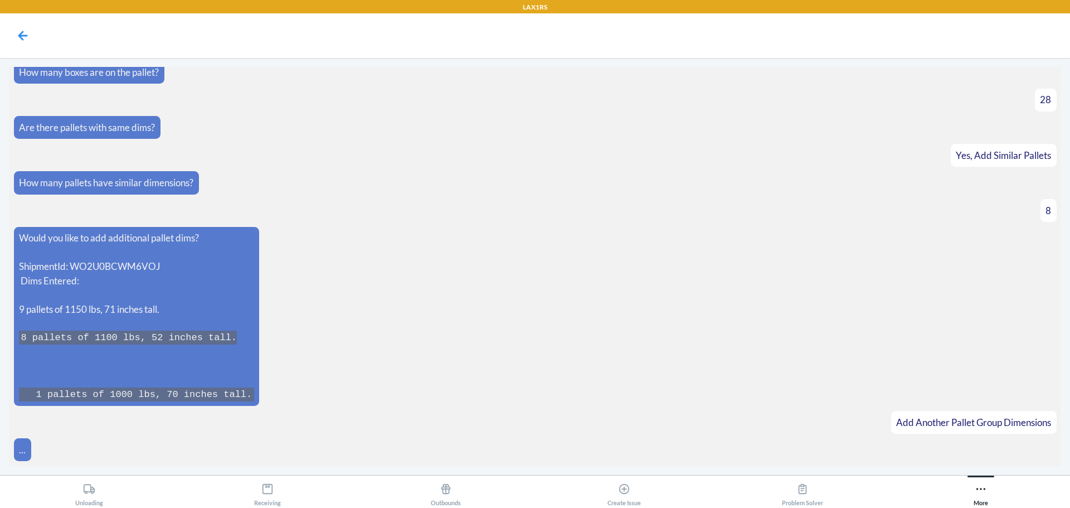
scroll to position [4481, 0]
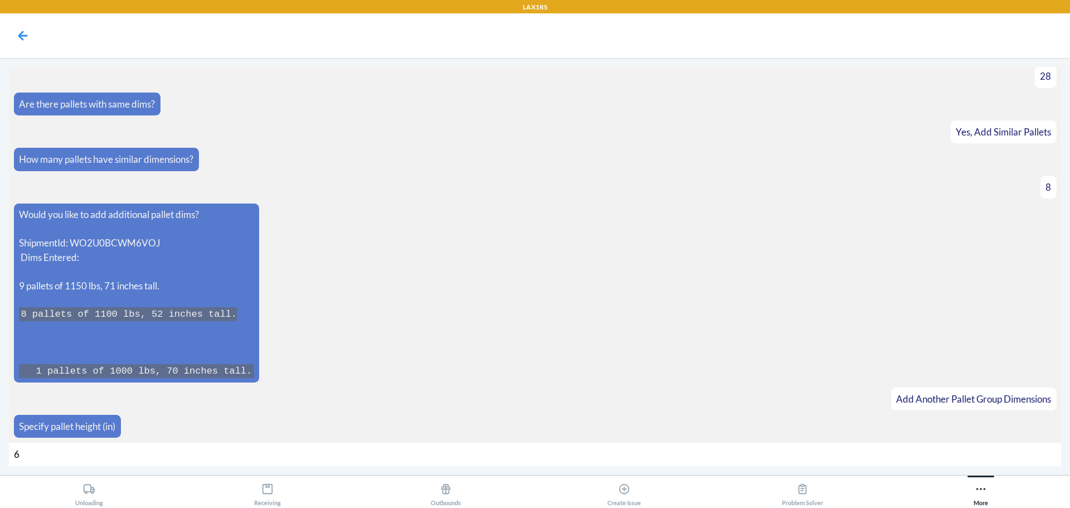
type input "64"
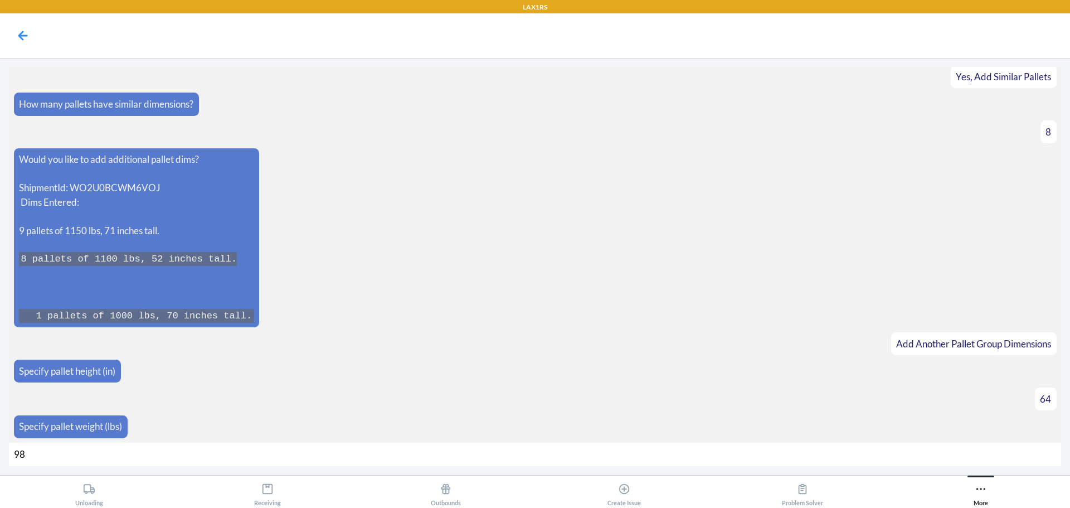
type input "982"
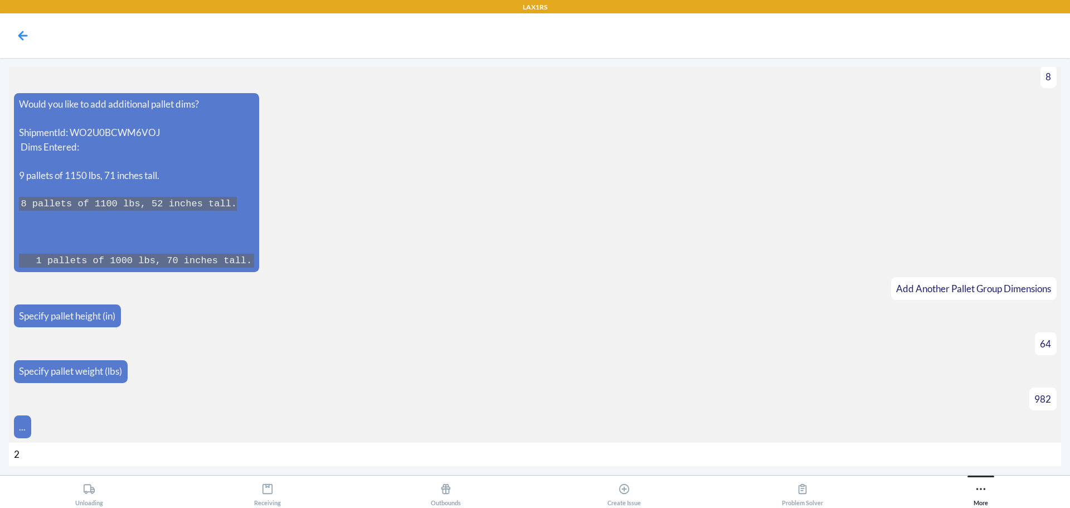
type input "22"
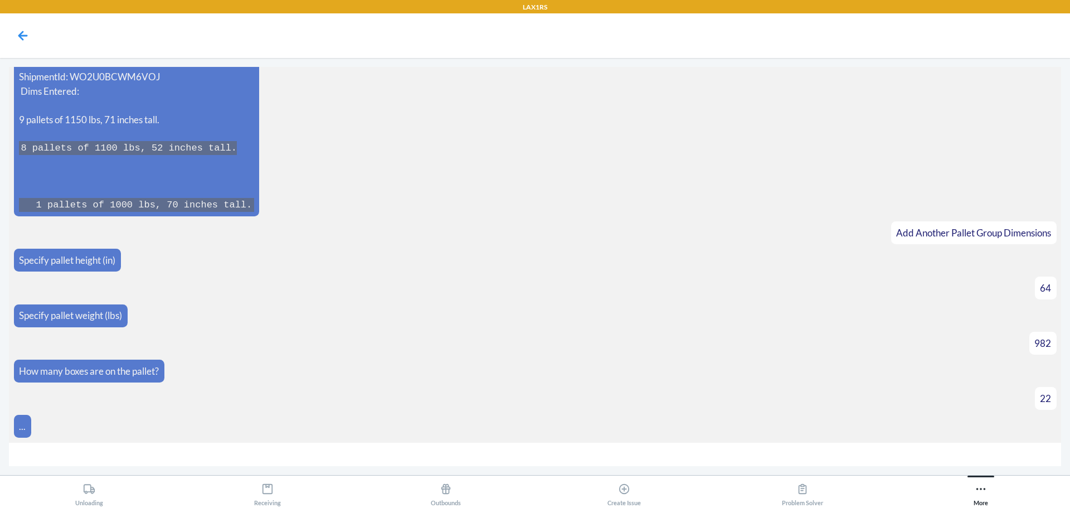
scroll to position [4663, 0]
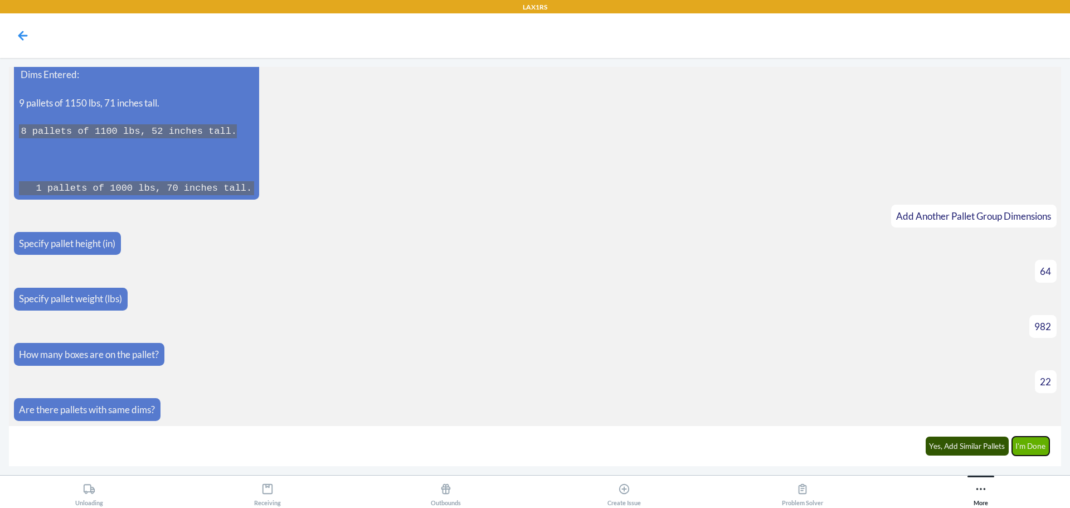
click at [1041, 454] on button "I'm Done" at bounding box center [1031, 446] width 38 height 19
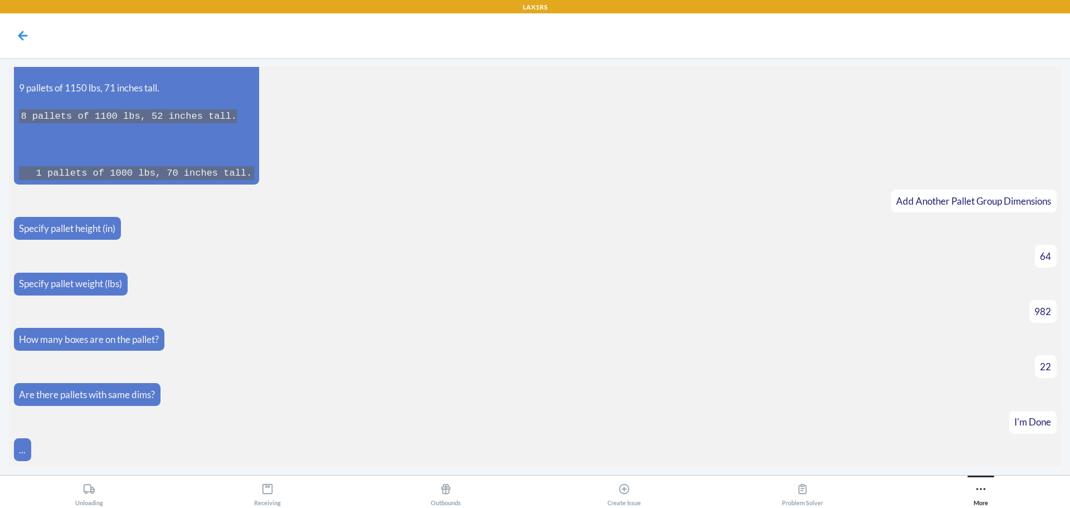
scroll to position [4932, 0]
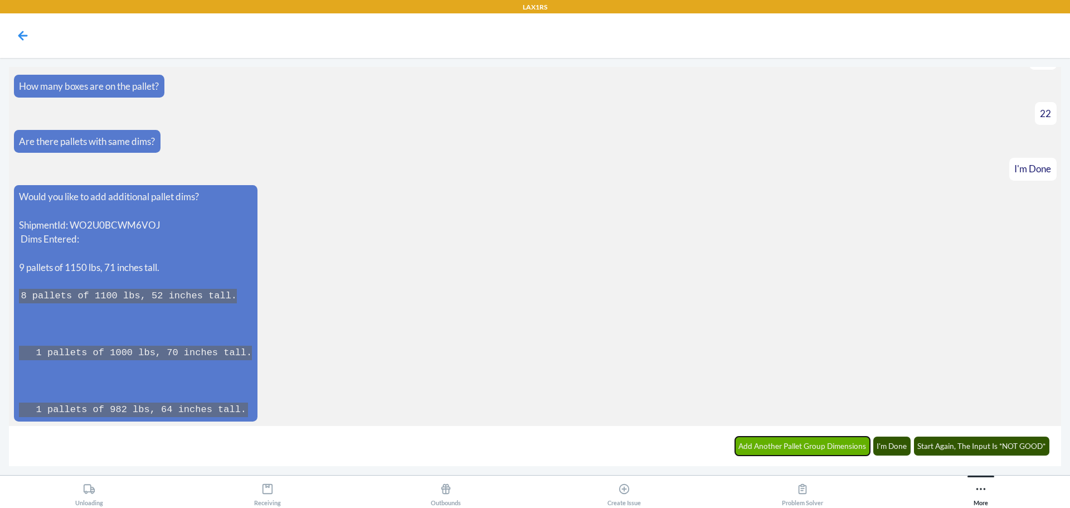
click at [827, 442] on button "Add Another Pallet Group Dimensions" at bounding box center [802, 446] width 135 height 19
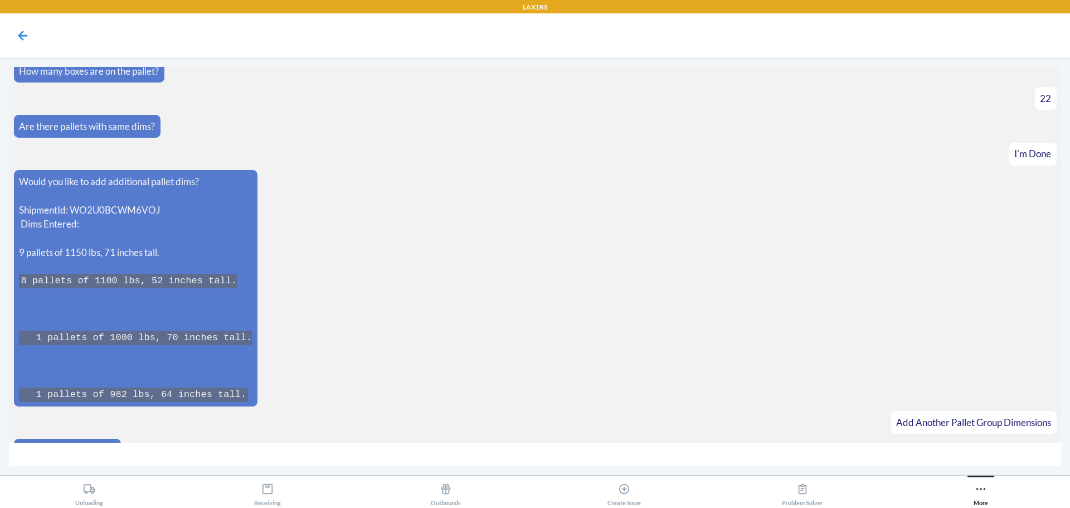
scroll to position [4970, 0]
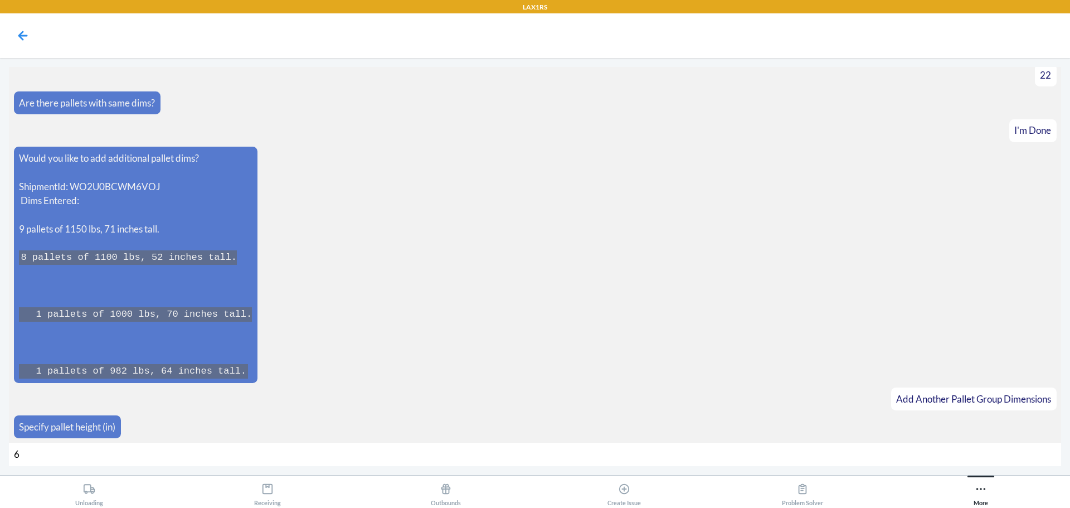
type input "60"
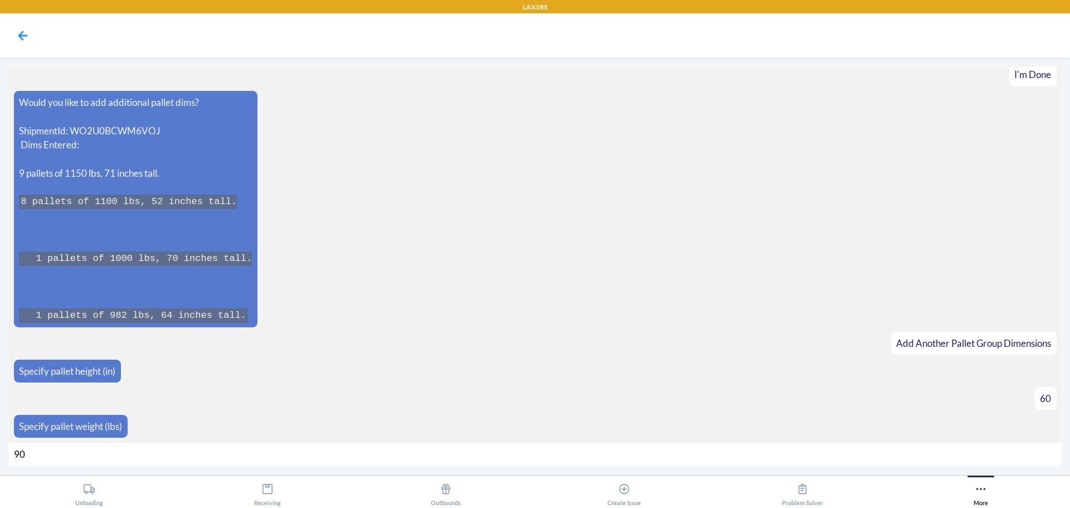
type input "900"
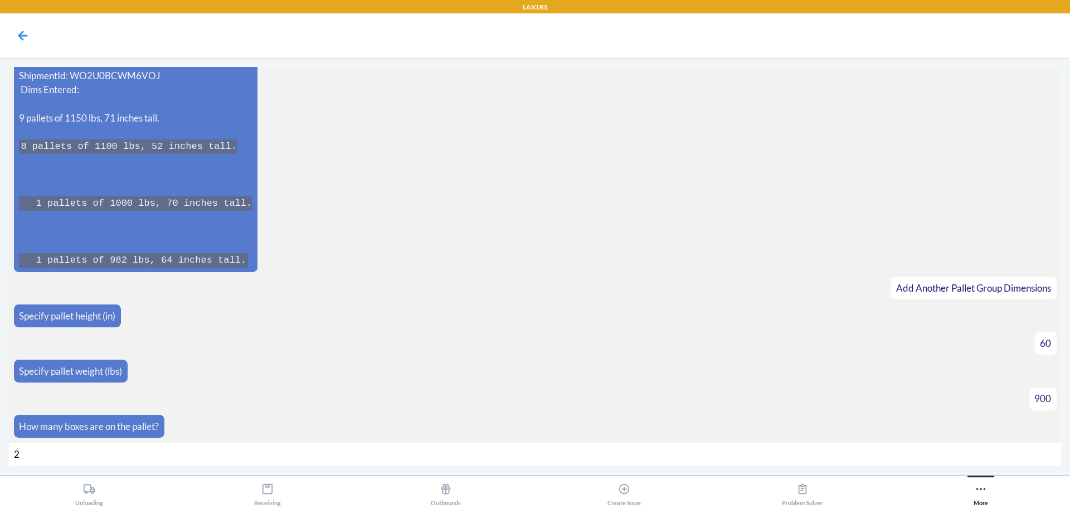
type input "24"
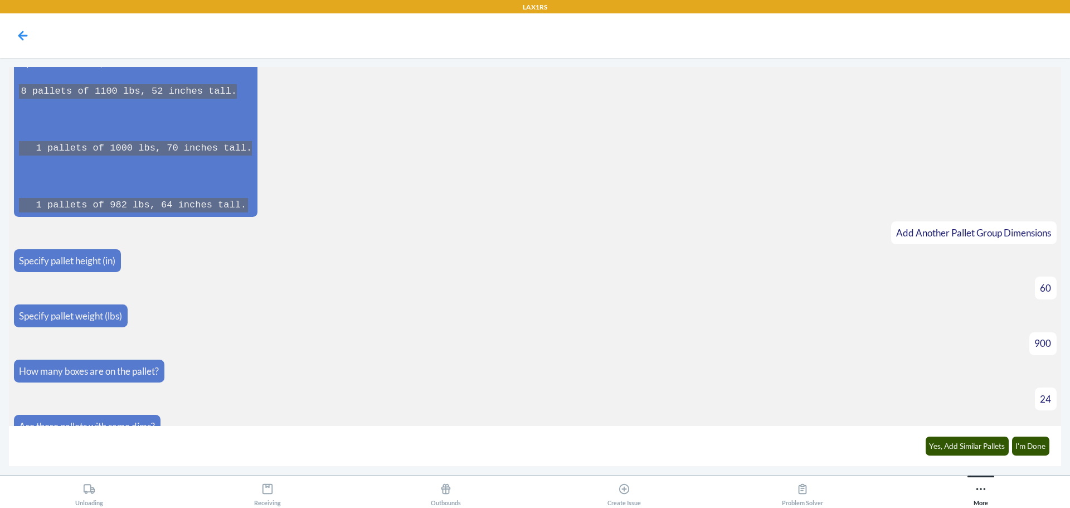
scroll to position [5153, 0]
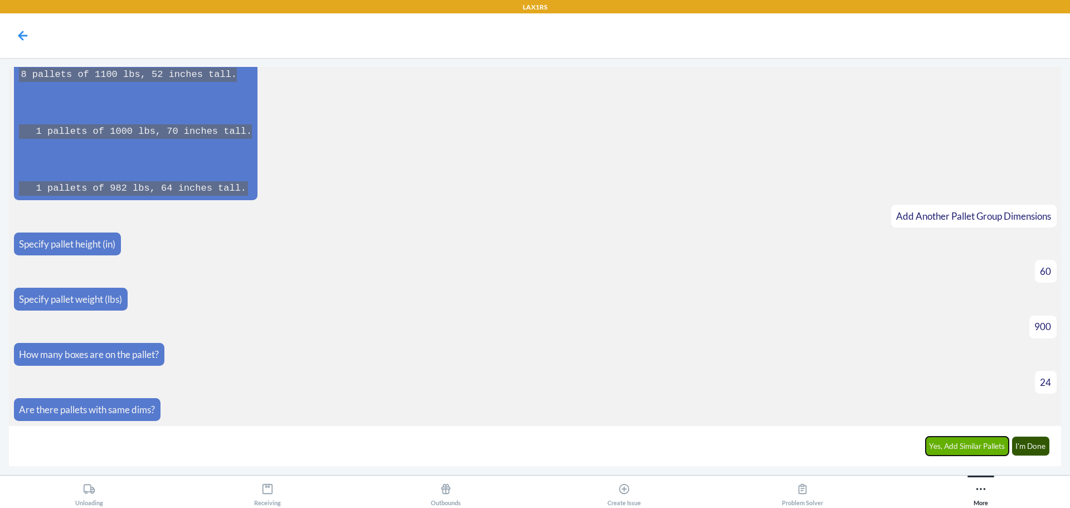
click at [952, 450] on button "Yes, Add Similar Pallets" at bounding box center [968, 446] width 84 height 19
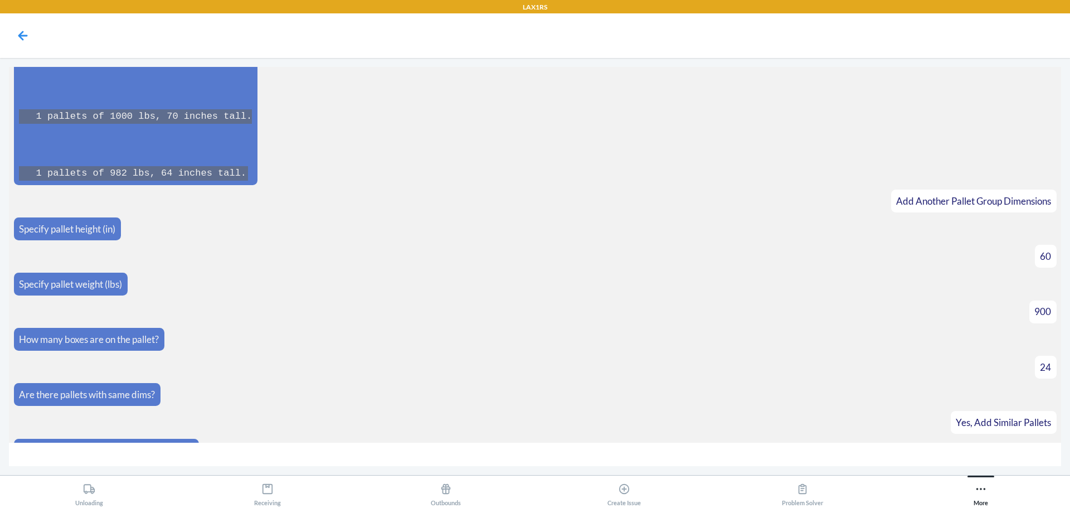
scroll to position [5191, 0]
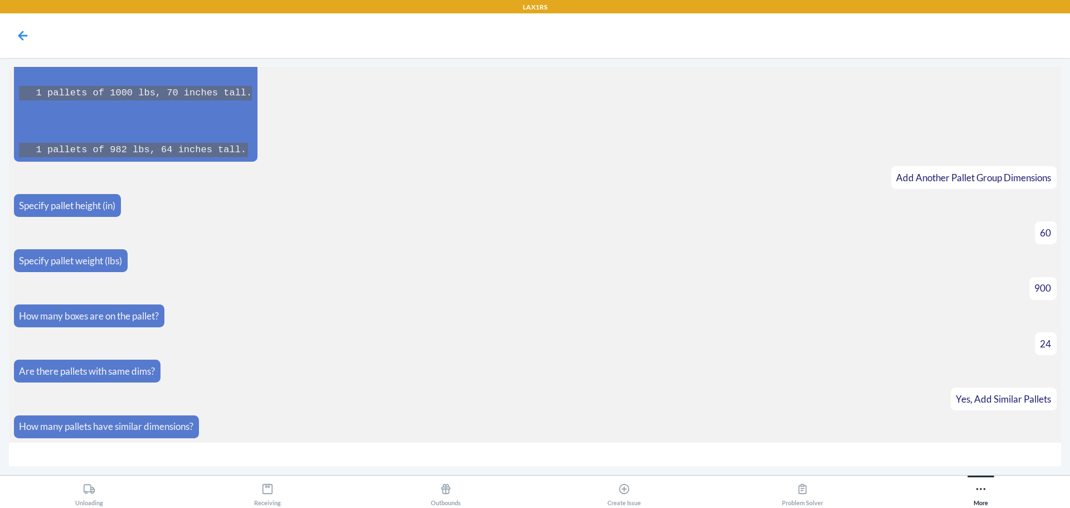
type input "6"
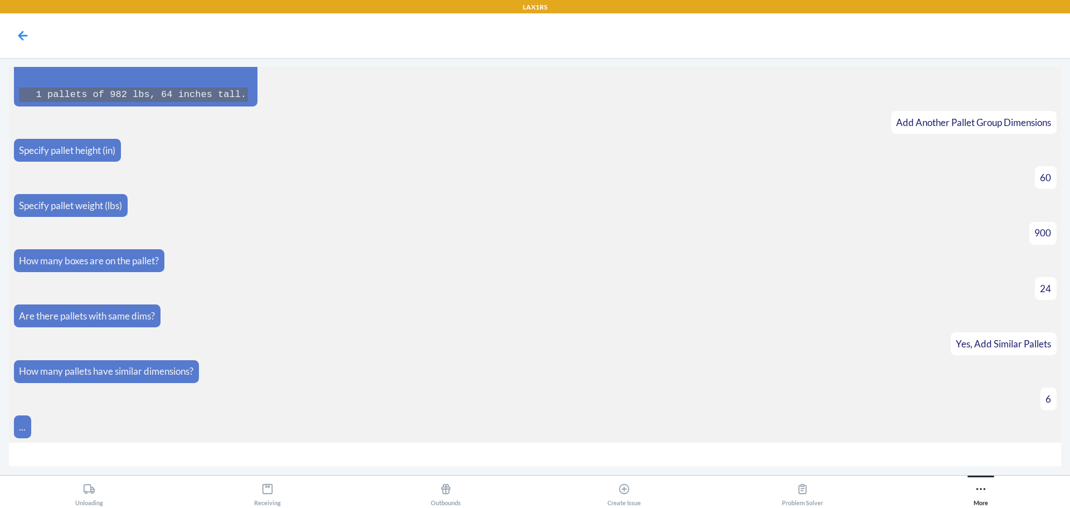
scroll to position [5534, 0]
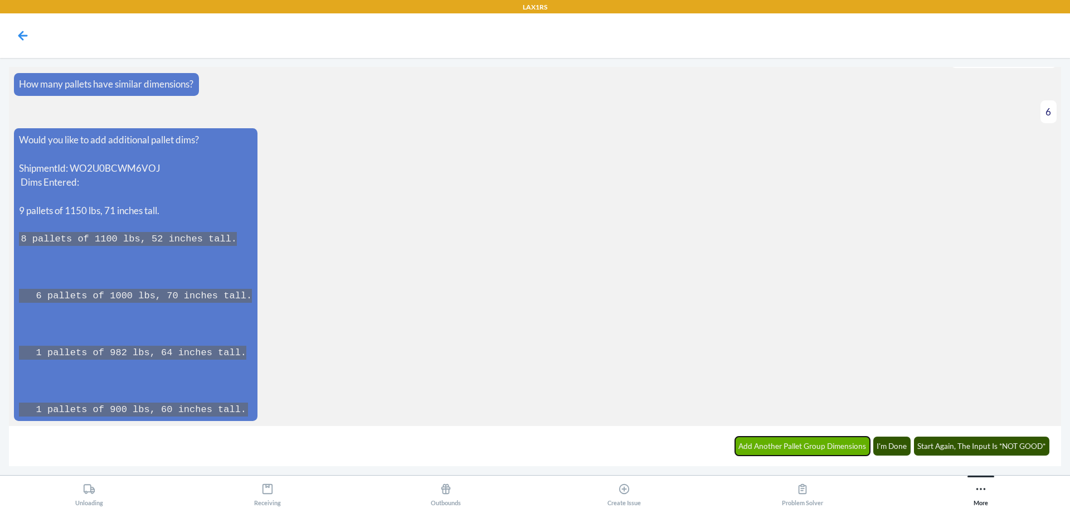
click at [806, 445] on button "Add Another Pallet Group Dimensions" at bounding box center [802, 446] width 135 height 19
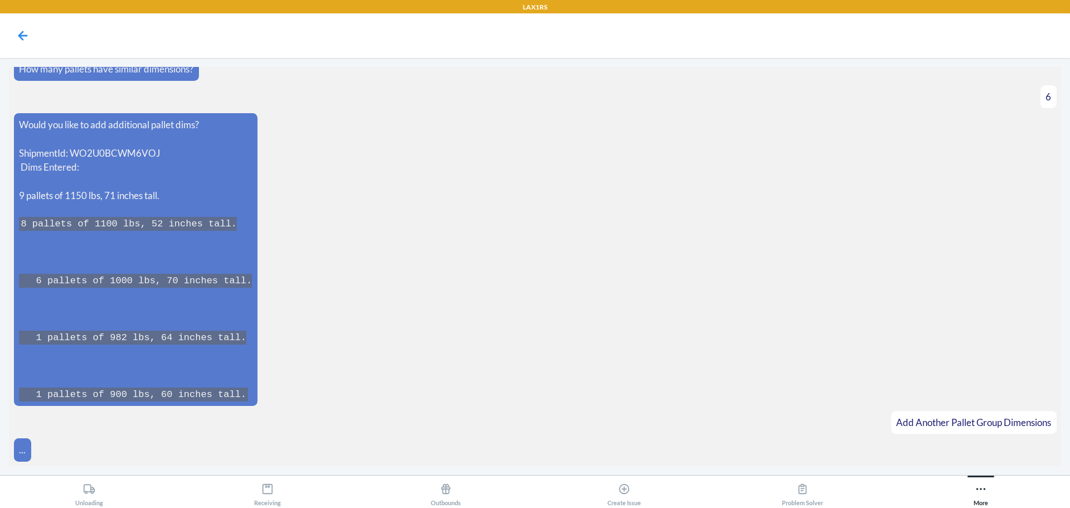
scroll to position [5572, 0]
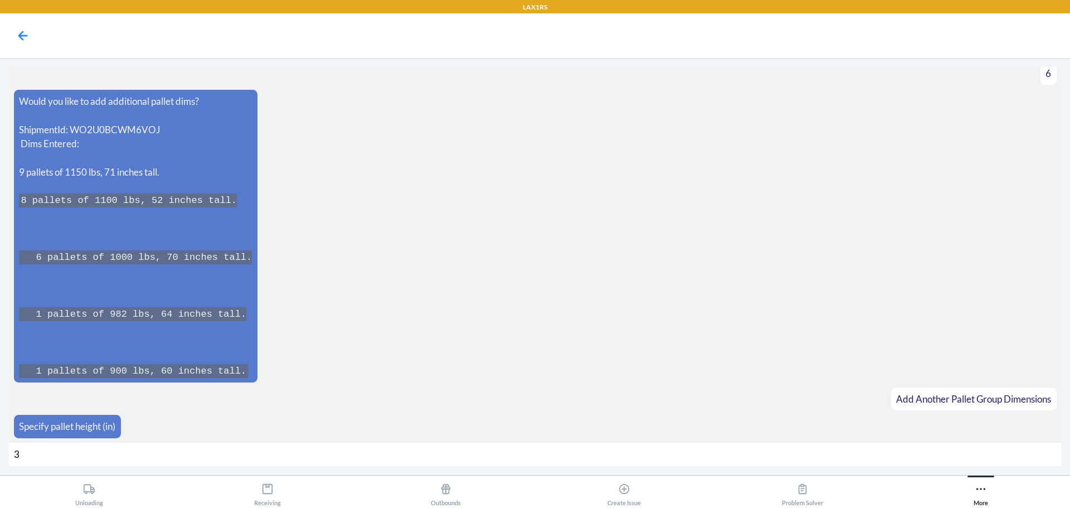
type input "35"
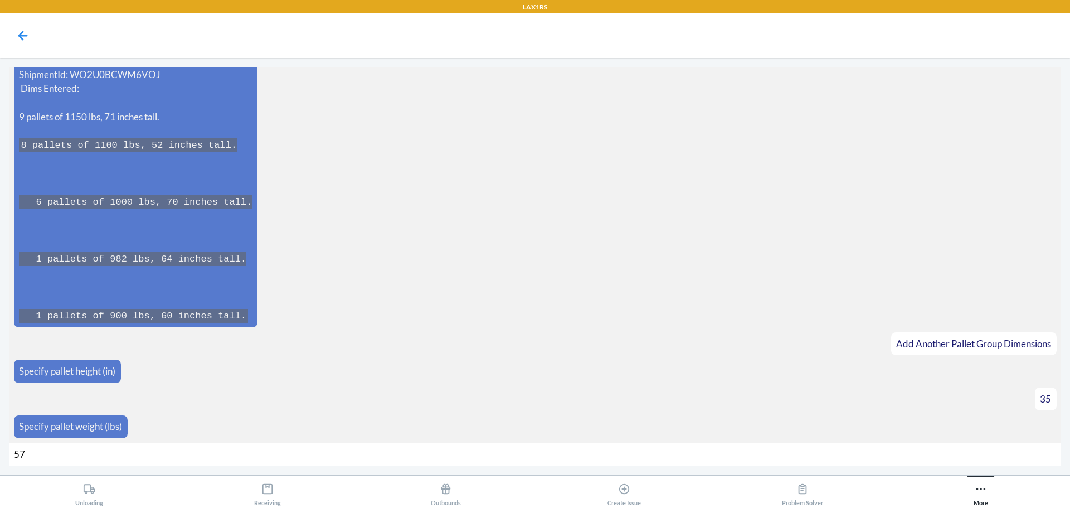
type input "570"
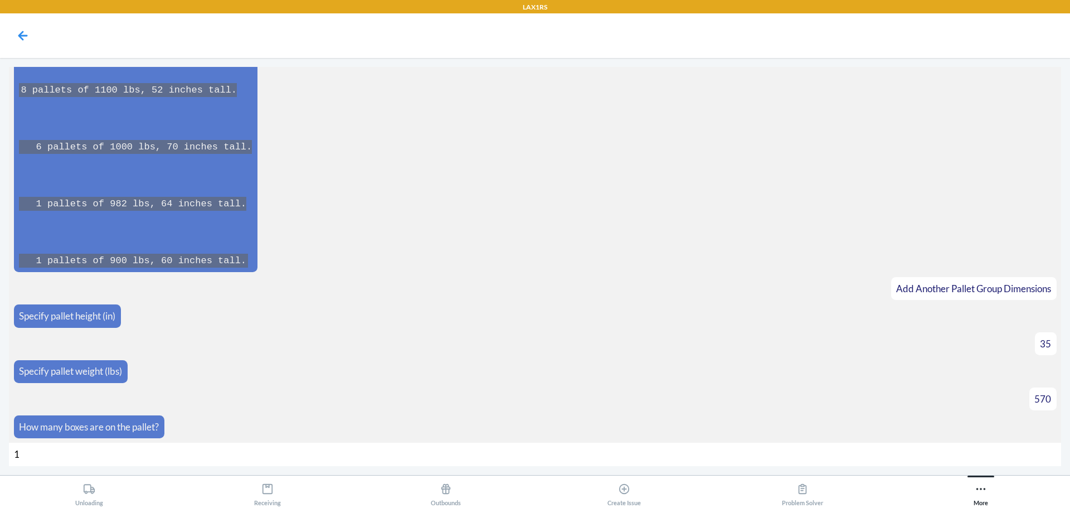
type input "12"
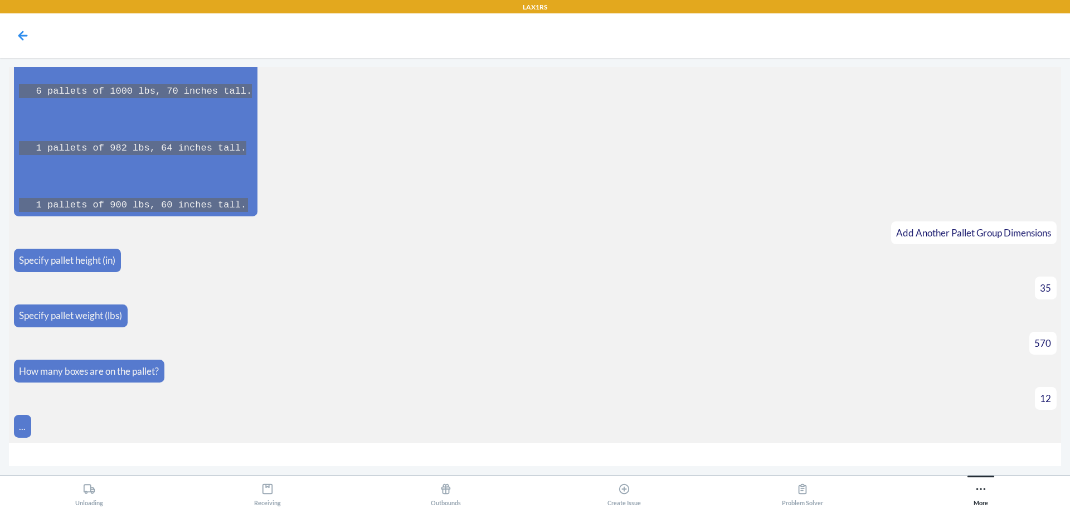
scroll to position [5755, 0]
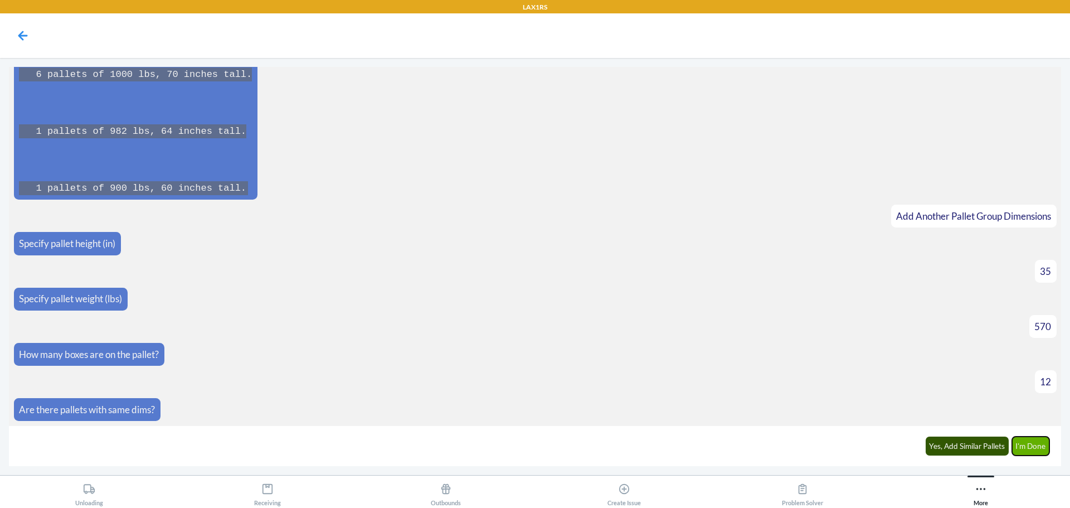
click at [1036, 447] on button "I'm Done" at bounding box center [1031, 446] width 38 height 19
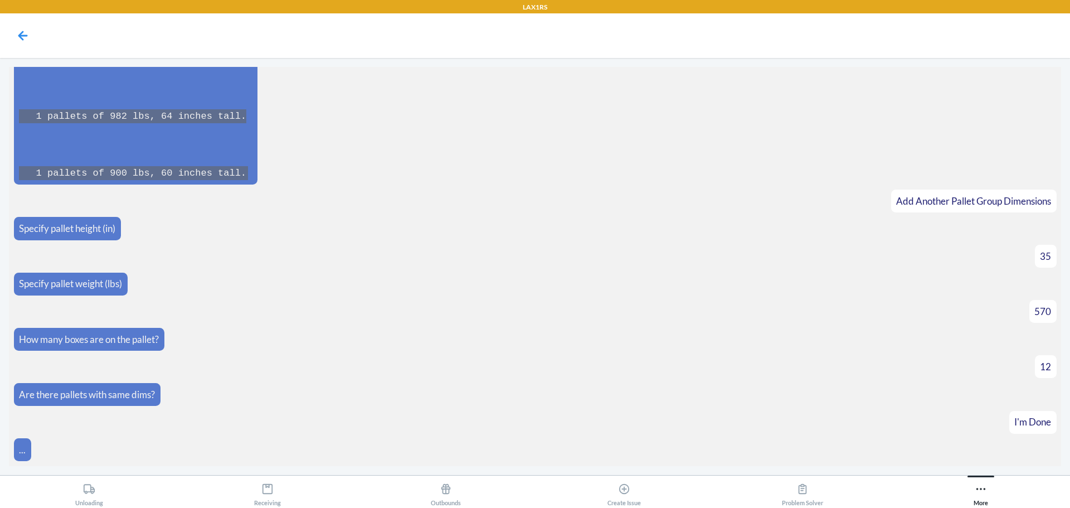
scroll to position [6137, 0]
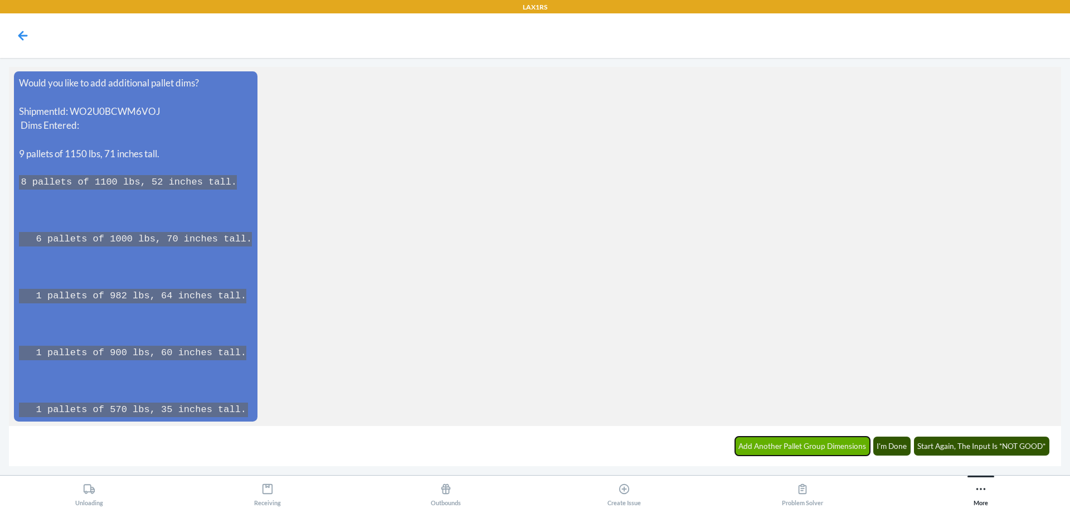
click at [840, 452] on button "Add Another Pallet Group Dimensions" at bounding box center [802, 446] width 135 height 19
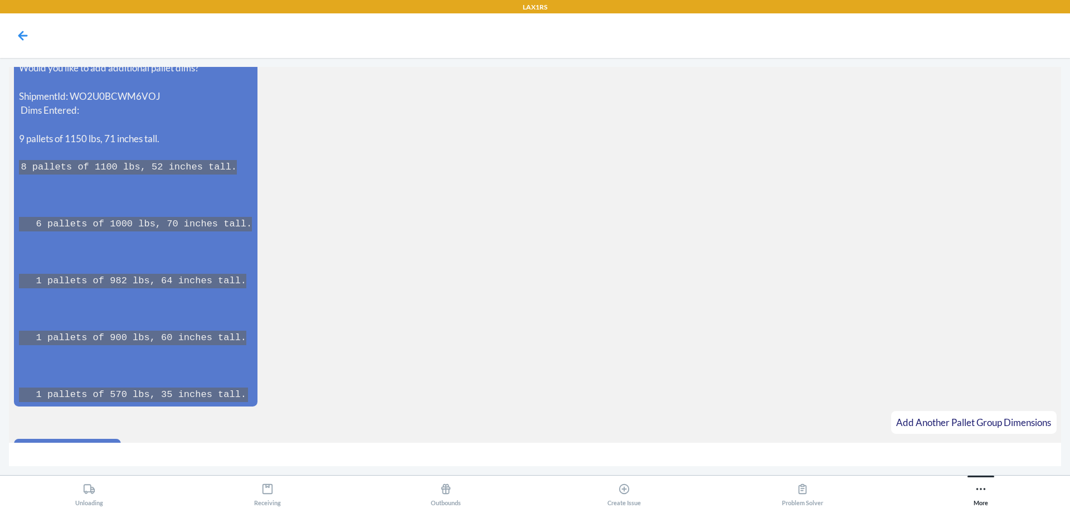
scroll to position [6175, 0]
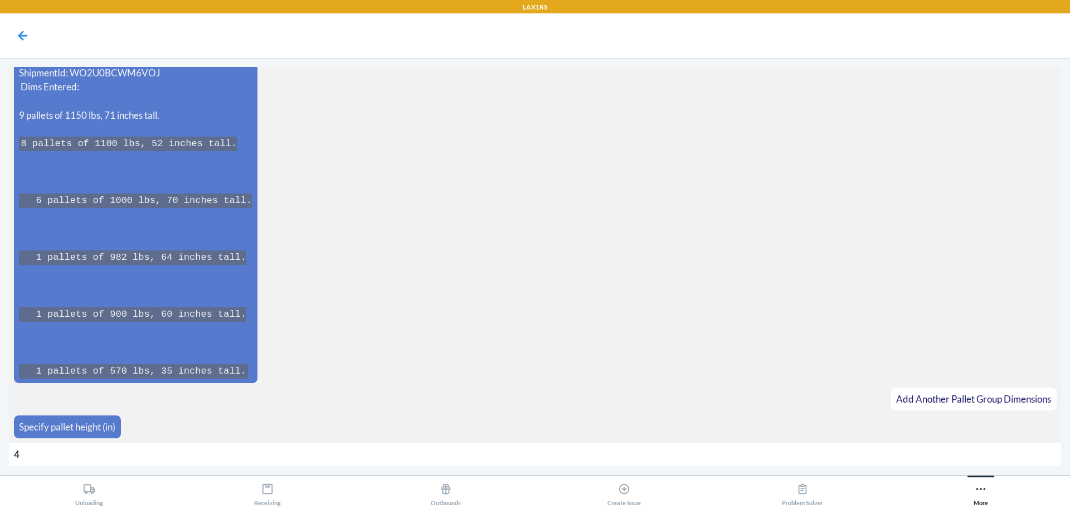
type input "46"
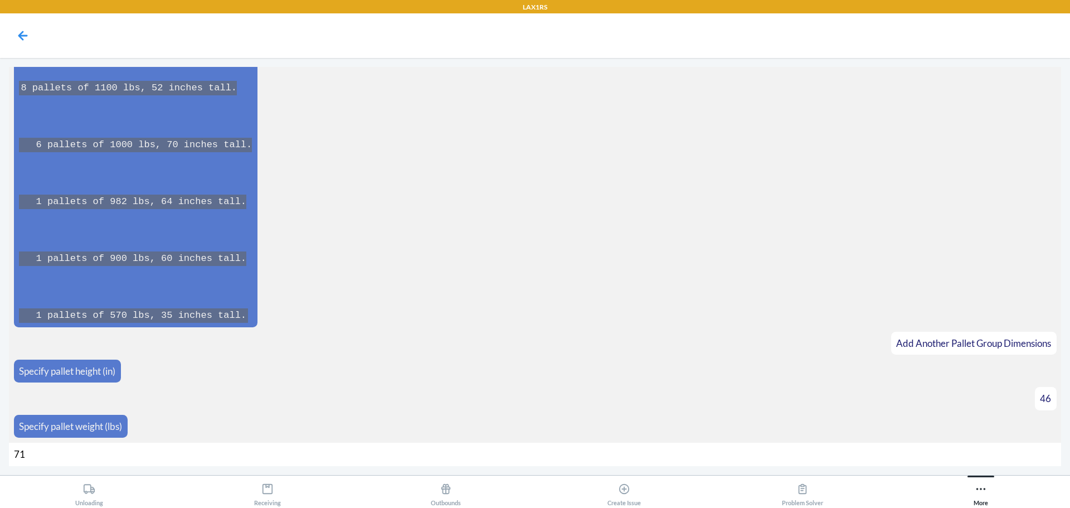
type input "718"
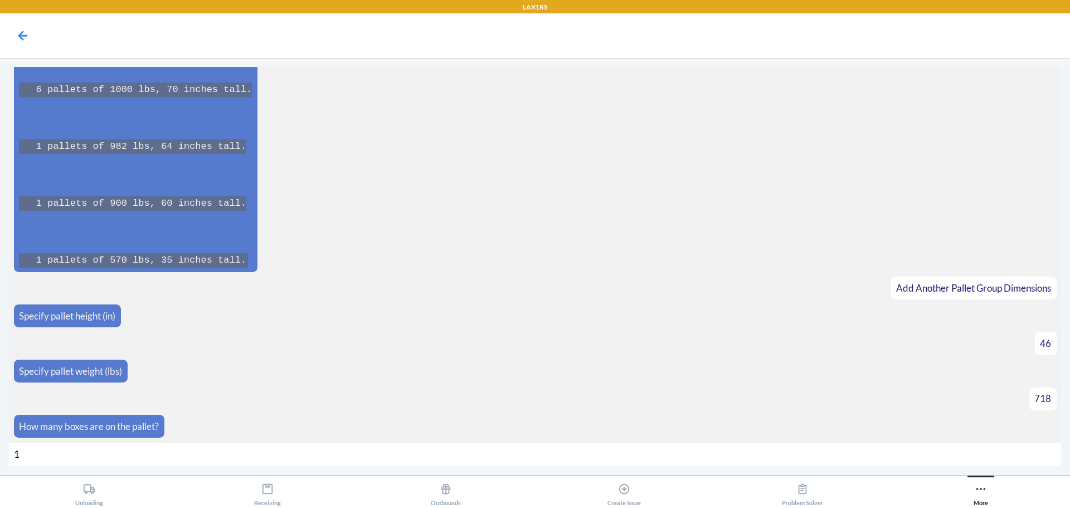
type input "14"
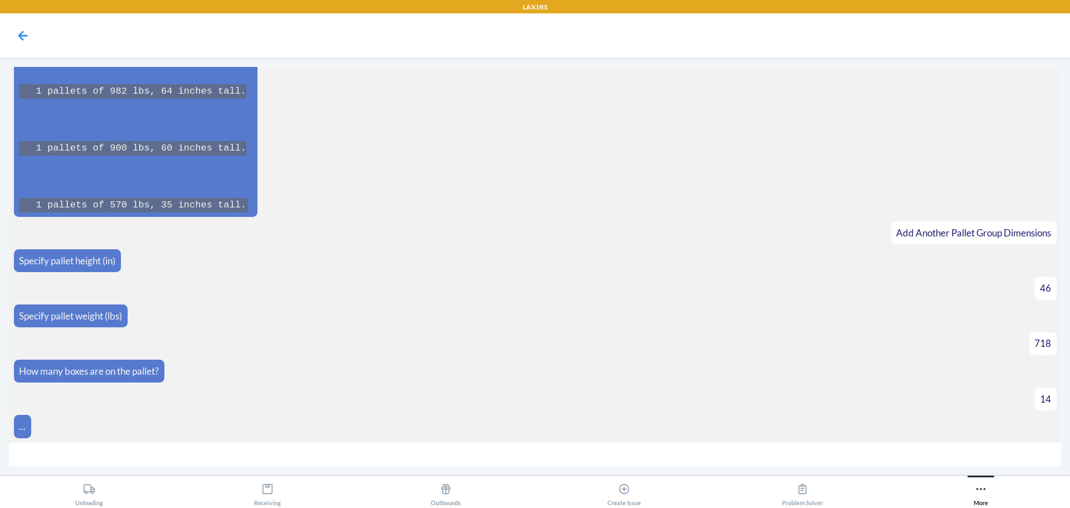
scroll to position [6358, 0]
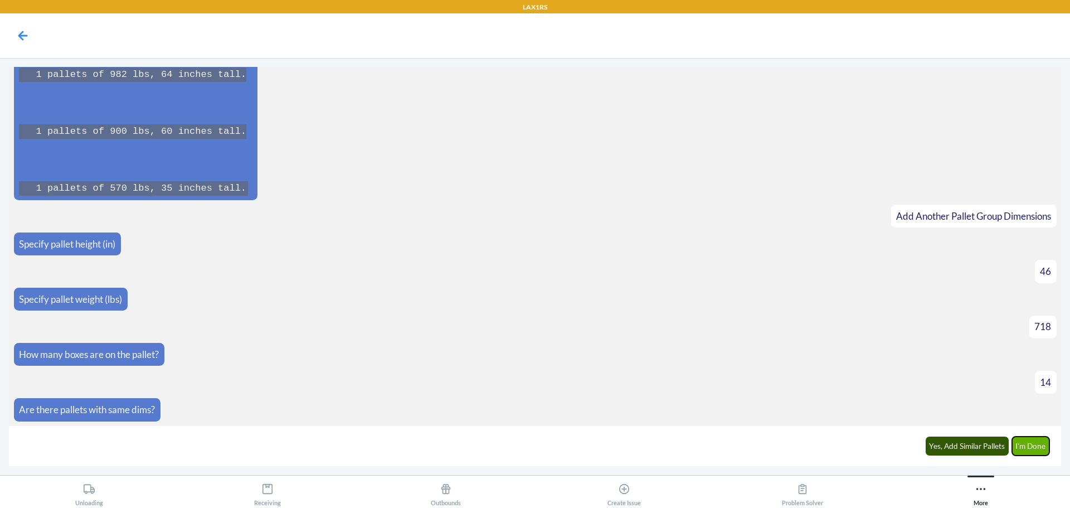
click at [1038, 450] on button "I'm Done" at bounding box center [1031, 446] width 38 height 19
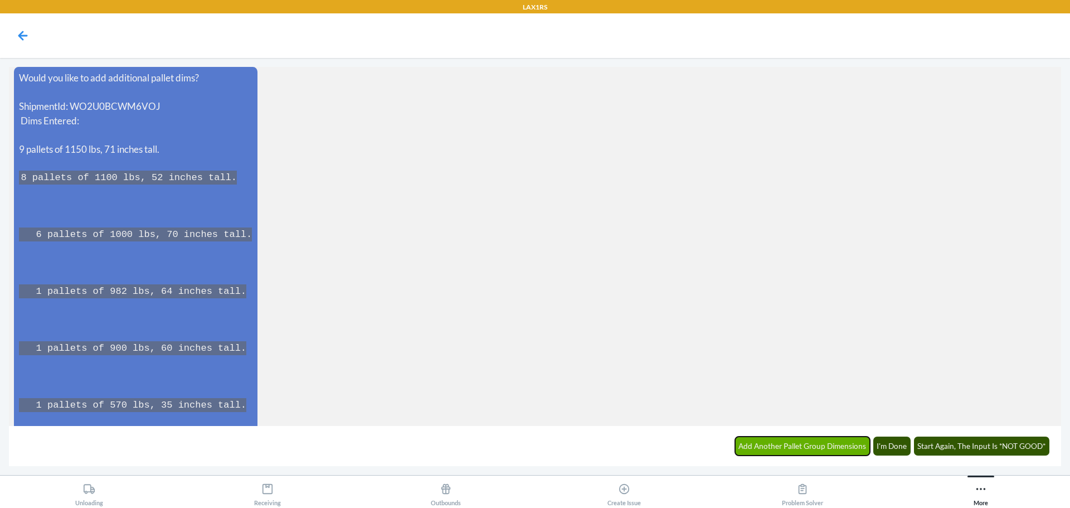
click at [850, 448] on button "Add Another Pallet Group Dimensions" at bounding box center [802, 446] width 135 height 19
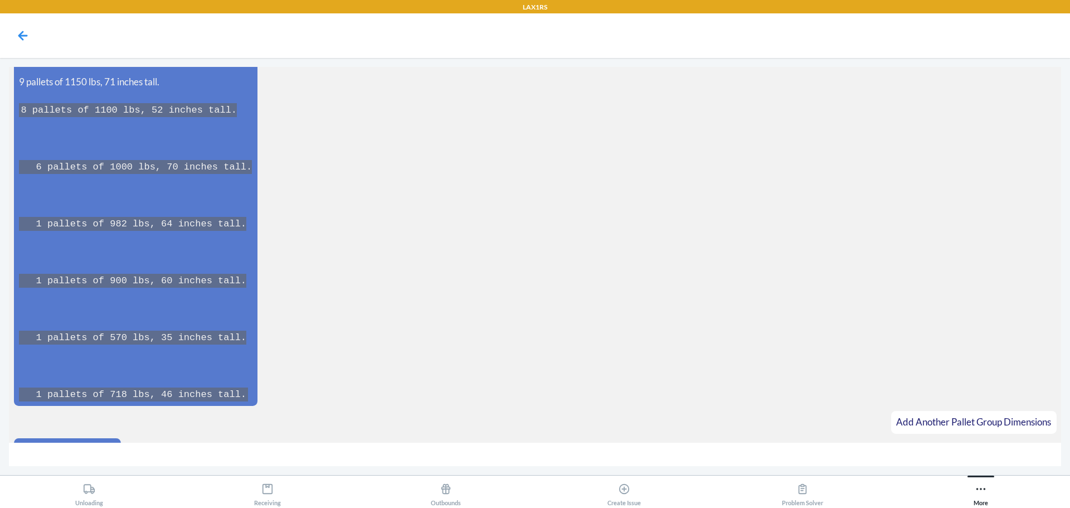
scroll to position [6836, 0]
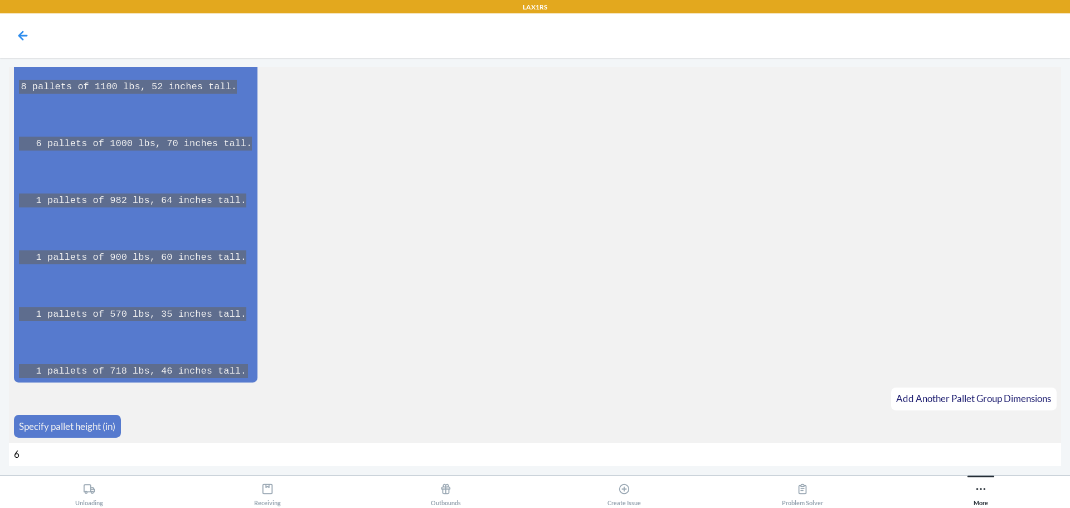
type input "60"
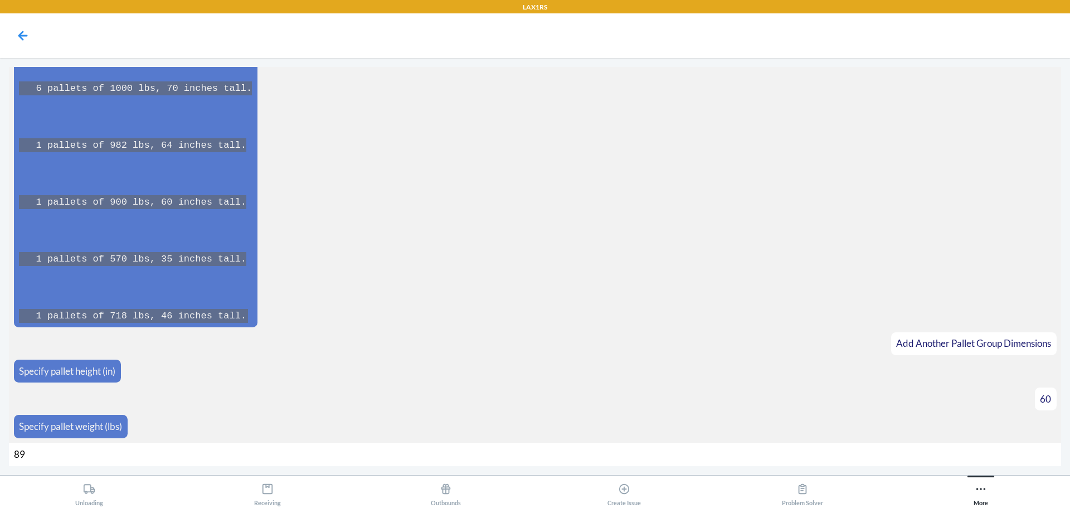
type input "890"
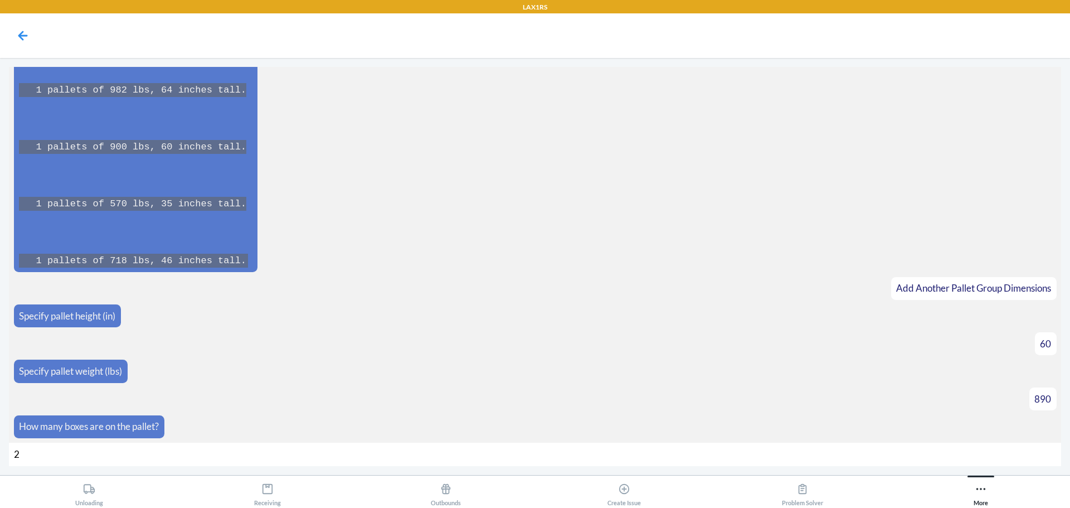
type input "23"
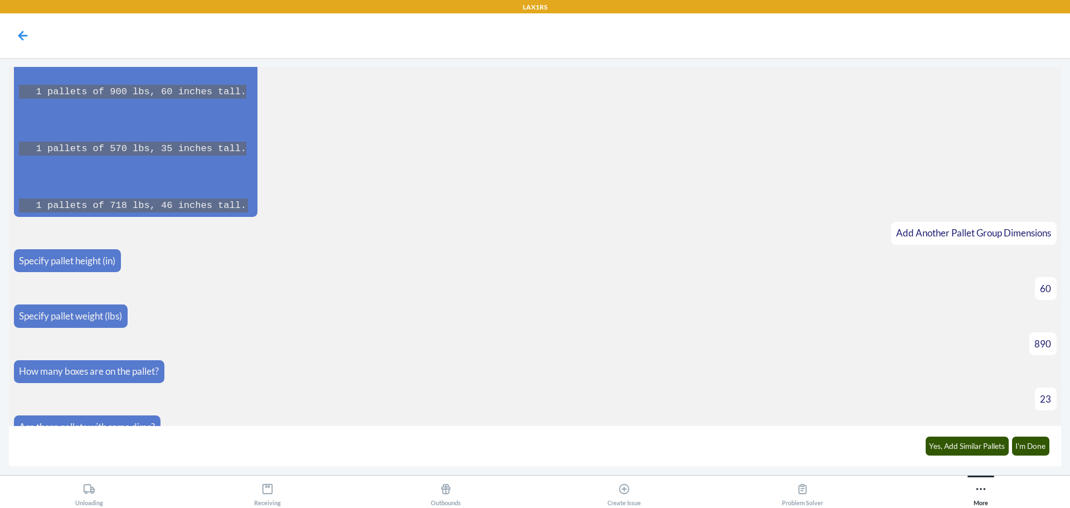
scroll to position [7018, 0]
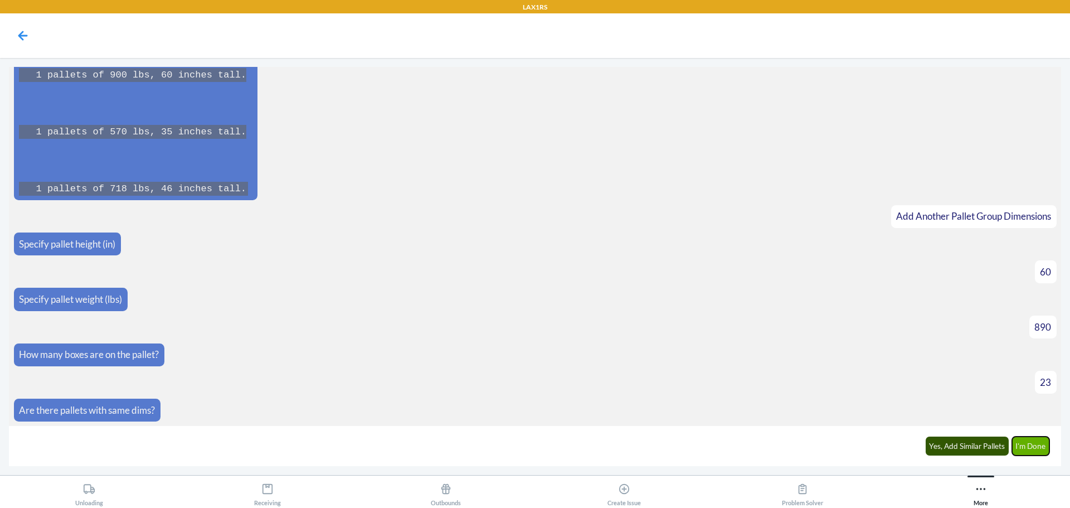
click at [1030, 451] on button "I'm Done" at bounding box center [1031, 446] width 38 height 19
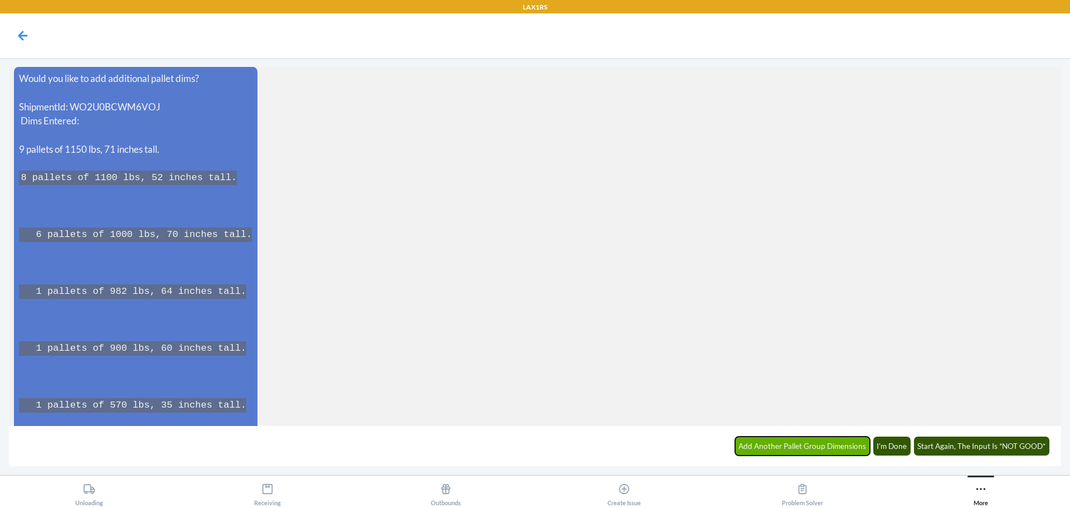
click at [816, 443] on button "Add Another Pallet Group Dimensions" at bounding box center [802, 446] width 135 height 19
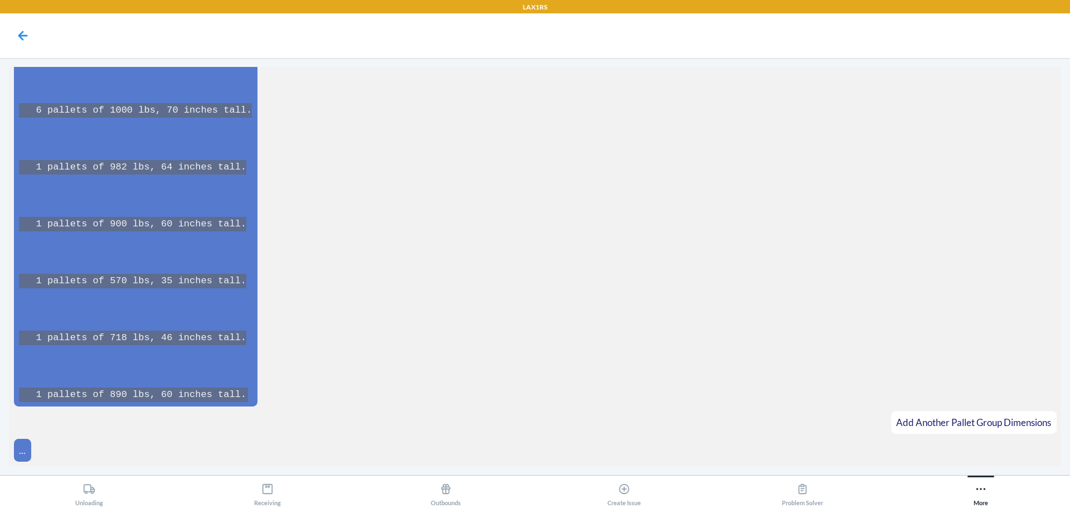
scroll to position [7553, 0]
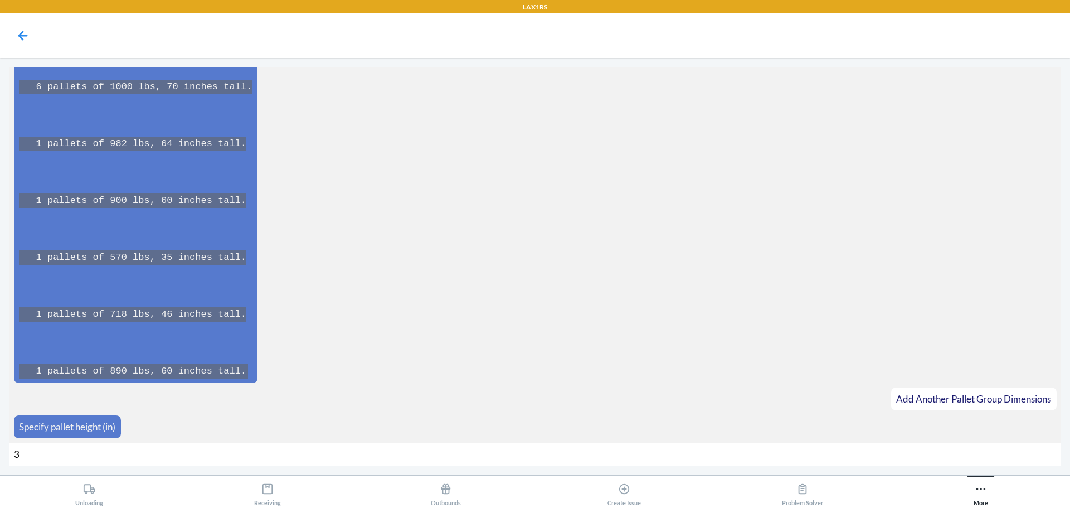
type input "39"
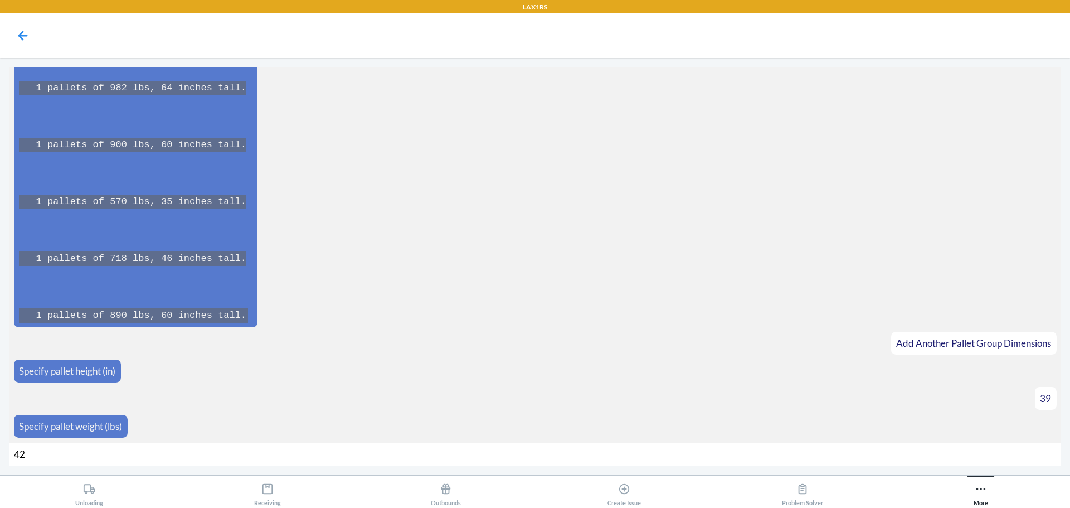
type input "422"
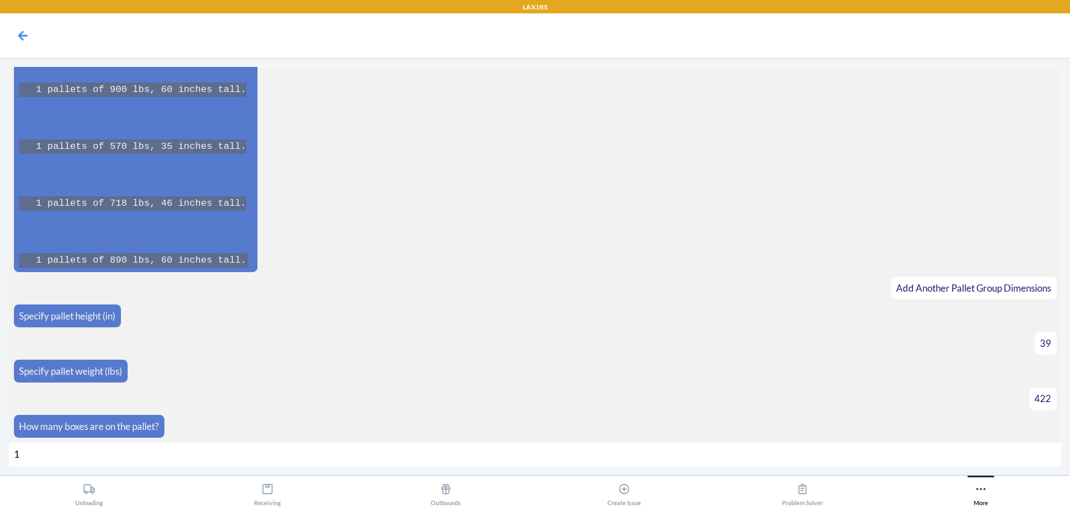
type input "12"
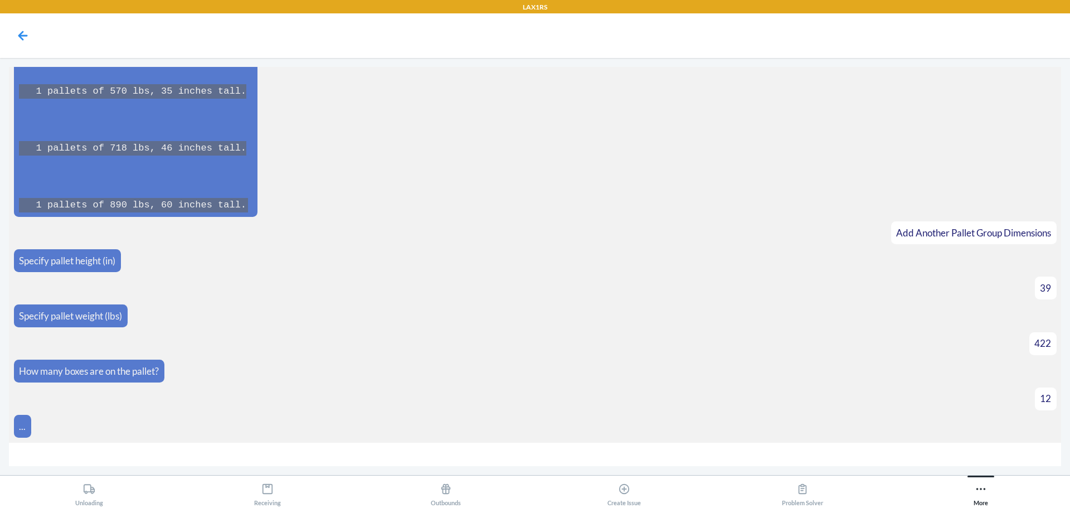
scroll to position [7736, 0]
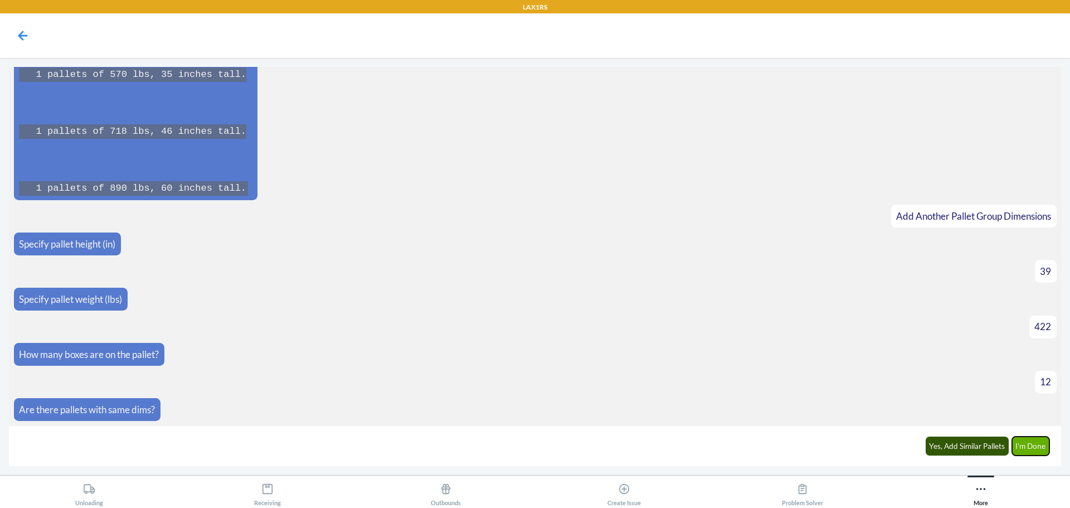
click at [1026, 446] on button "I'm Done" at bounding box center [1031, 446] width 38 height 19
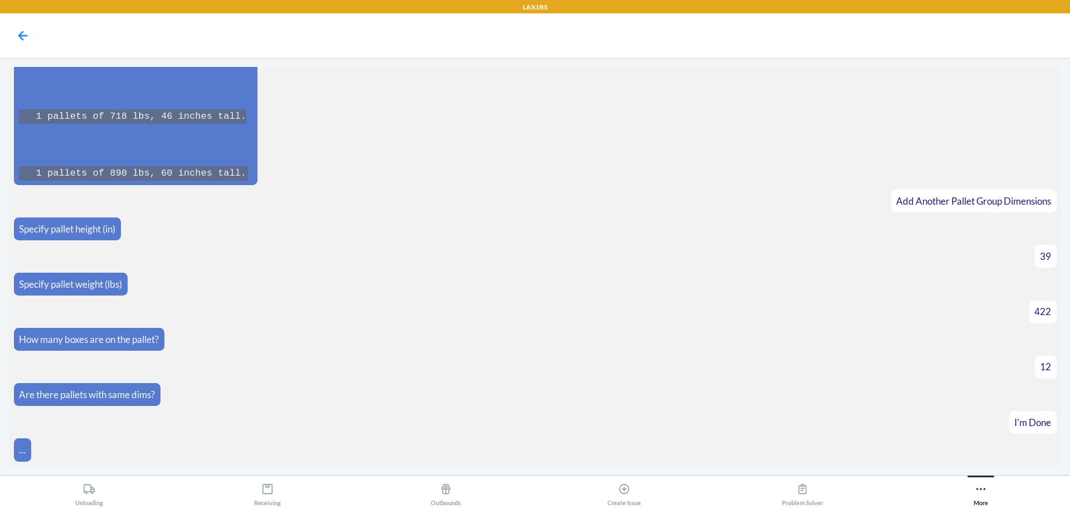
scroll to position [8122, 0]
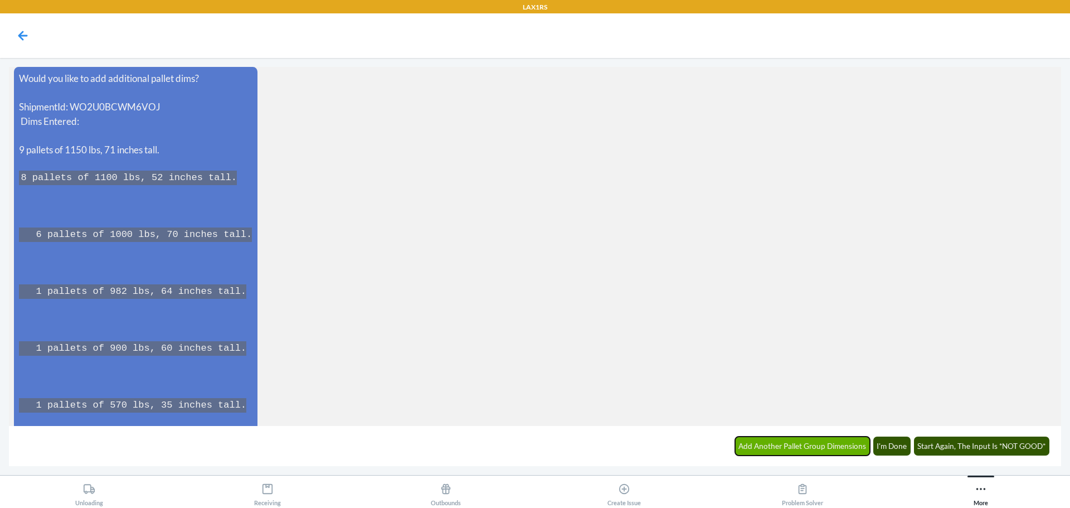
click at [808, 452] on button "Add Another Pallet Group Dimensions" at bounding box center [802, 446] width 135 height 19
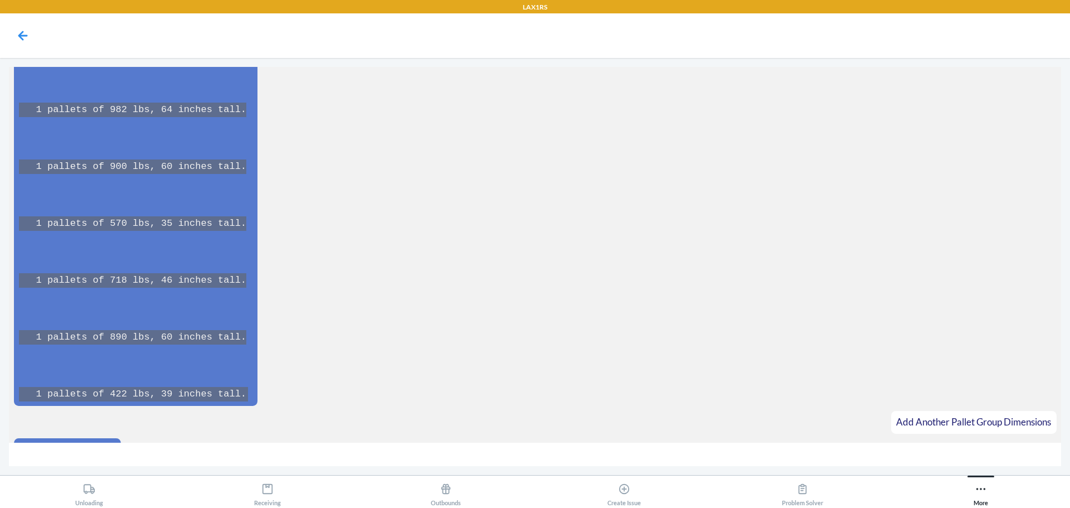
scroll to position [8327, 0]
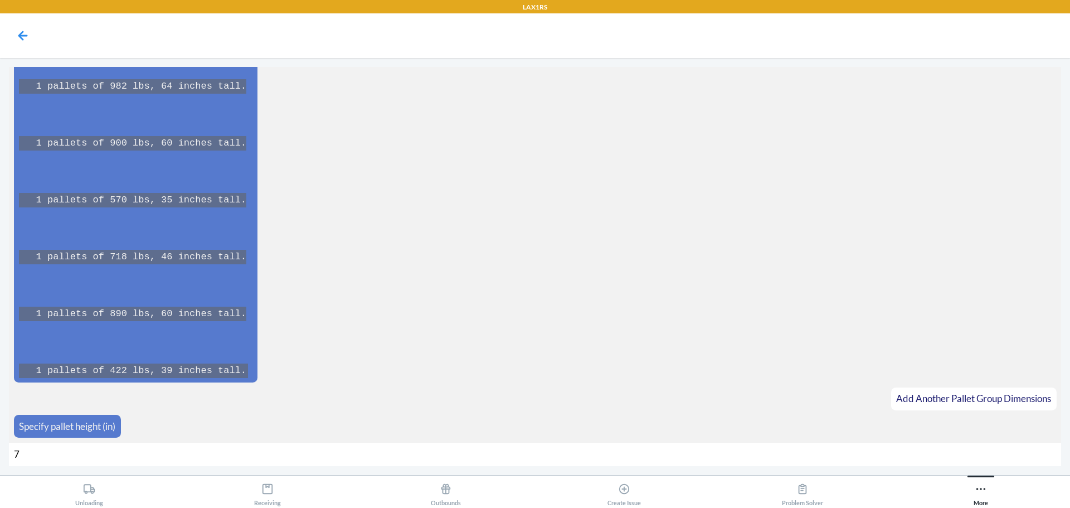
type input "70"
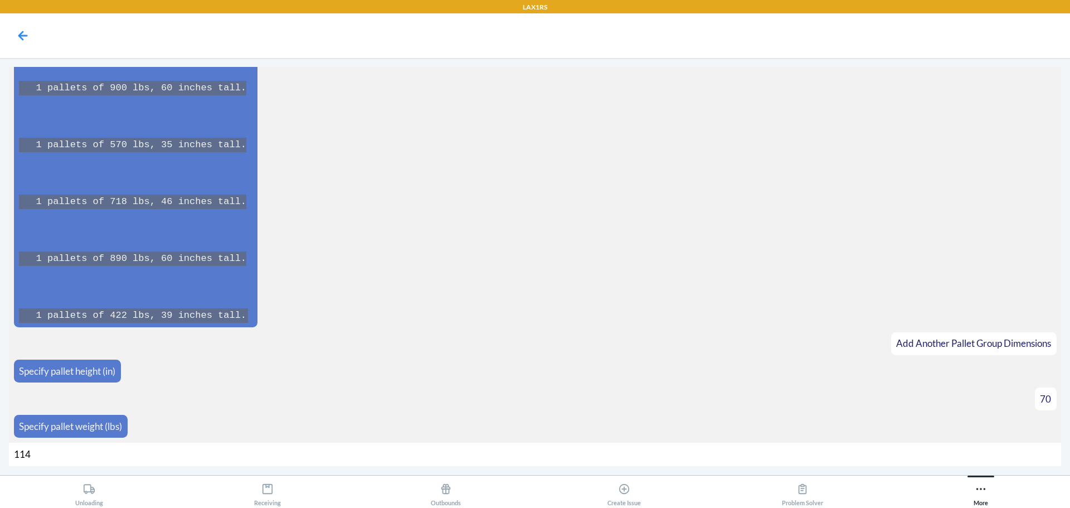
type input "1140"
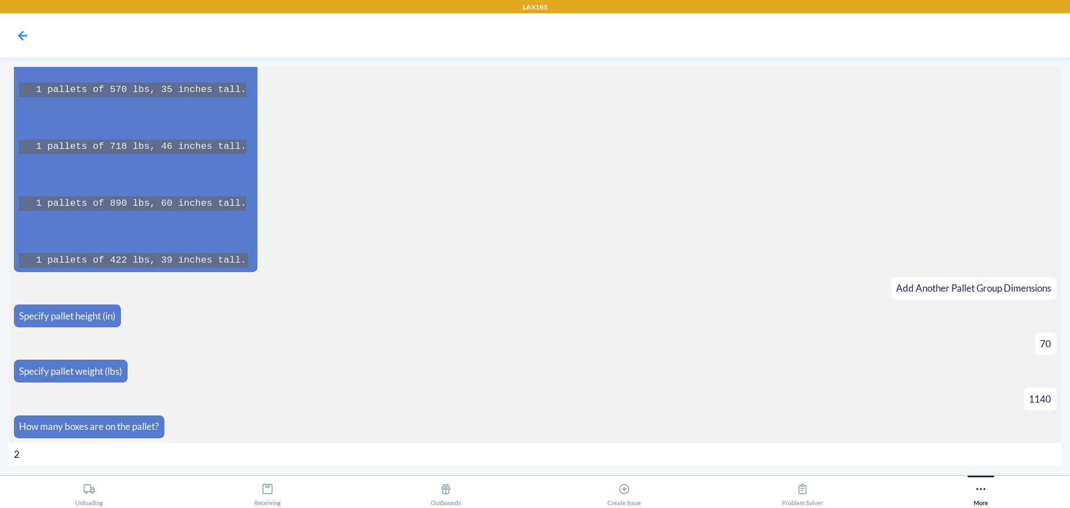
type input "26"
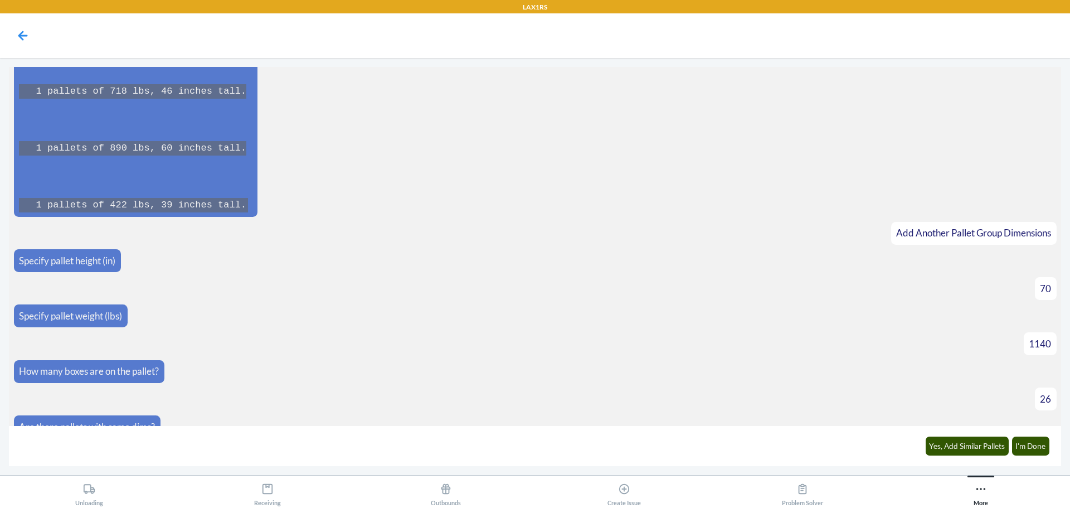
scroll to position [8510, 0]
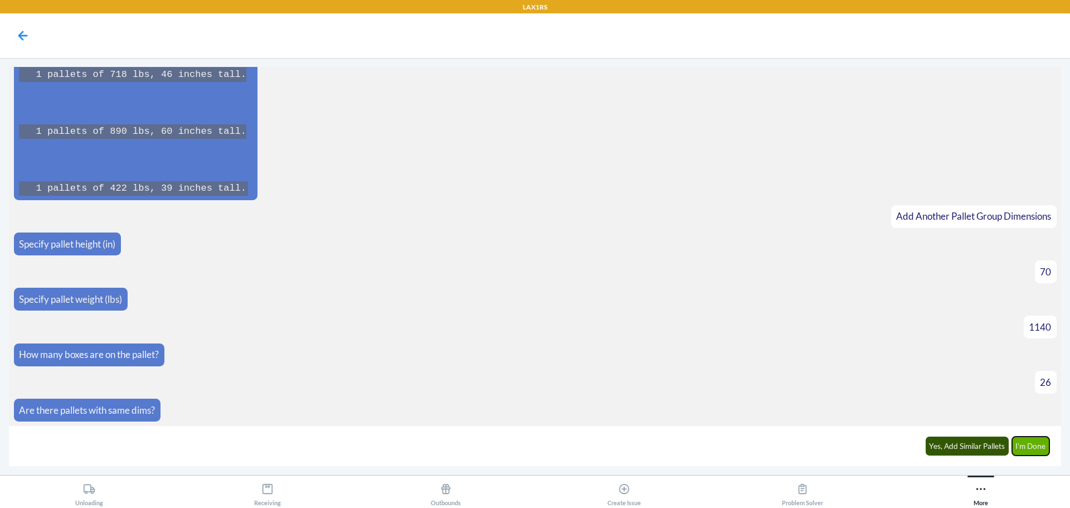
click at [1021, 450] on button "I'm Done" at bounding box center [1031, 446] width 38 height 19
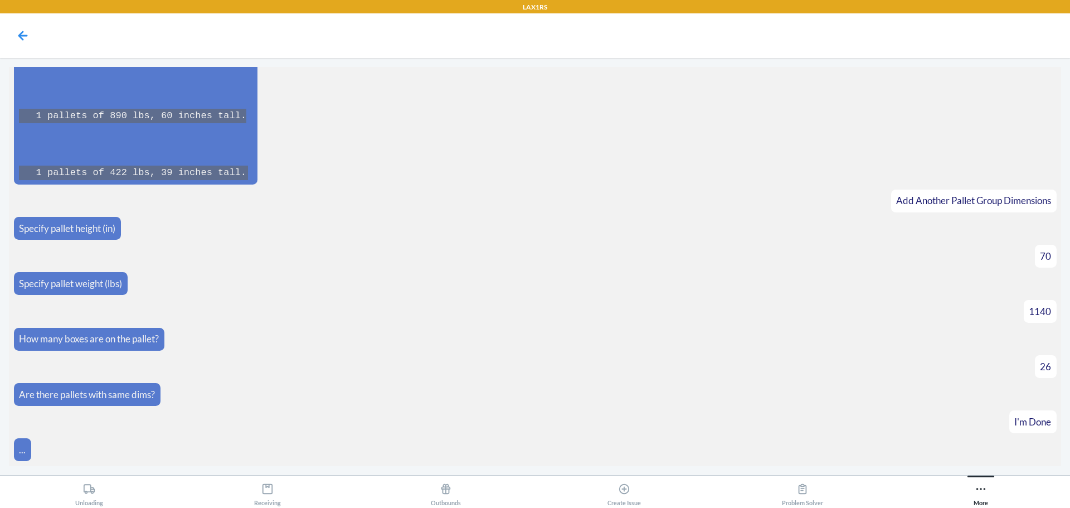
scroll to position [8897, 0]
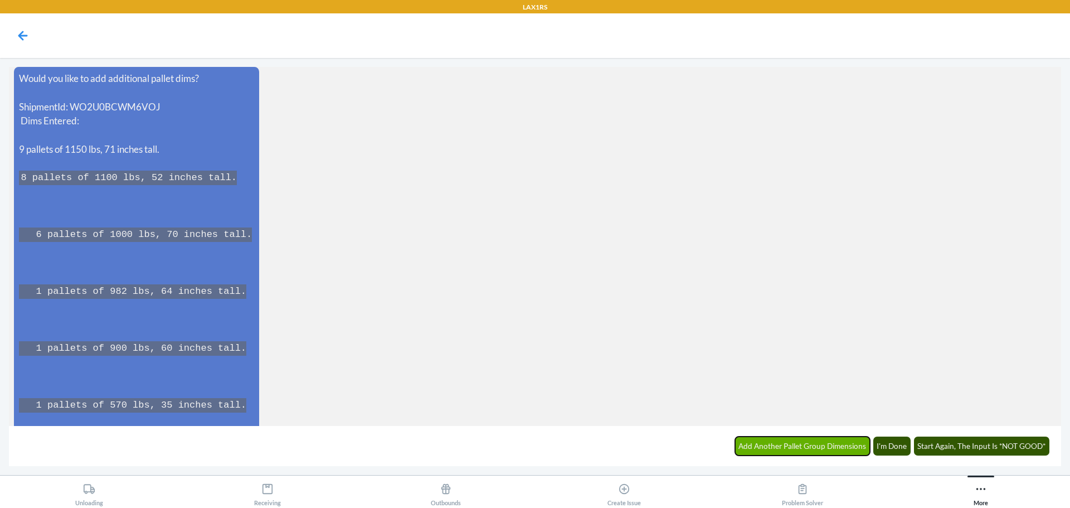
click at [837, 445] on button "Add Another Pallet Group Dimensions" at bounding box center [802, 446] width 135 height 19
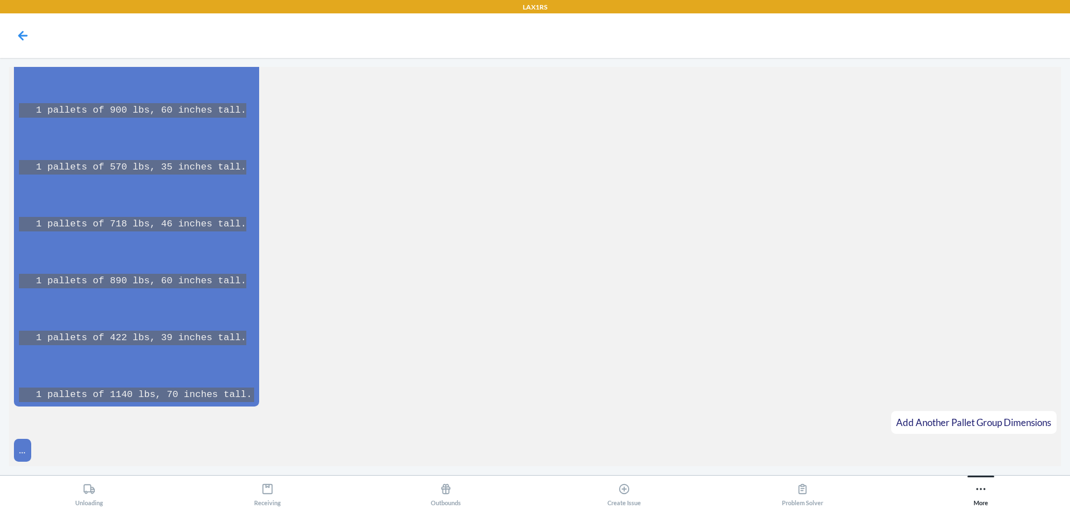
scroll to position [9158, 0]
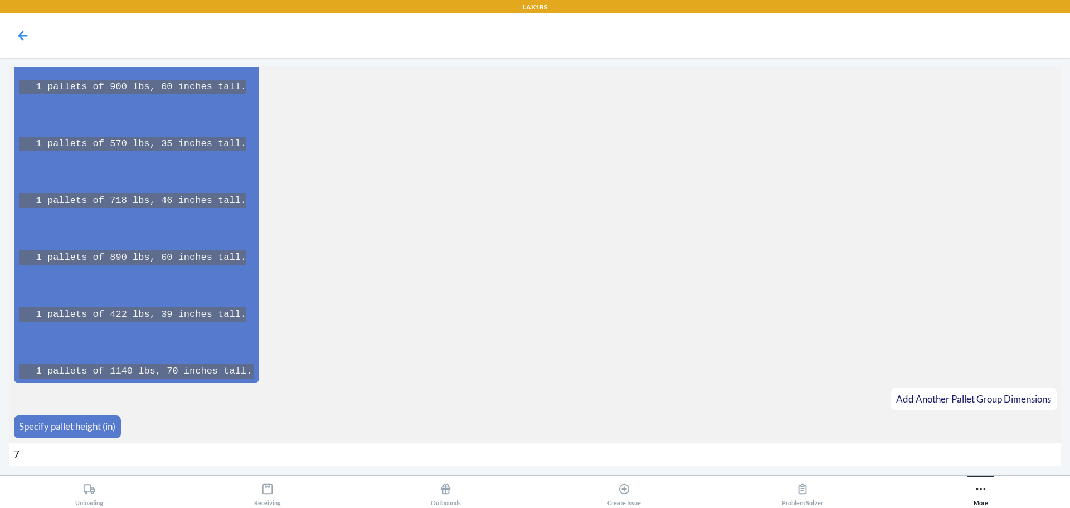
type input "71"
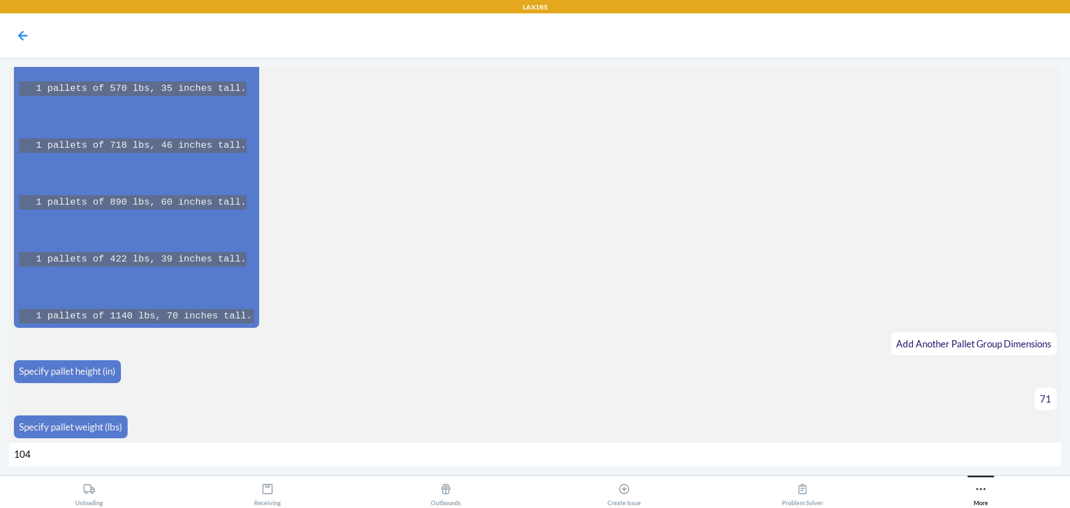
type input "1046"
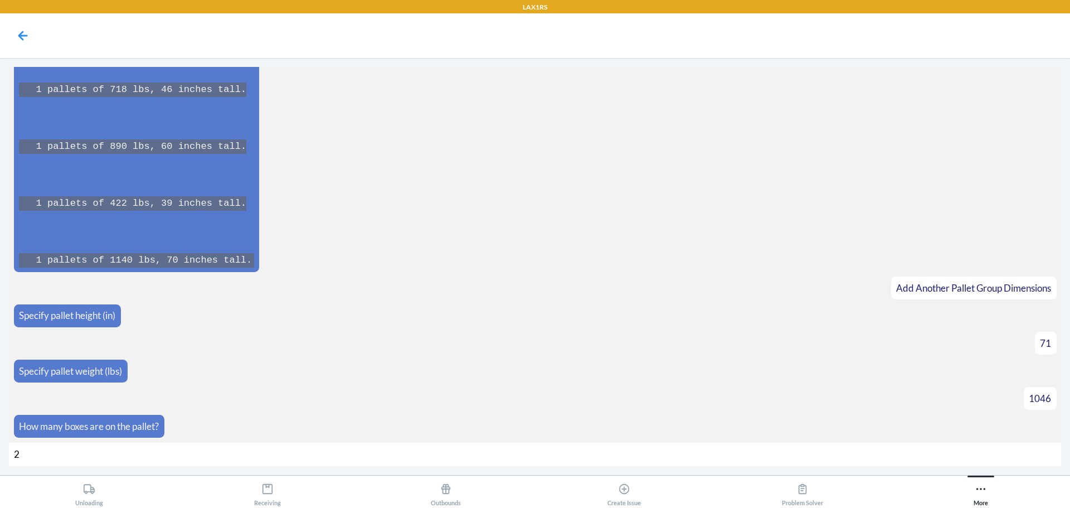
type input "27"
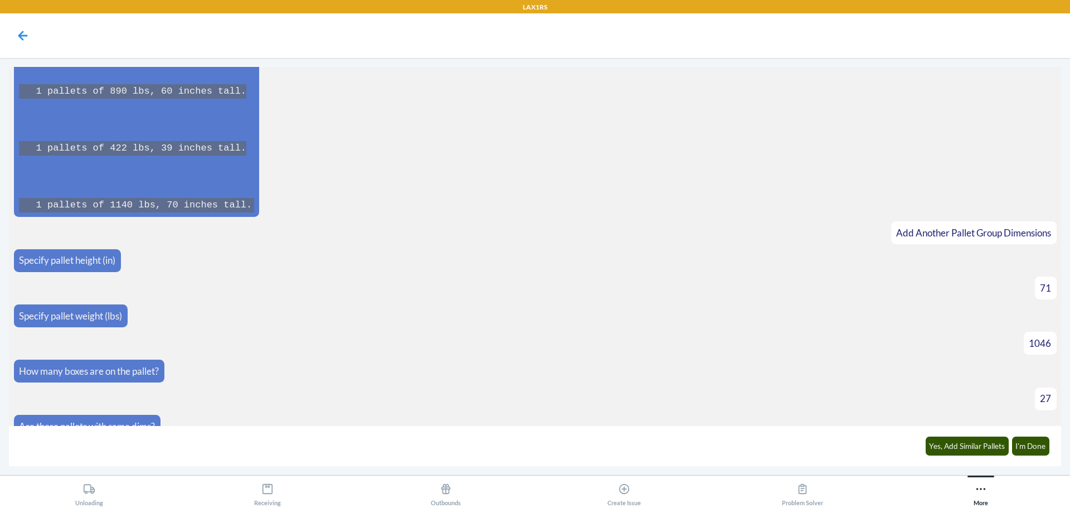
scroll to position [9341, 0]
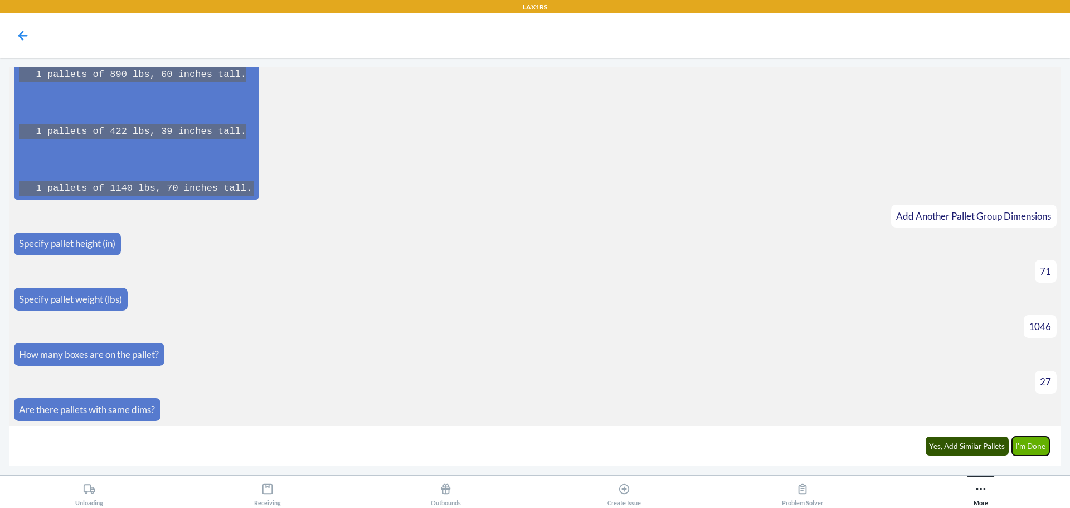
click at [1031, 444] on button "I'm Done" at bounding box center [1031, 446] width 38 height 19
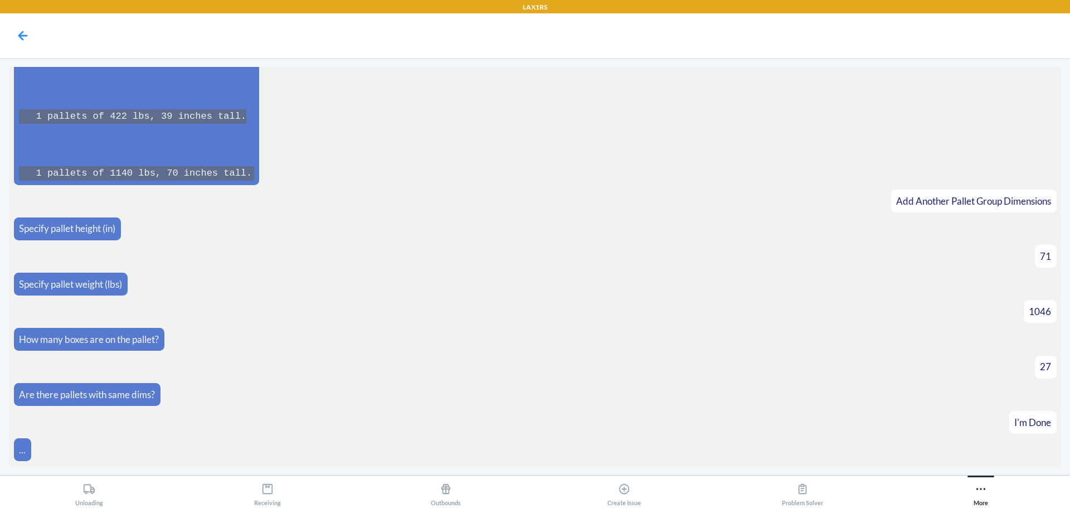
scroll to position [9727, 0]
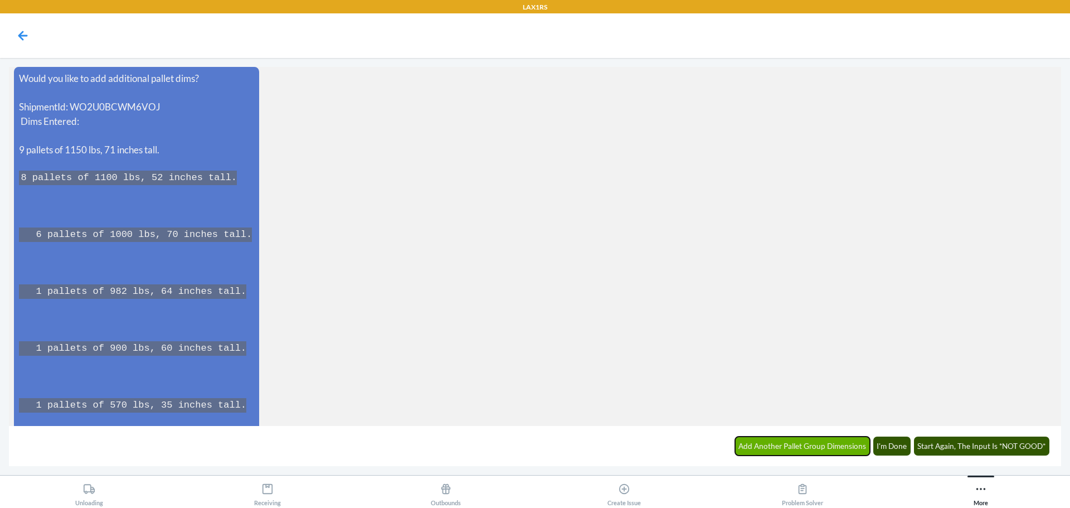
click at [825, 449] on button "Add Another Pallet Group Dimensions" at bounding box center [802, 446] width 135 height 19
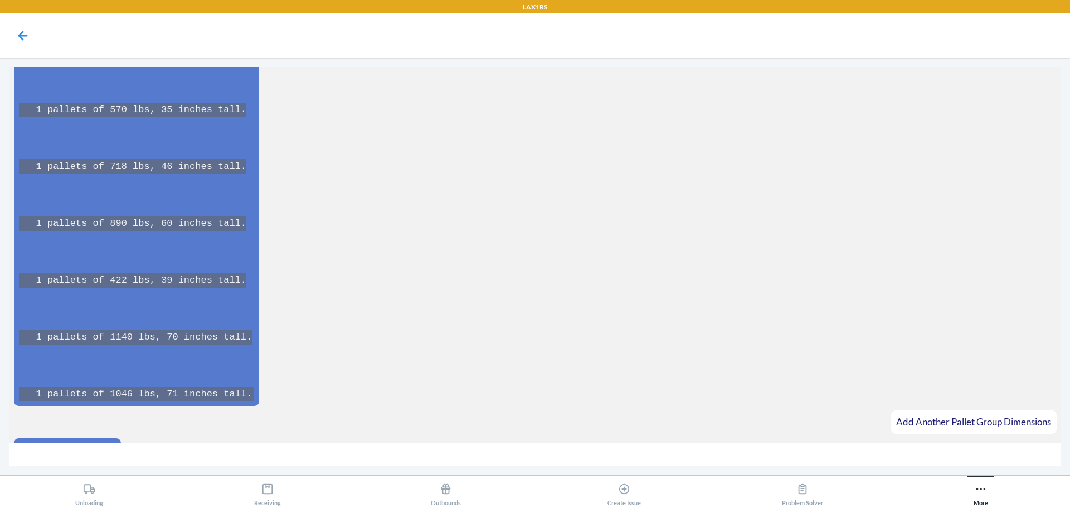
scroll to position [10046, 0]
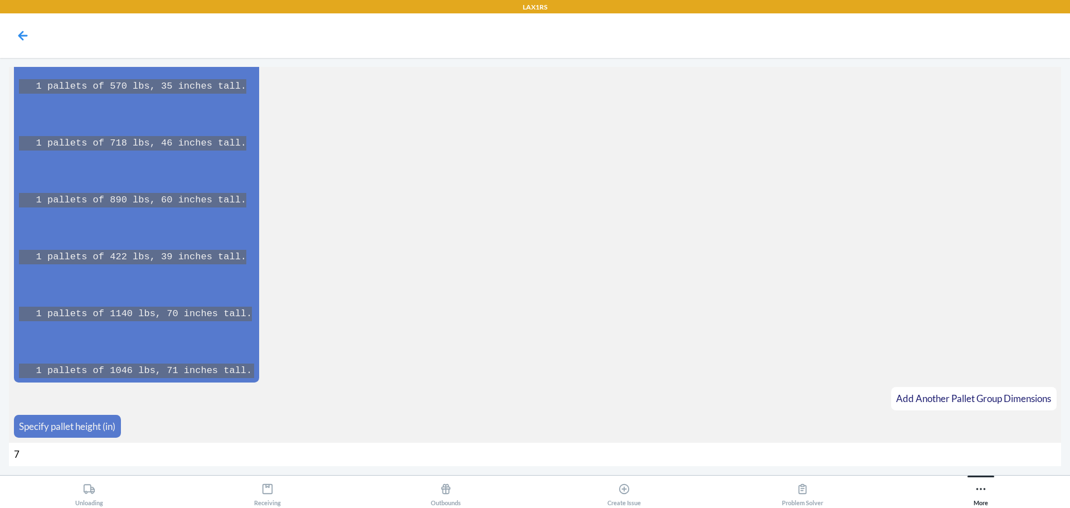
type input "70"
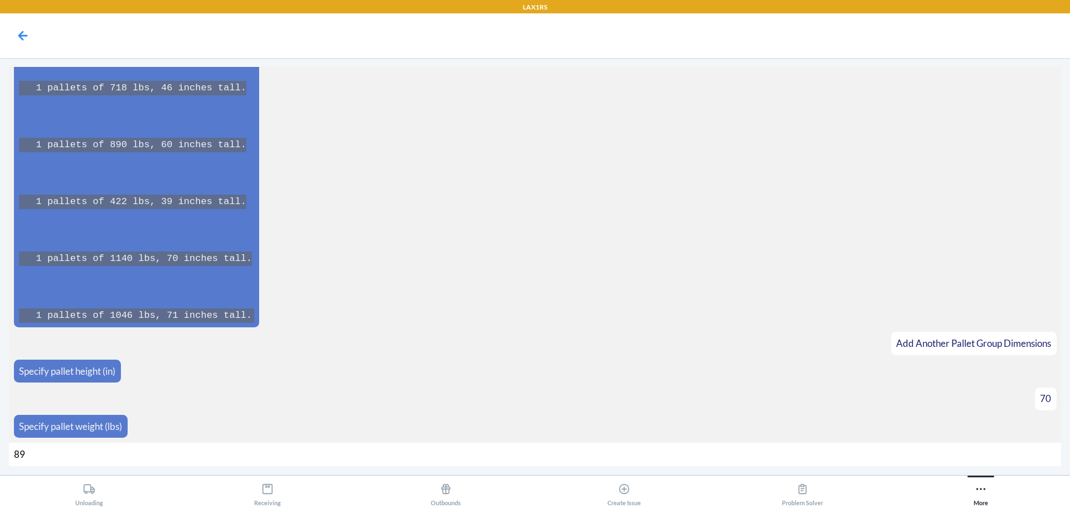
type input "896"
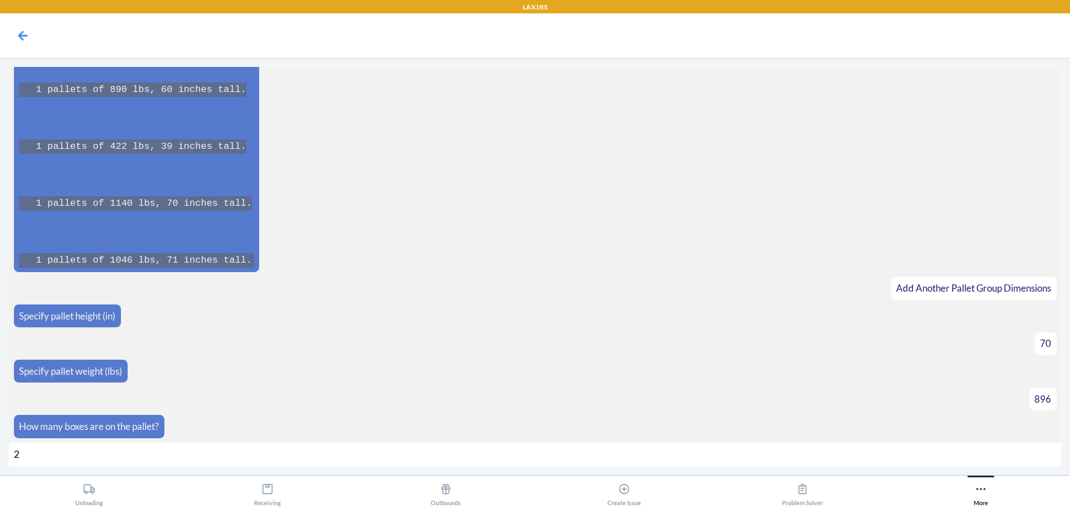
type input "26"
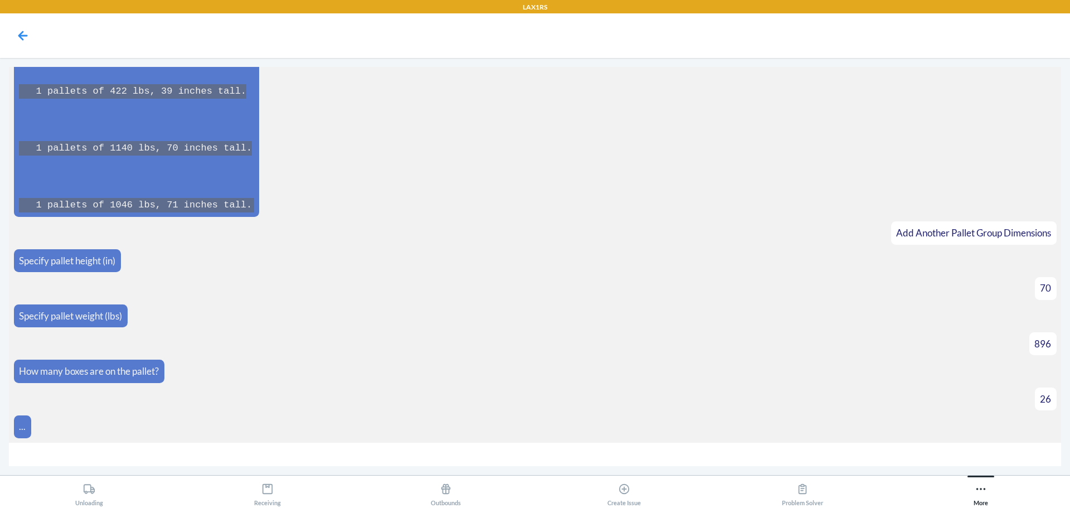
scroll to position [10228, 0]
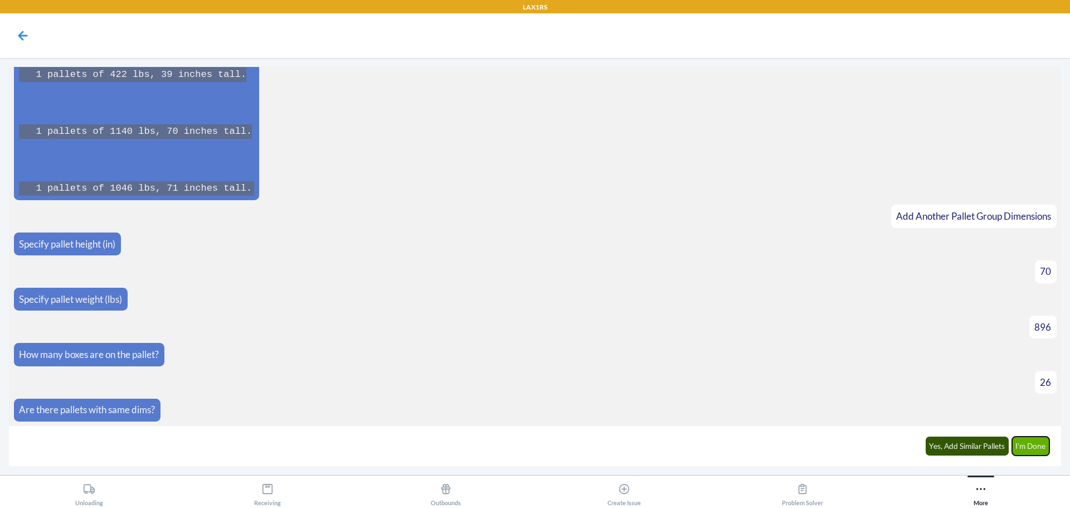
click at [1021, 449] on button "I'm Done" at bounding box center [1031, 446] width 38 height 19
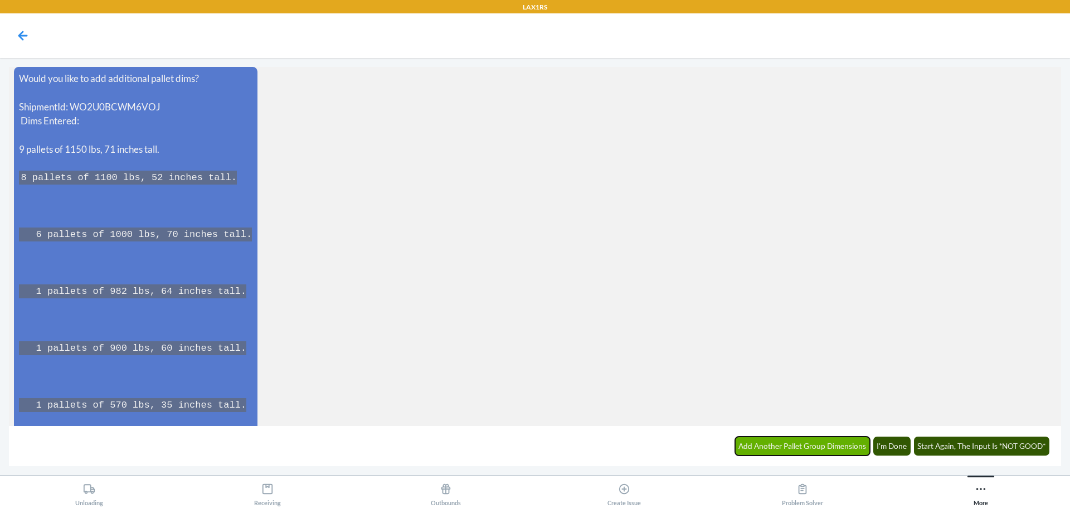
click at [826, 443] on button "Add Another Pallet Group Dimensions" at bounding box center [802, 446] width 135 height 19
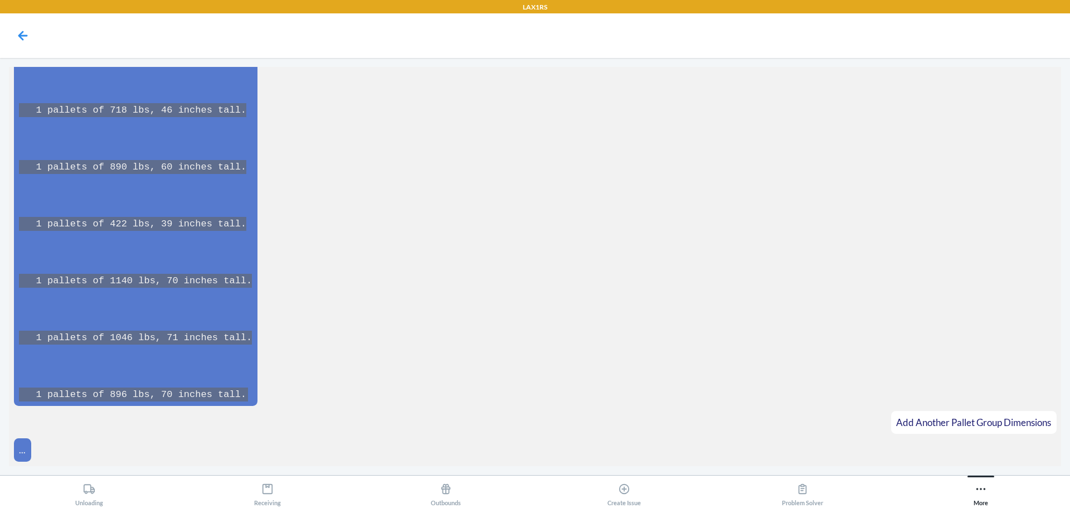
scroll to position [10991, 0]
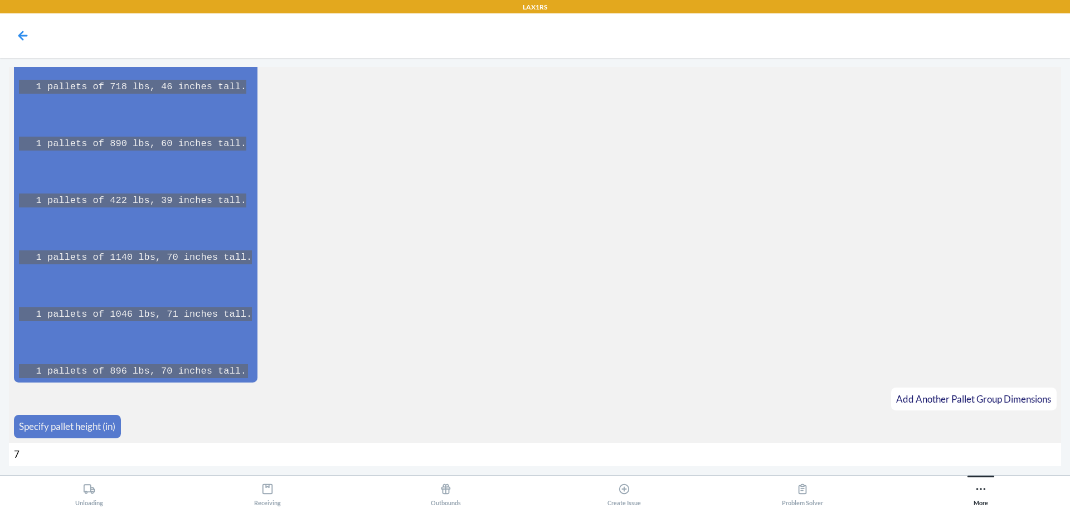
type input "71"
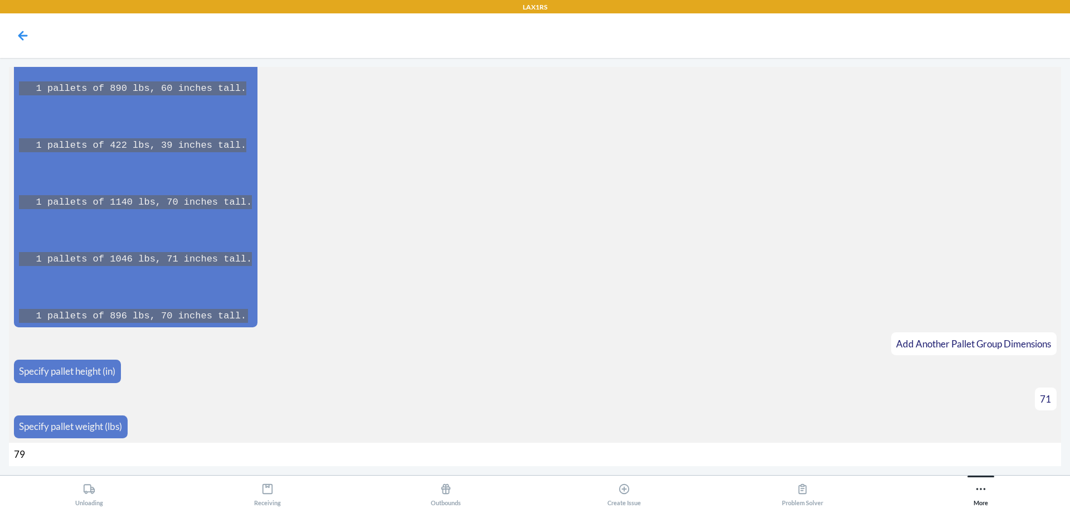
type input "794"
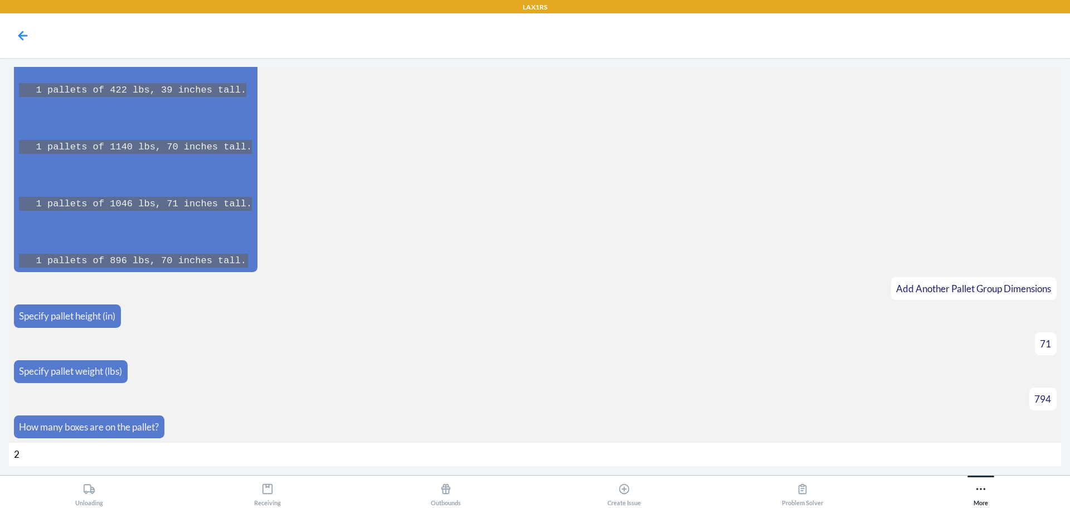
type input "27"
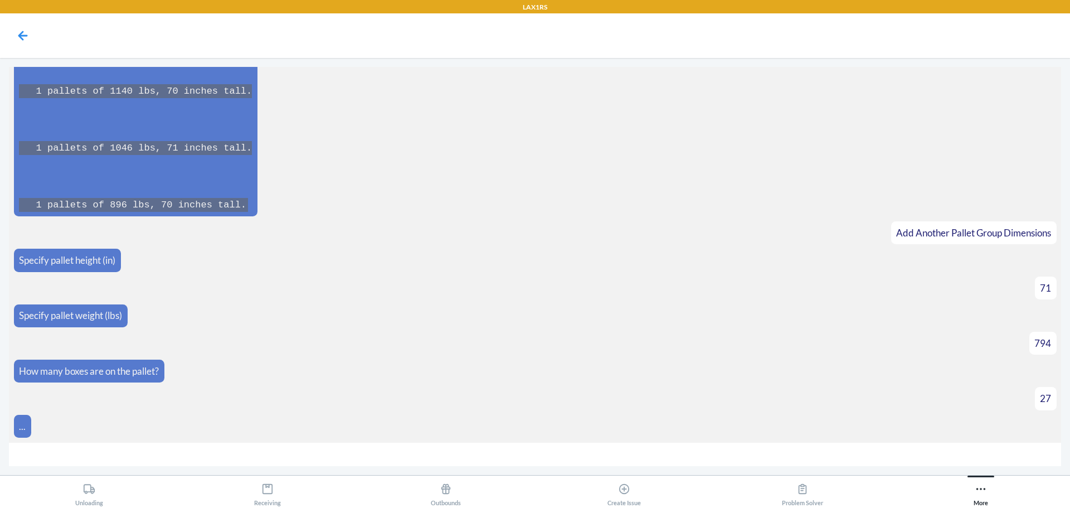
scroll to position [11173, 0]
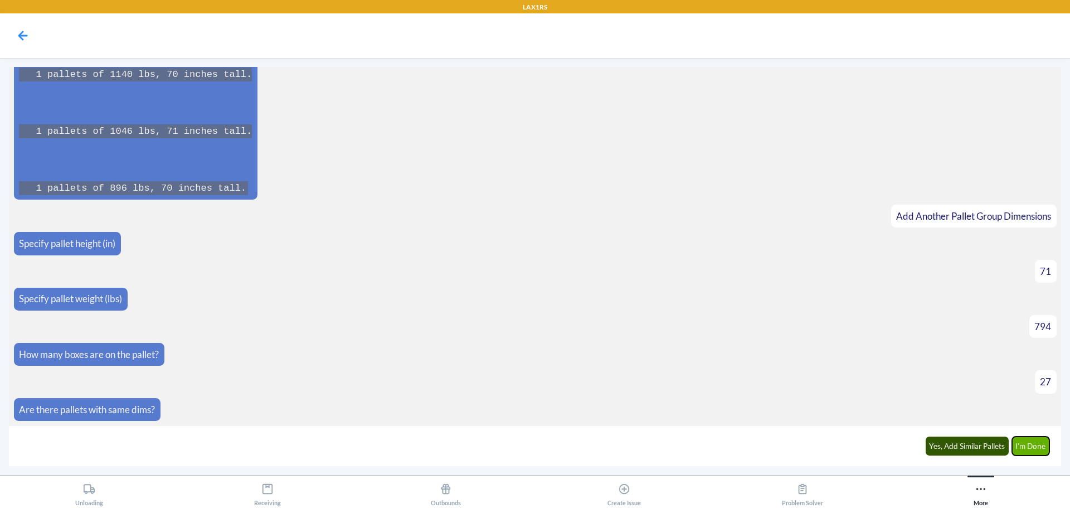
click at [1029, 441] on button "I'm Done" at bounding box center [1031, 446] width 38 height 19
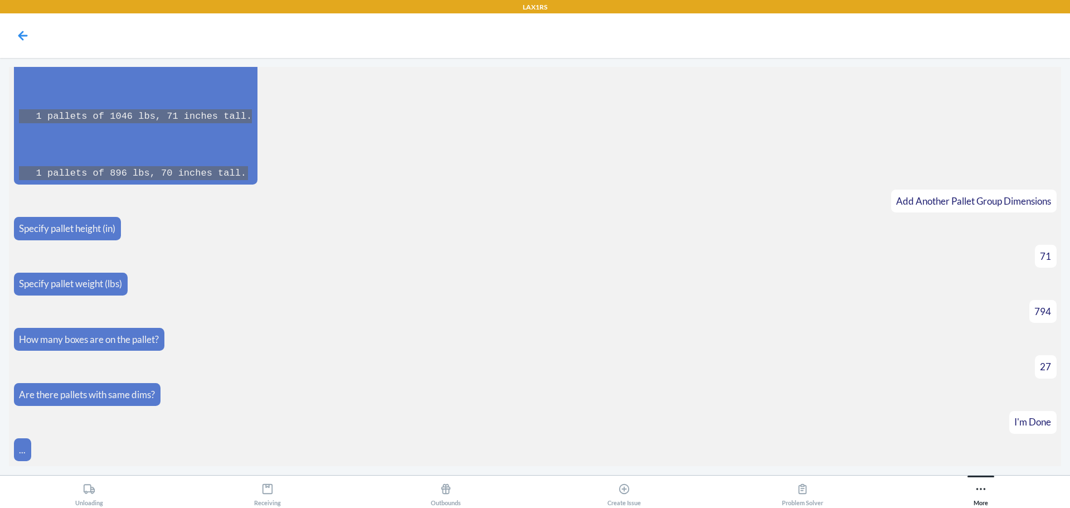
scroll to position [11560, 0]
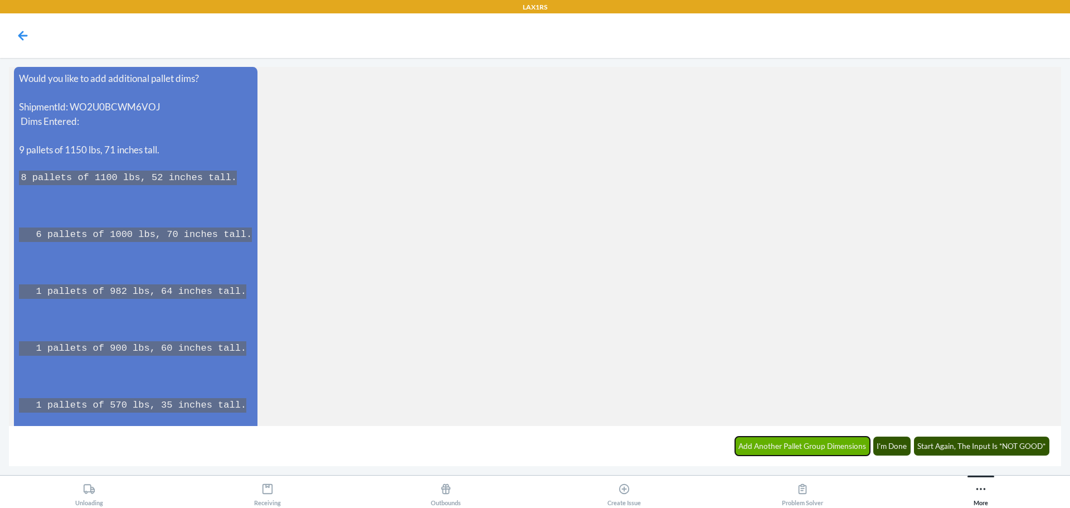
click at [811, 444] on button "Add Another Pallet Group Dimensions" at bounding box center [802, 446] width 135 height 19
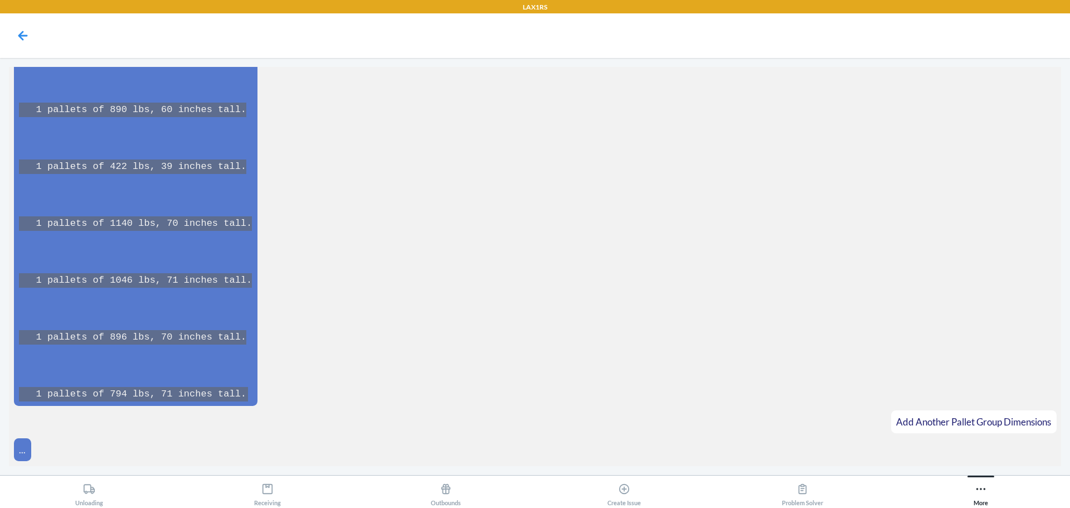
scroll to position [11992, 0]
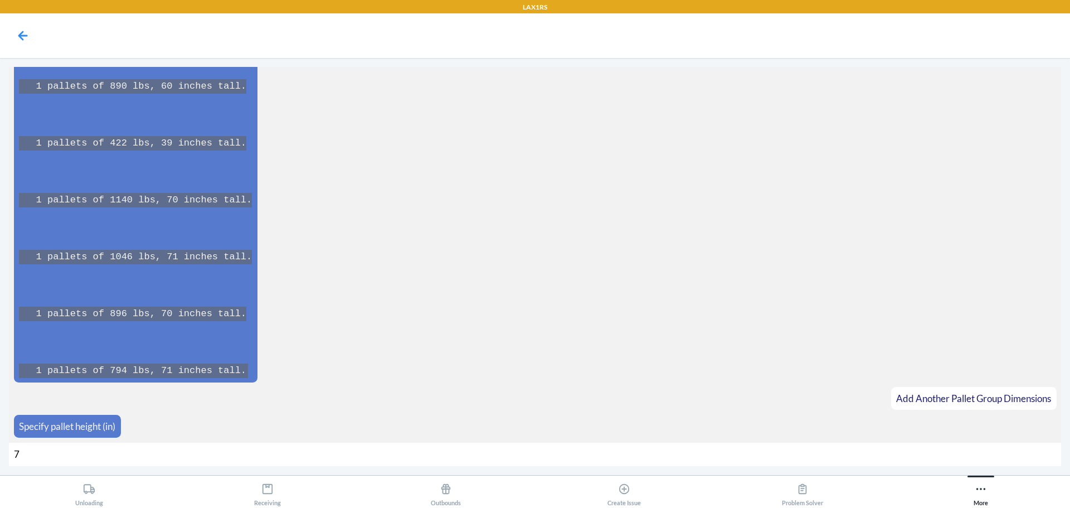
type input "71"
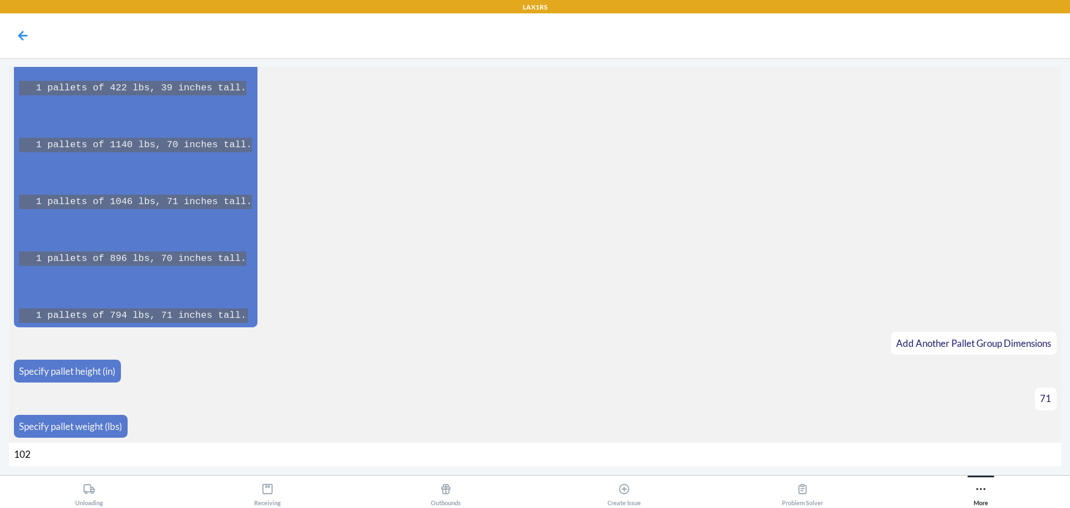
type input "1028"
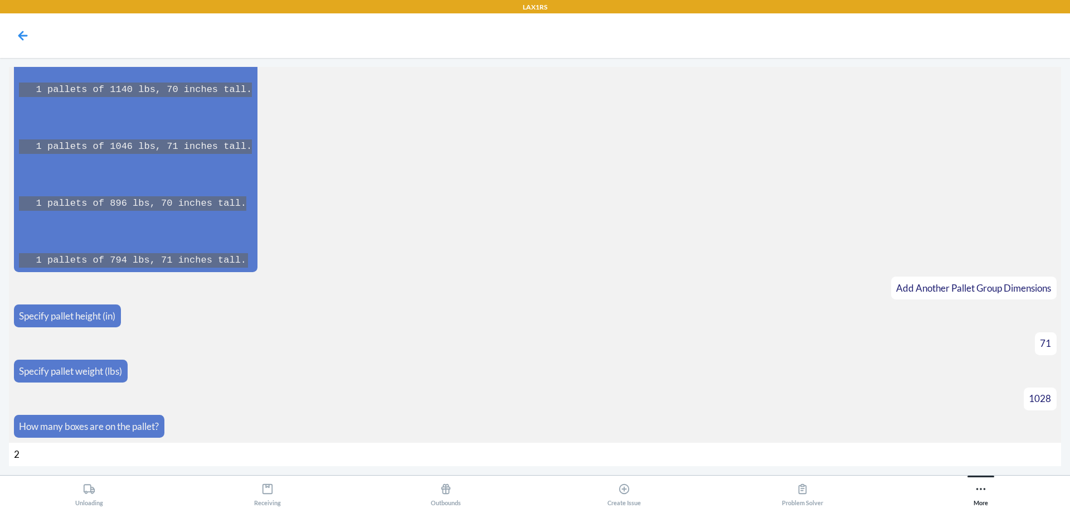
type input "27"
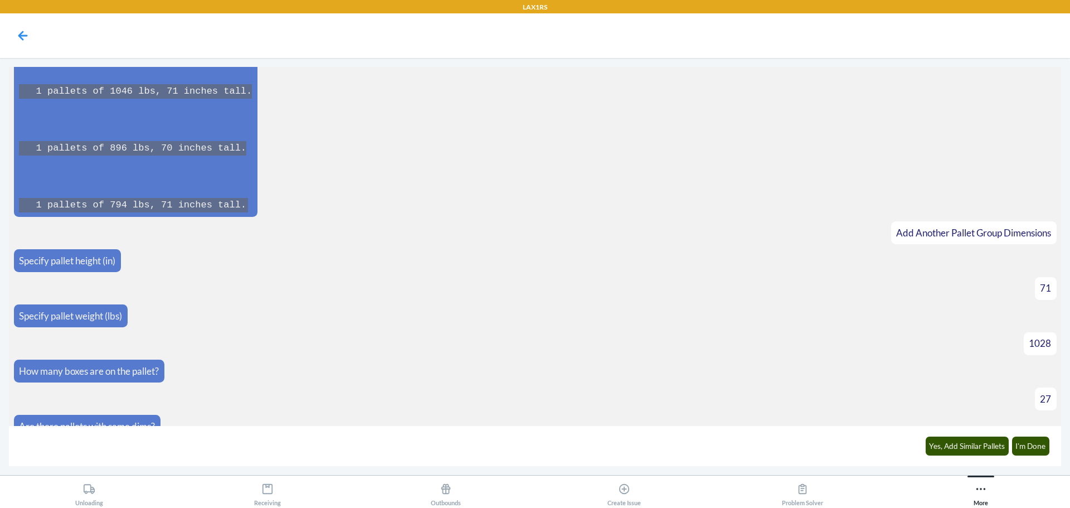
scroll to position [12175, 0]
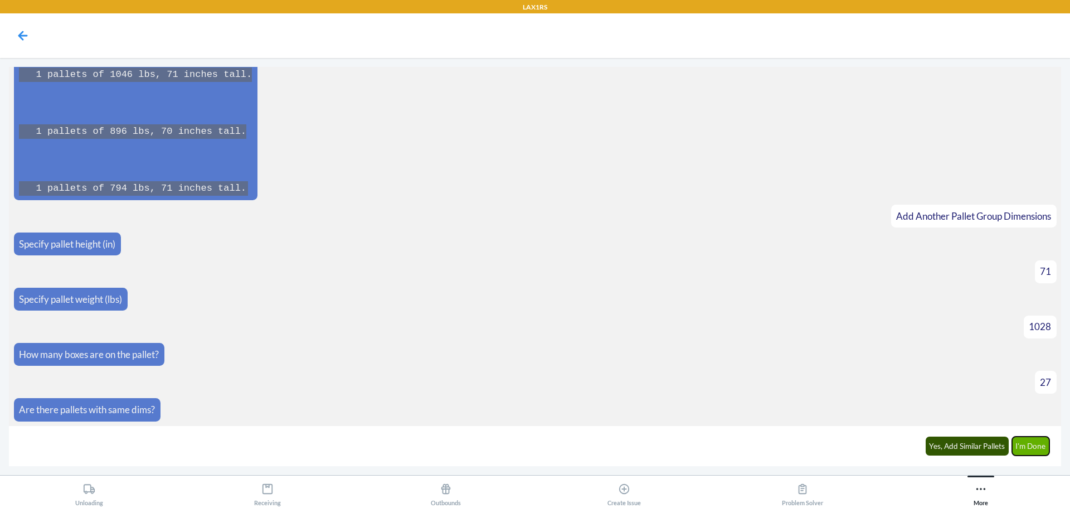
click at [1026, 442] on button "I'm Done" at bounding box center [1031, 446] width 38 height 19
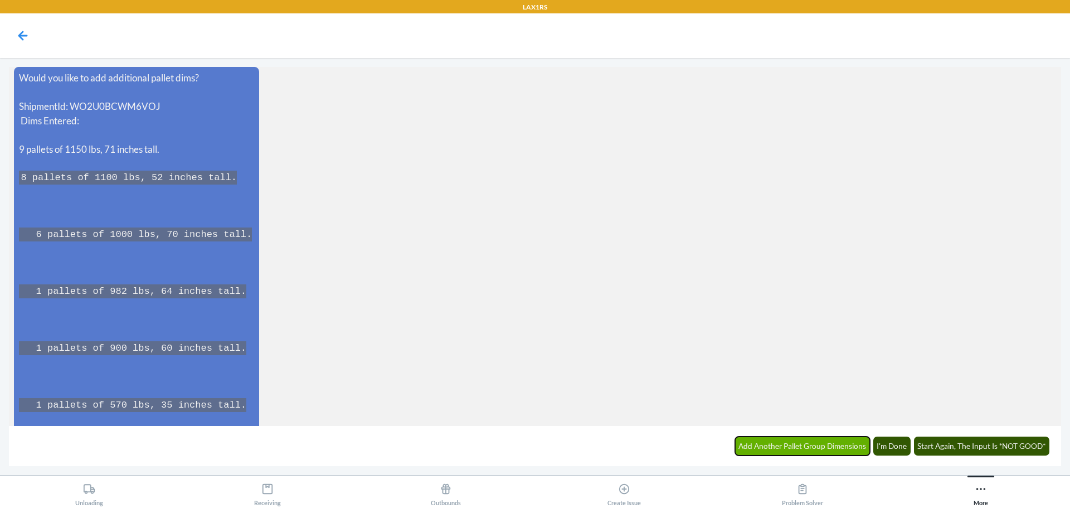
click at [811, 446] on button "Add Another Pallet Group Dimensions" at bounding box center [802, 446] width 135 height 19
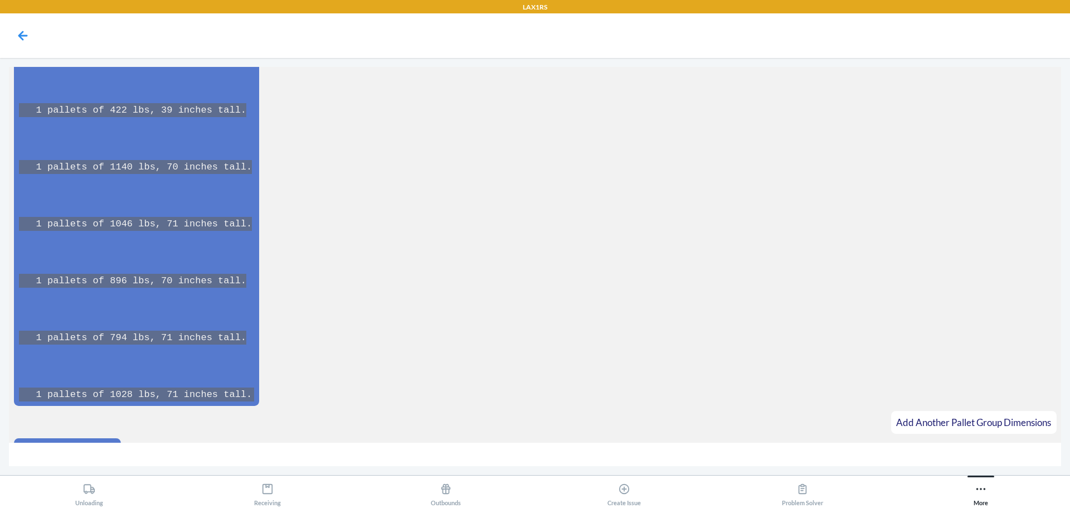
scroll to position [13050, 0]
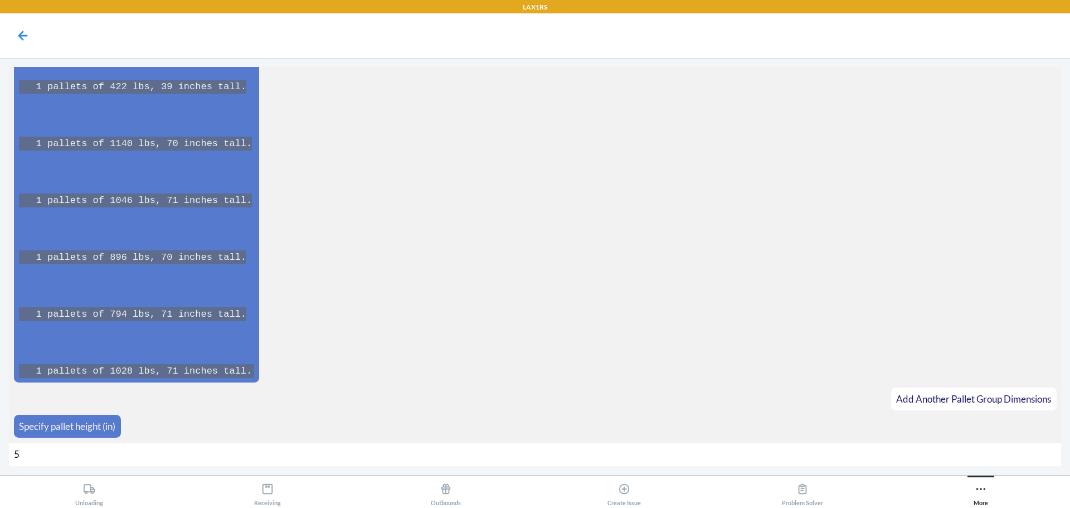
type input "55"
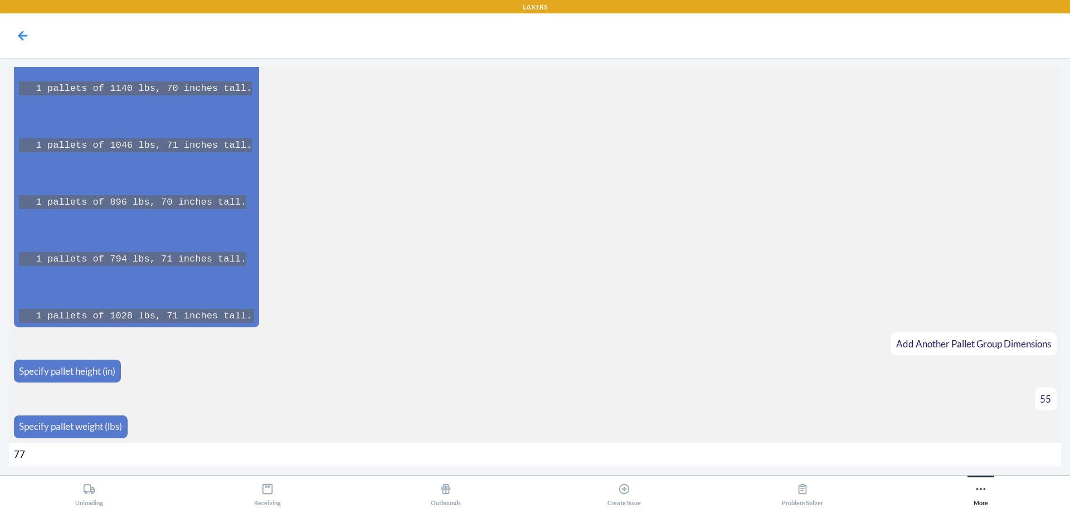
type input "770"
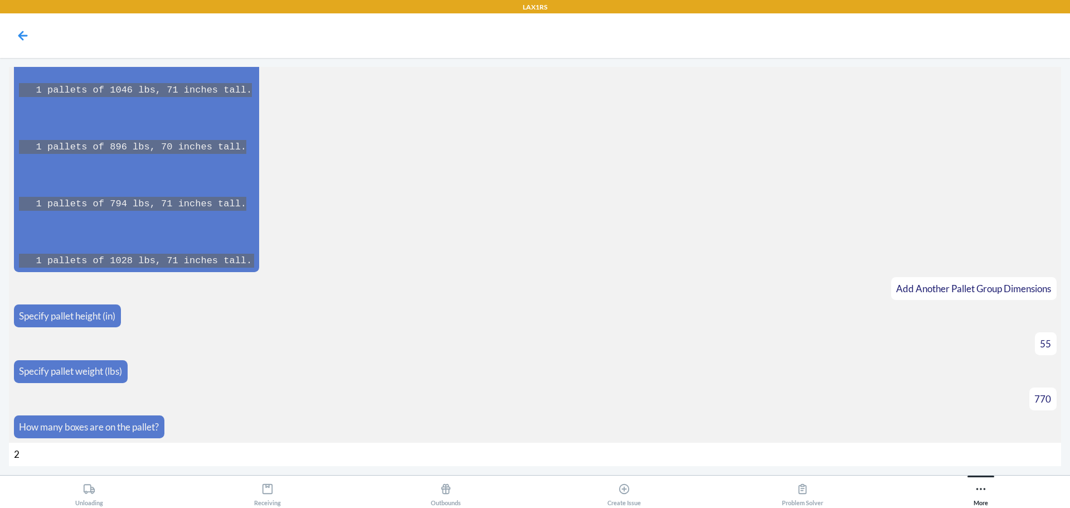
type input "29"
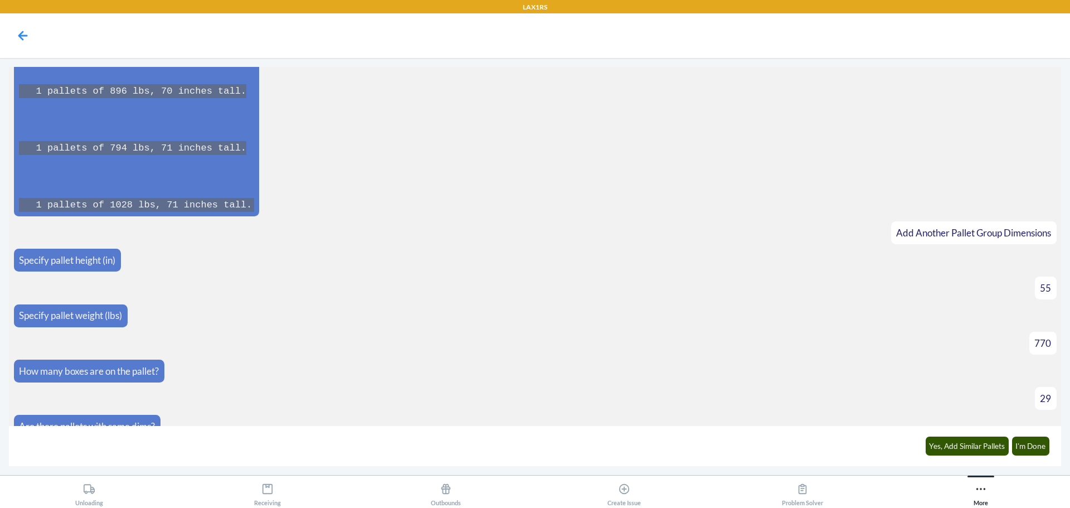
scroll to position [13233, 0]
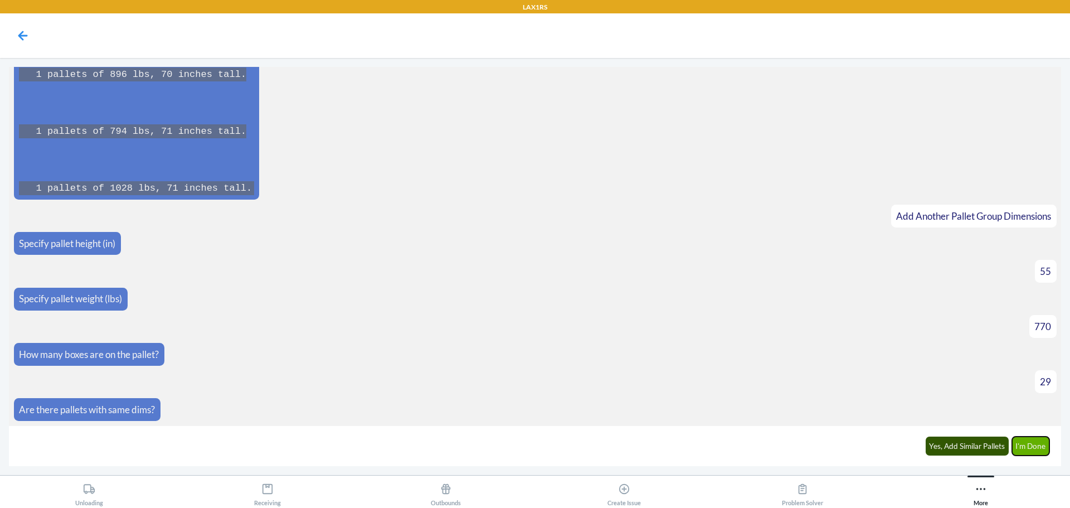
click at [1022, 449] on button "I'm Done" at bounding box center [1031, 446] width 38 height 19
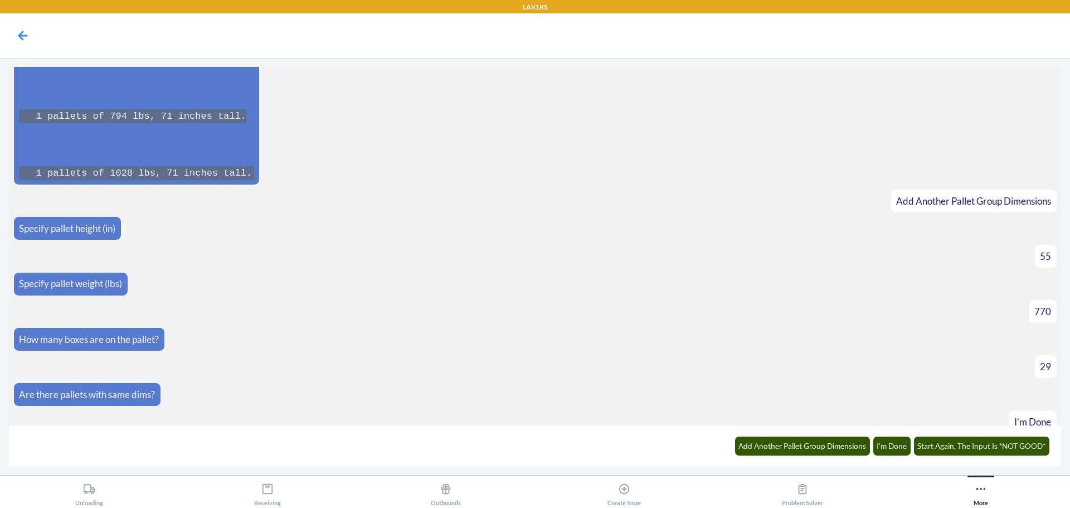
scroll to position [13620, 0]
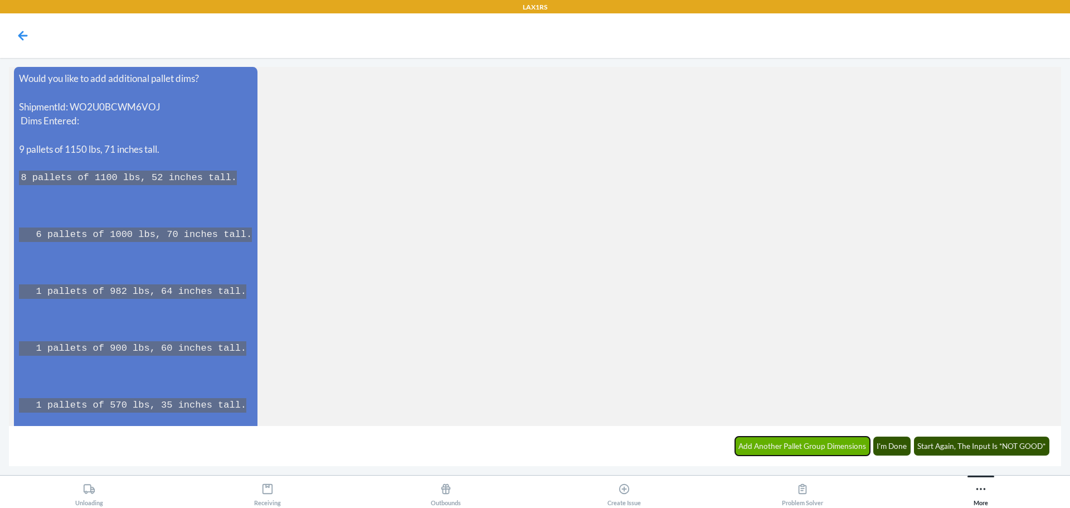
click at [835, 449] on button "Add Another Pallet Group Dimensions" at bounding box center [802, 446] width 135 height 19
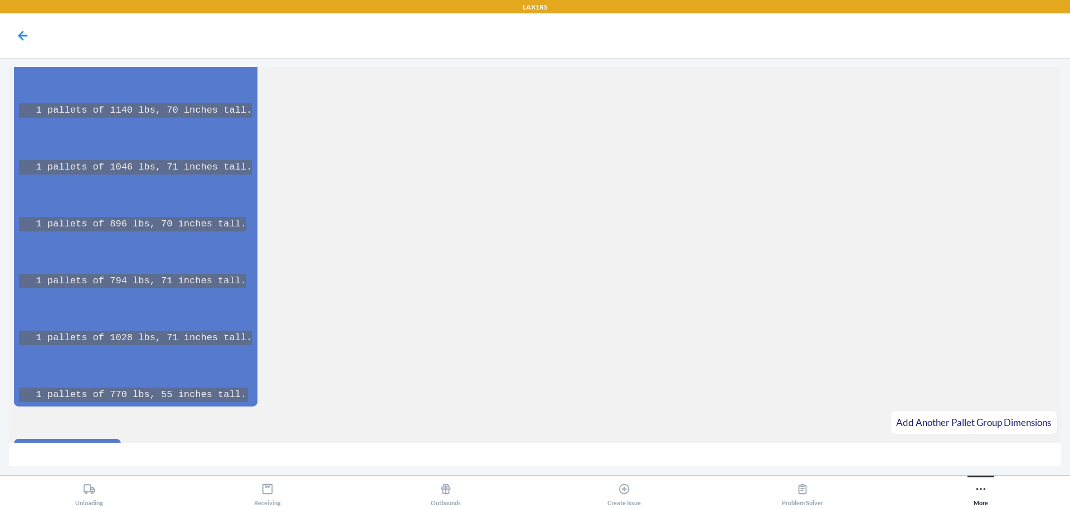
scroll to position [14165, 0]
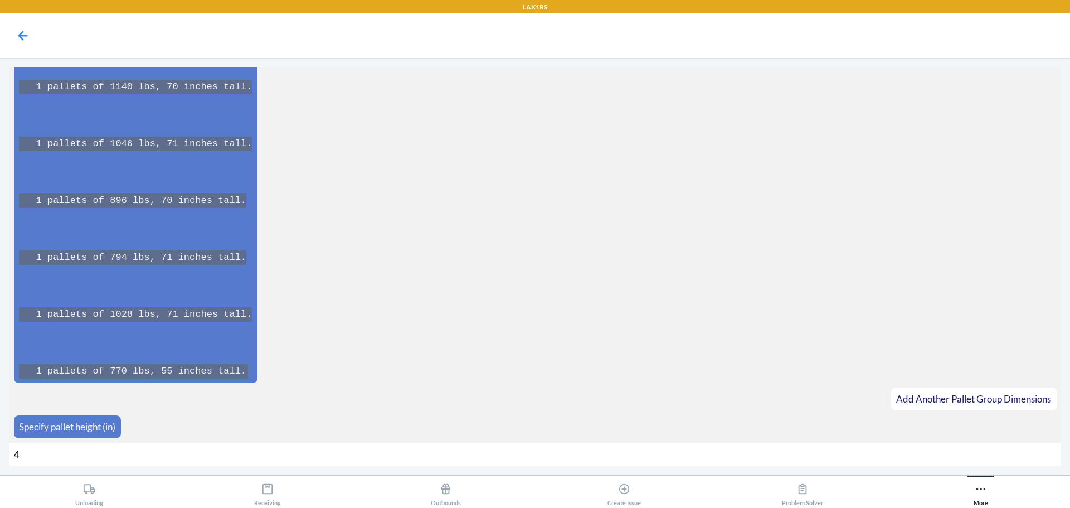
type input "48"
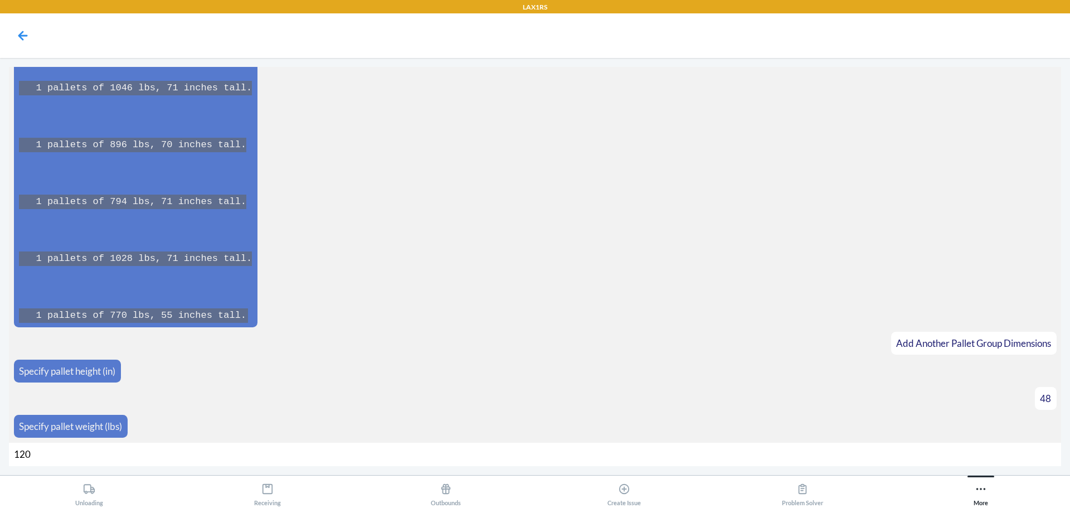
type input "1208"
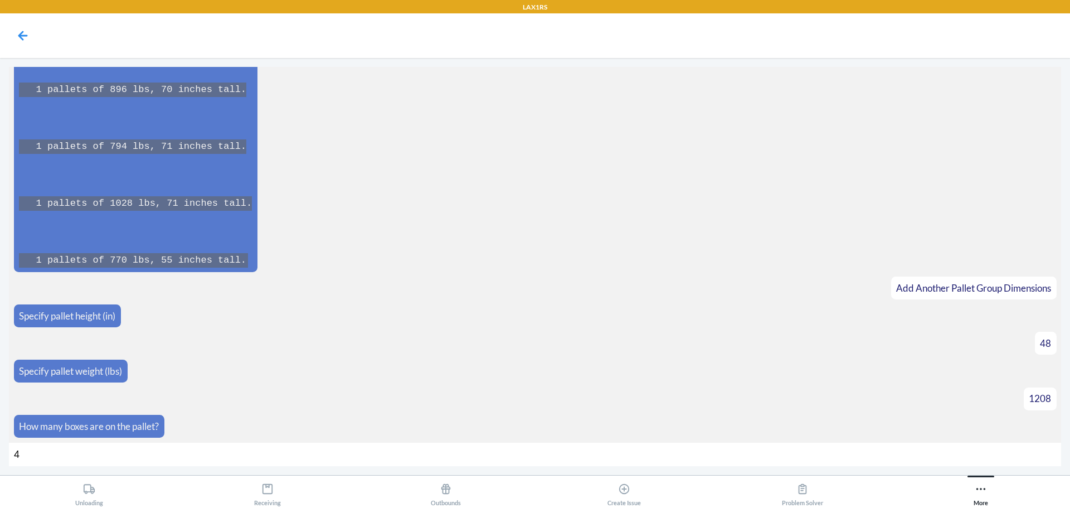
type input "43"
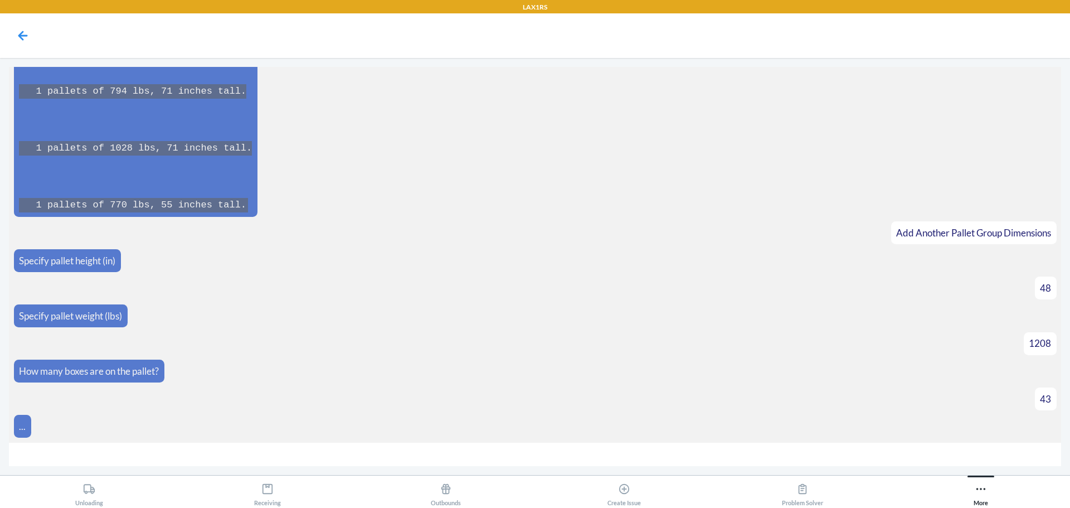
scroll to position [14348, 0]
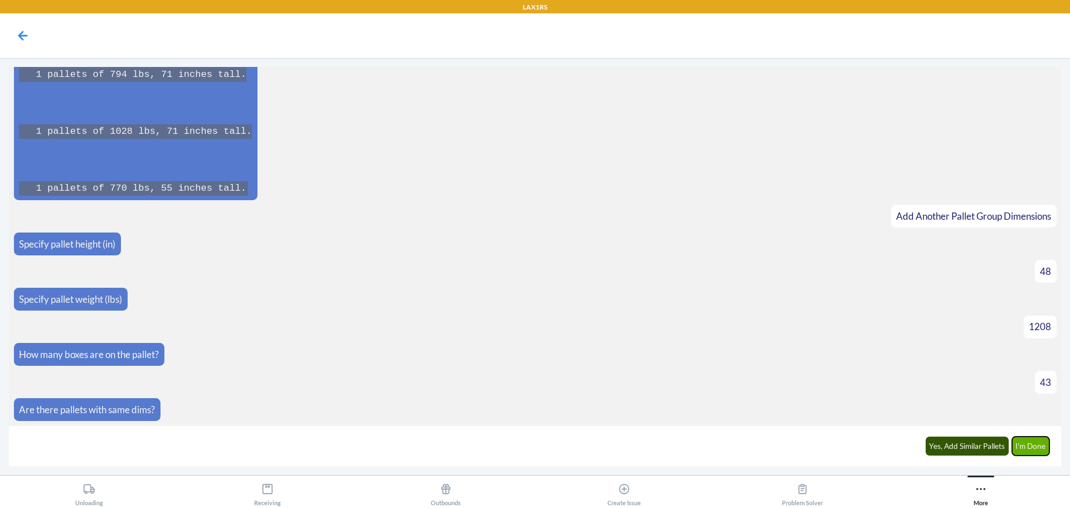
click at [1036, 448] on button "I'm Done" at bounding box center [1031, 446] width 38 height 19
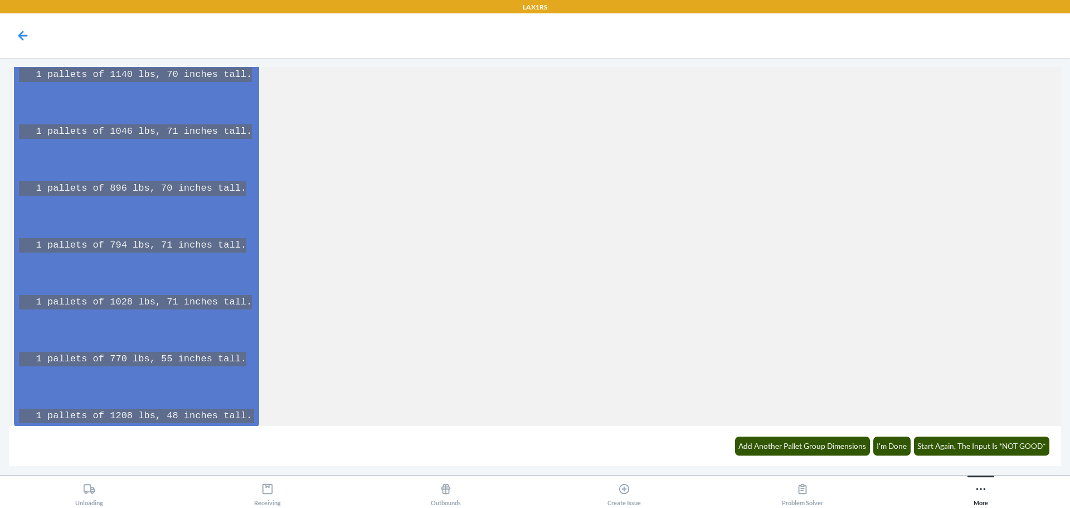
scroll to position [15299, 0]
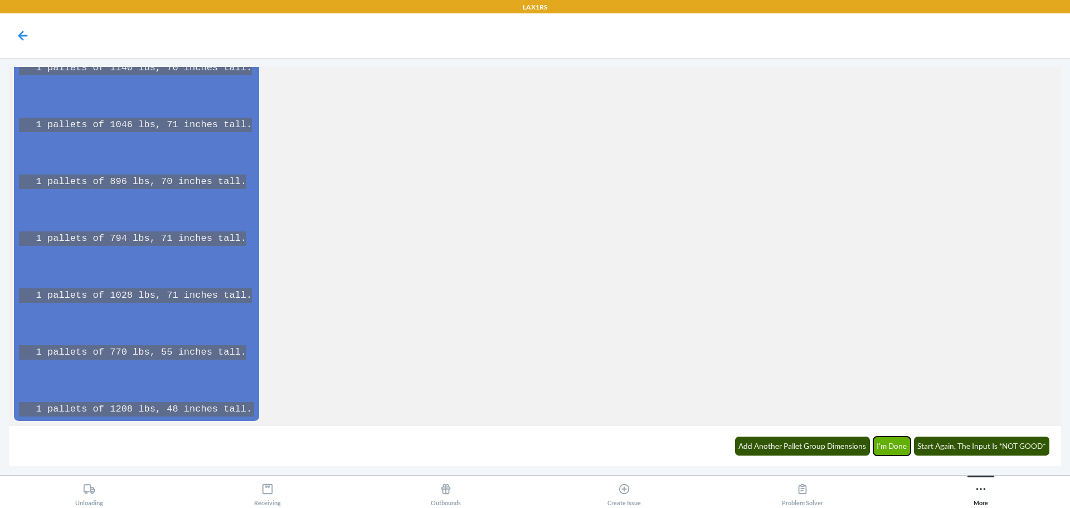
click at [879, 440] on button "I'm Done" at bounding box center [893, 446] width 38 height 19
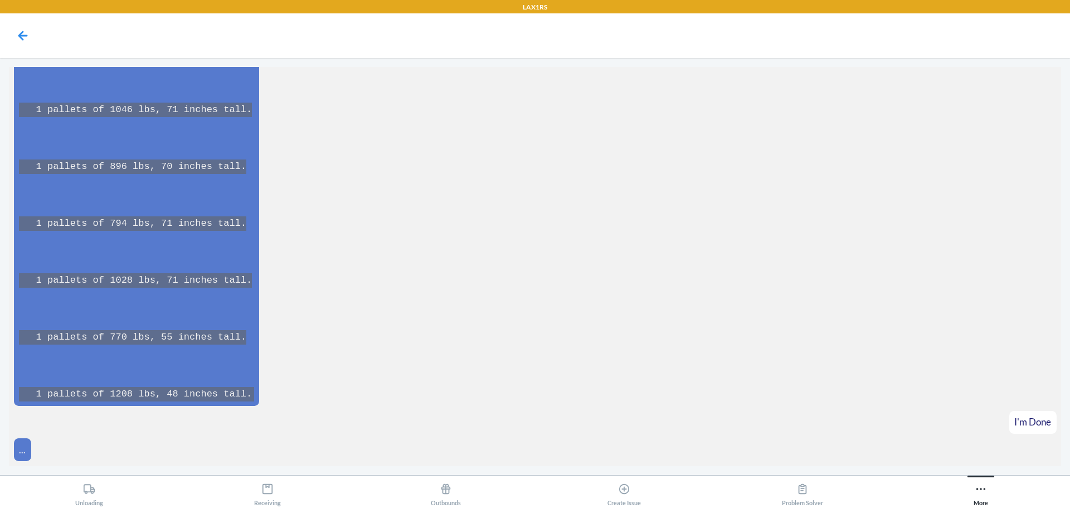
scroll to position [15355, 0]
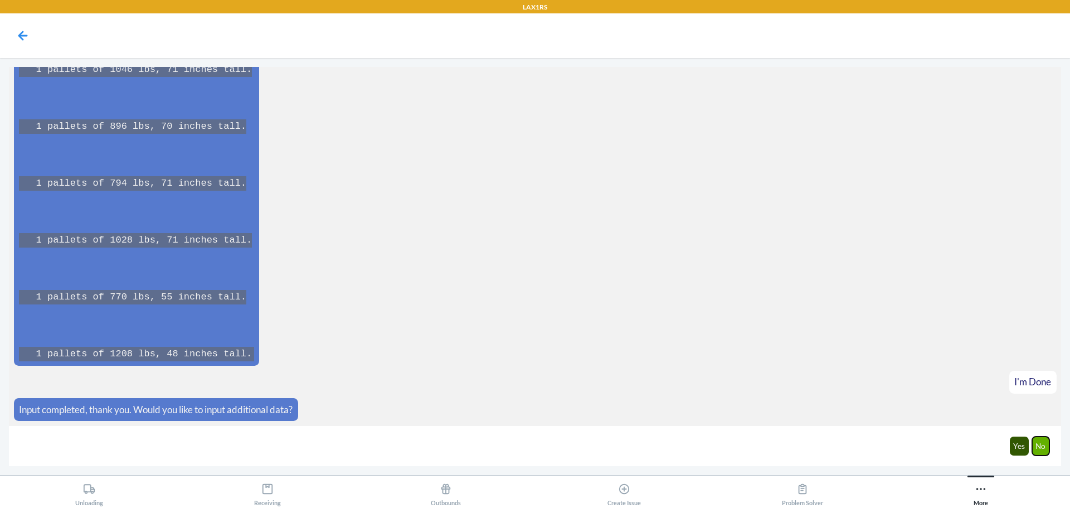
click at [1036, 446] on button "No" at bounding box center [1041, 446] width 18 height 19
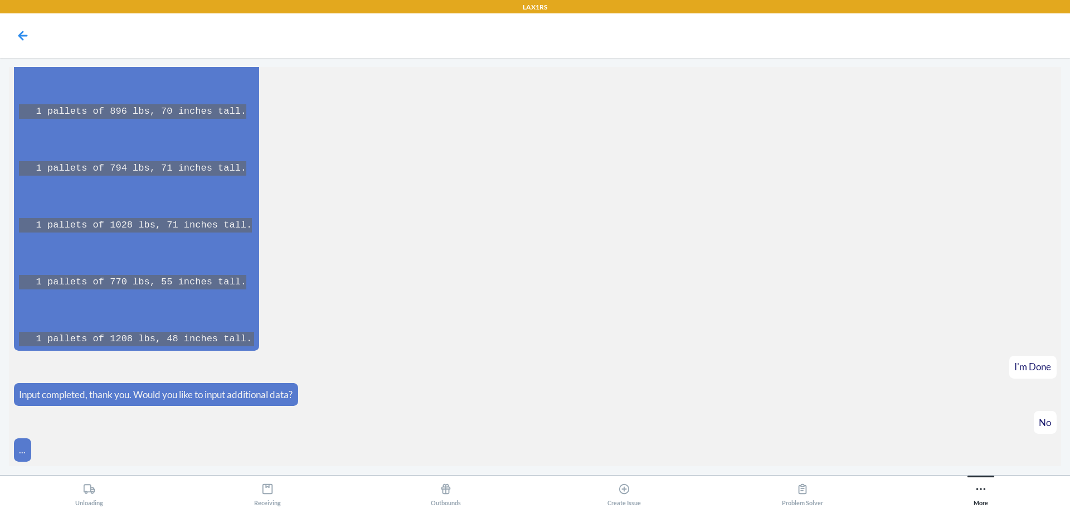
scroll to position [15410, 0]
